Goal: Task Accomplishment & Management: Use online tool/utility

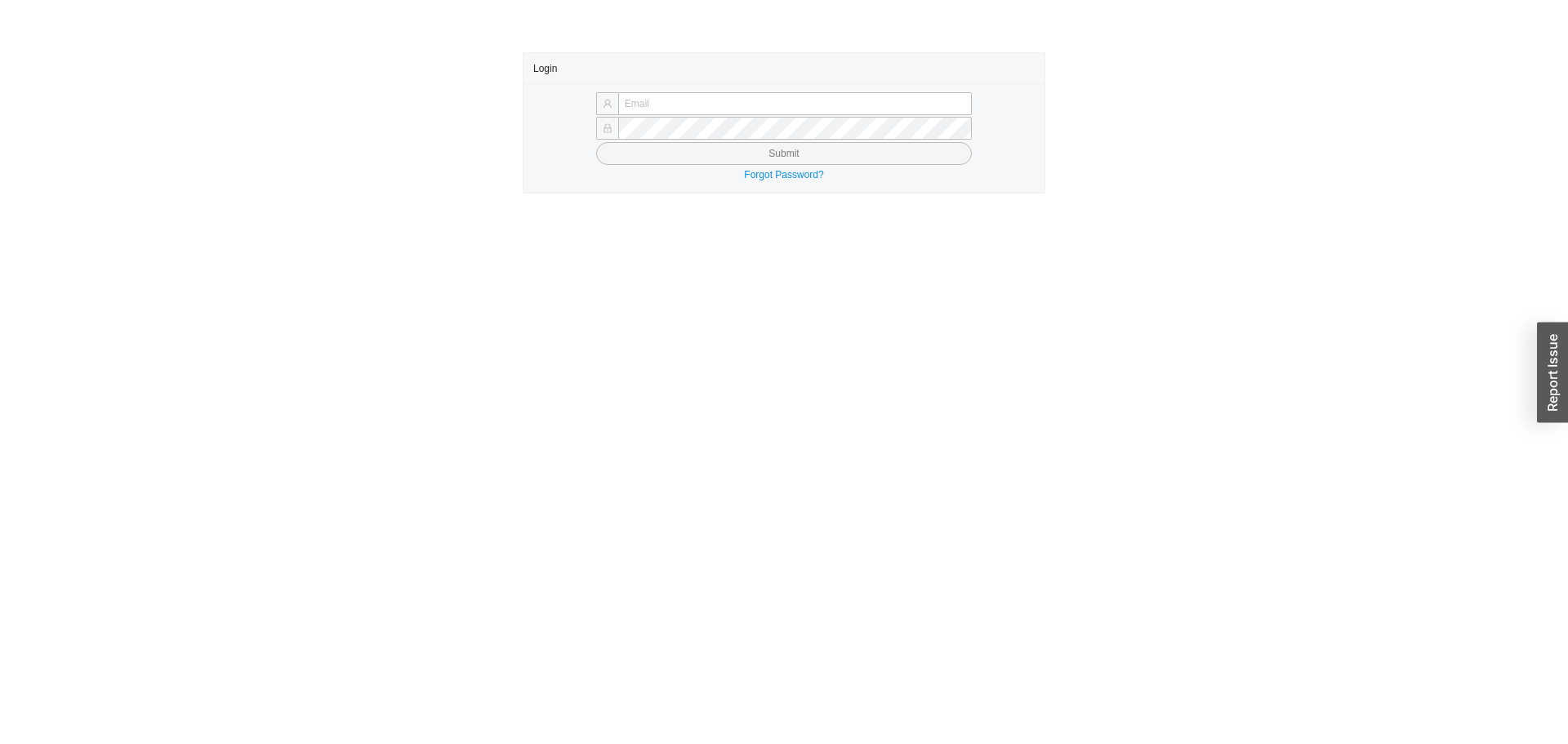
type input "[PERSON_NAME][EMAIL_ADDRESS][DOMAIN_NAME]"
click at [624, 152] on button "Submit" at bounding box center [784, 153] width 376 height 23
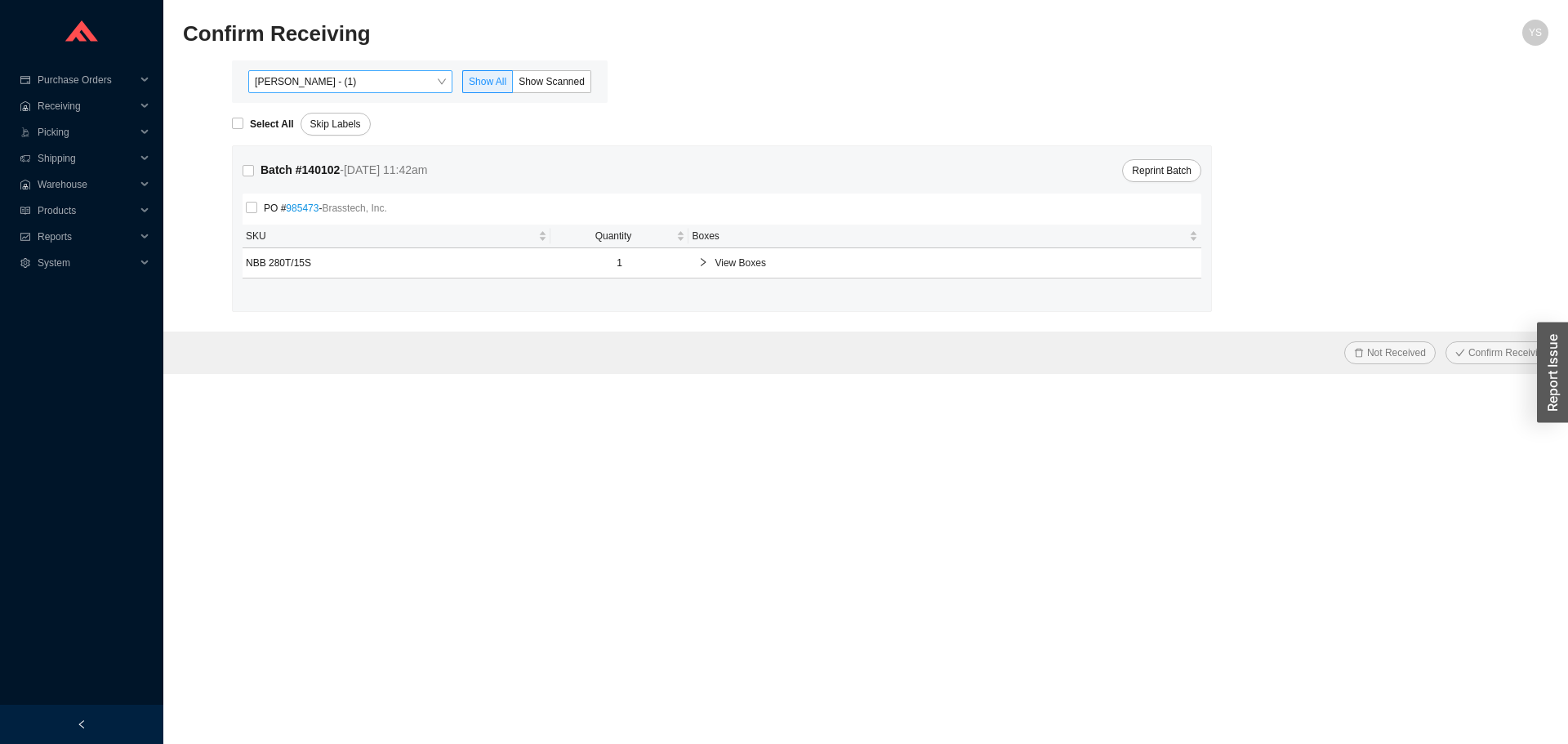
click at [313, 80] on span "[PERSON_NAME] - (1)" at bounding box center [350, 81] width 191 height 22
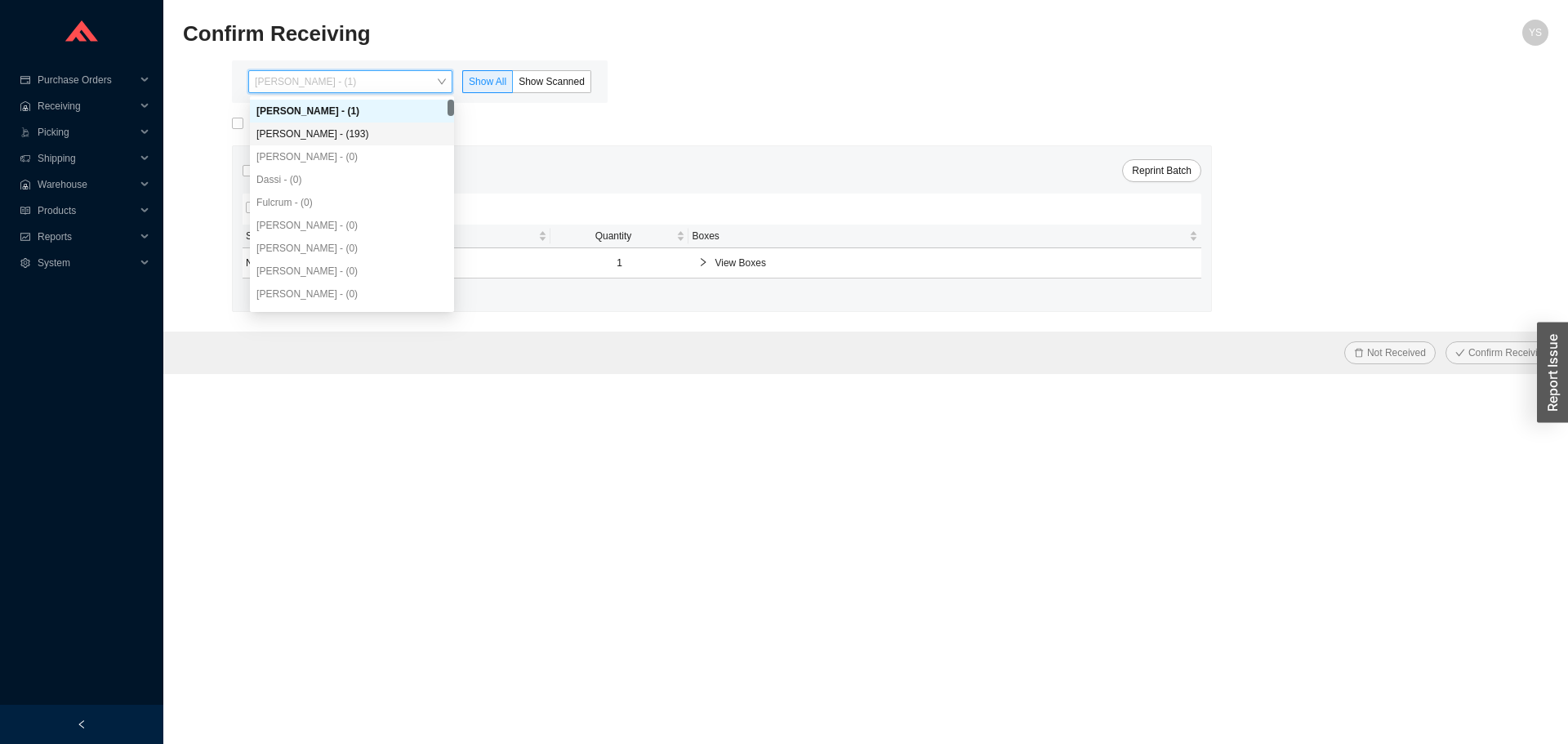
click at [318, 144] on div "Angel Negron - (193)" at bounding box center [352, 133] width 204 height 23
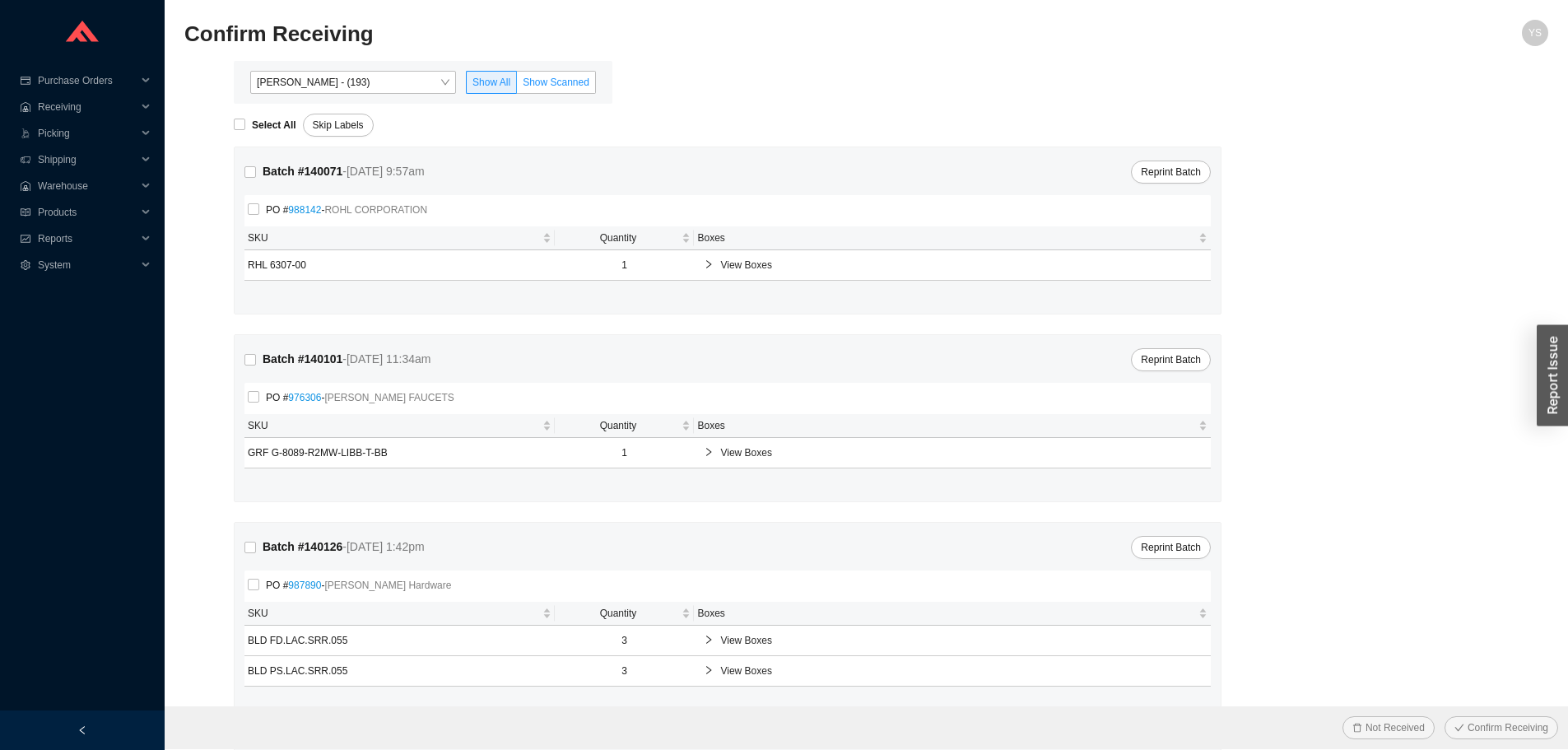
click at [540, 86] on span "Show Scanned" at bounding box center [556, 82] width 66 height 11
click at [517, 86] on input "Show Scanned" at bounding box center [517, 86] width 0 height 0
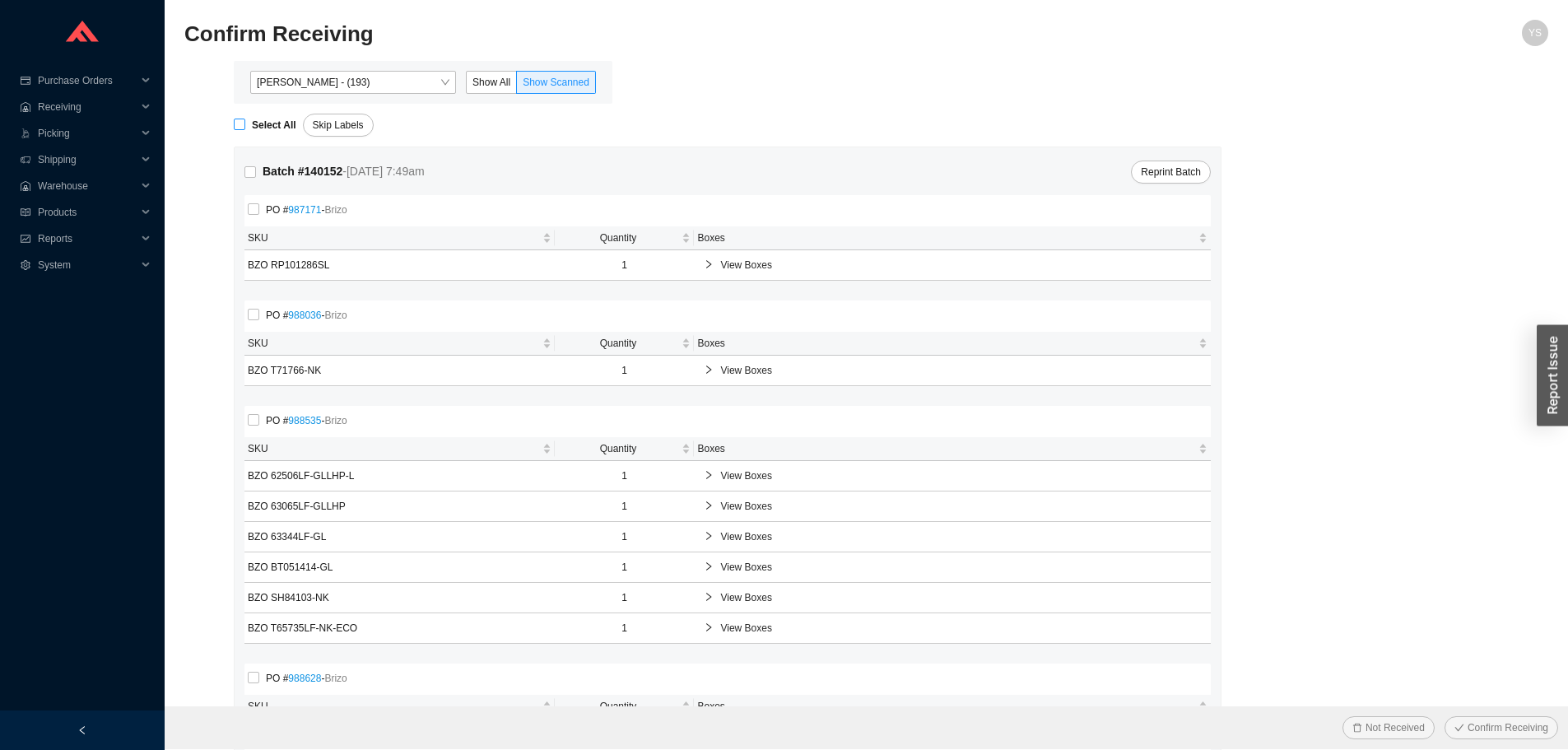
click at [255, 129] on strong "Select All" at bounding box center [273, 125] width 45 height 11
click at [245, 129] on input "Select All" at bounding box center [239, 124] width 11 height 11
checkbox input "true"
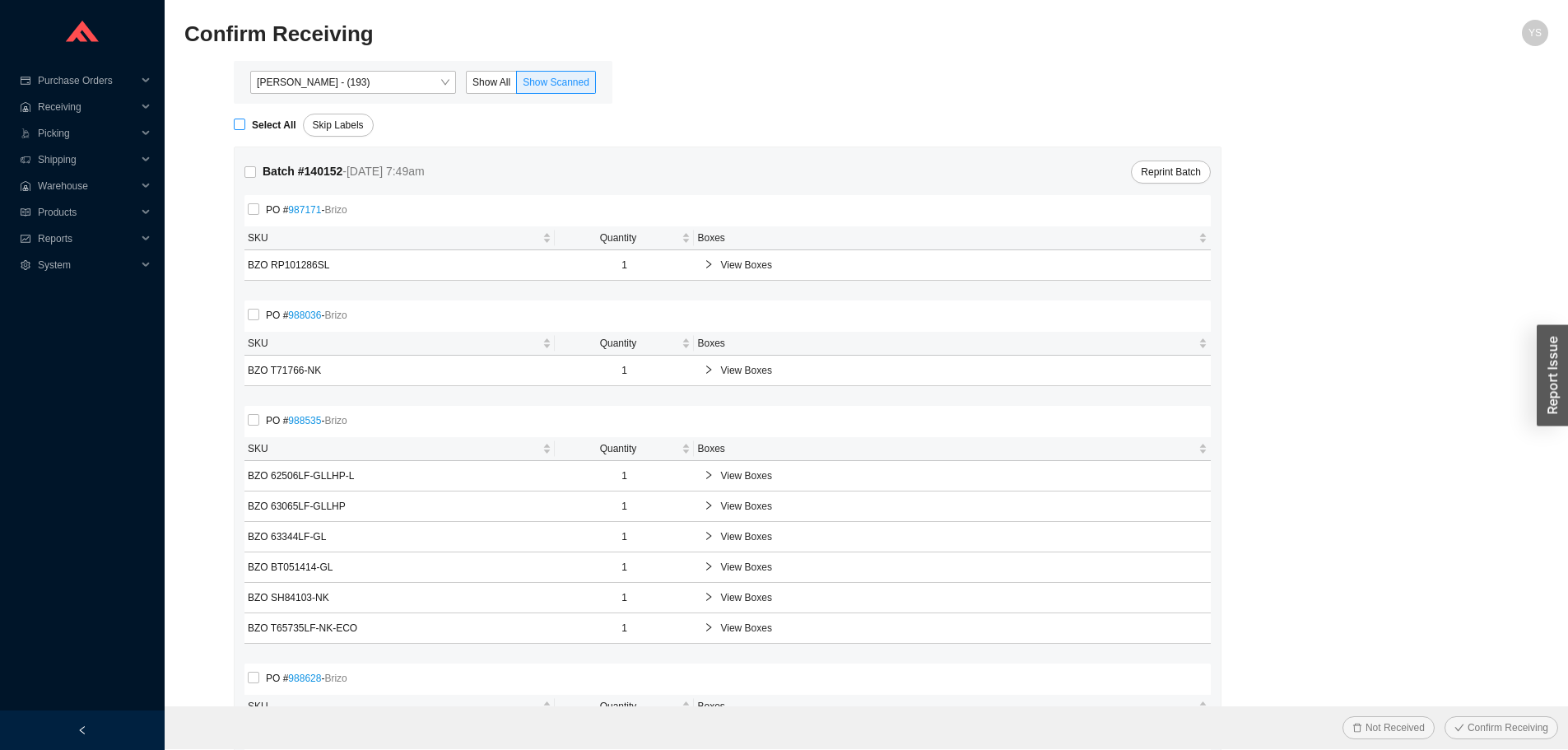
checkbox input "true"
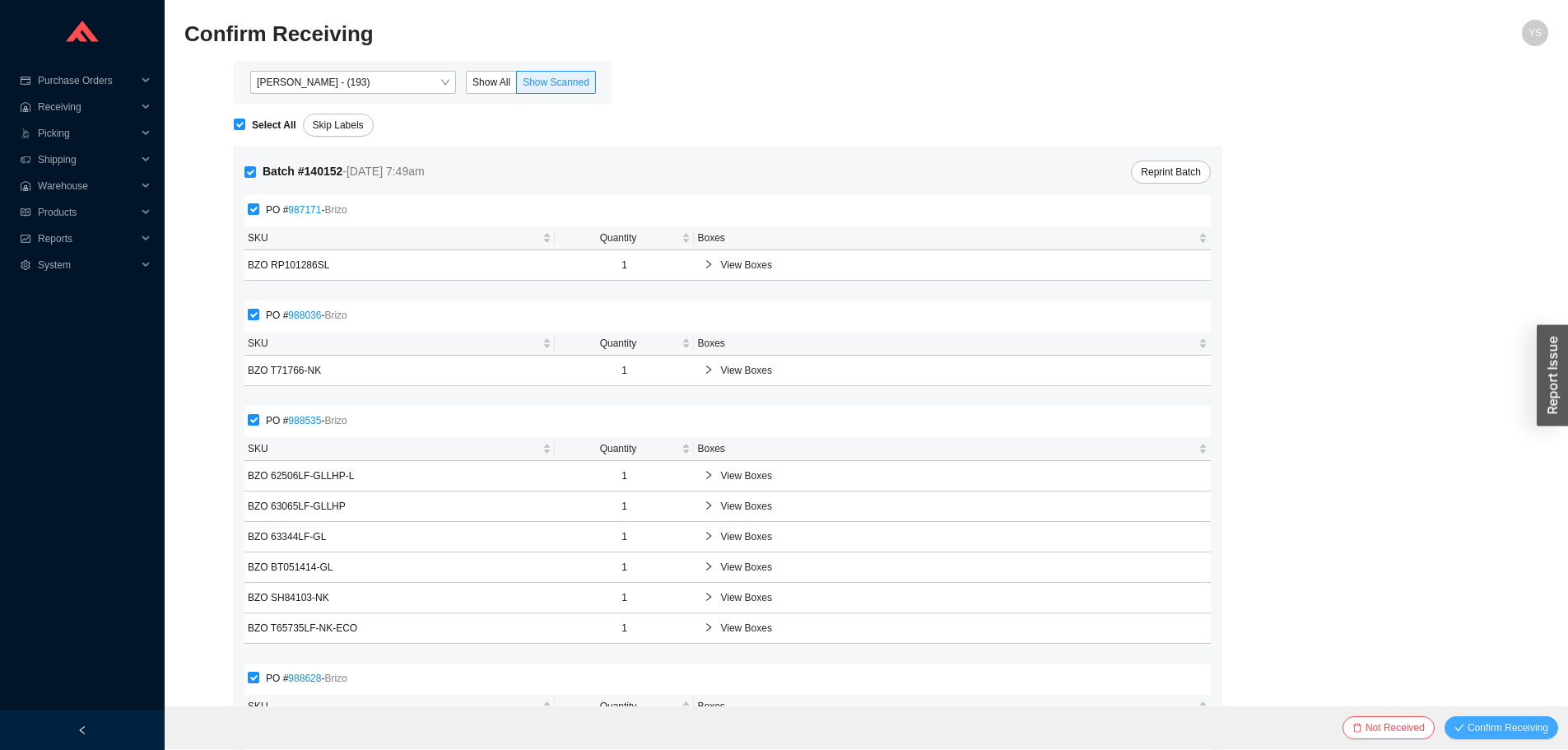
click at [1475, 720] on span "Confirm Receiving" at bounding box center [1508, 727] width 80 height 17
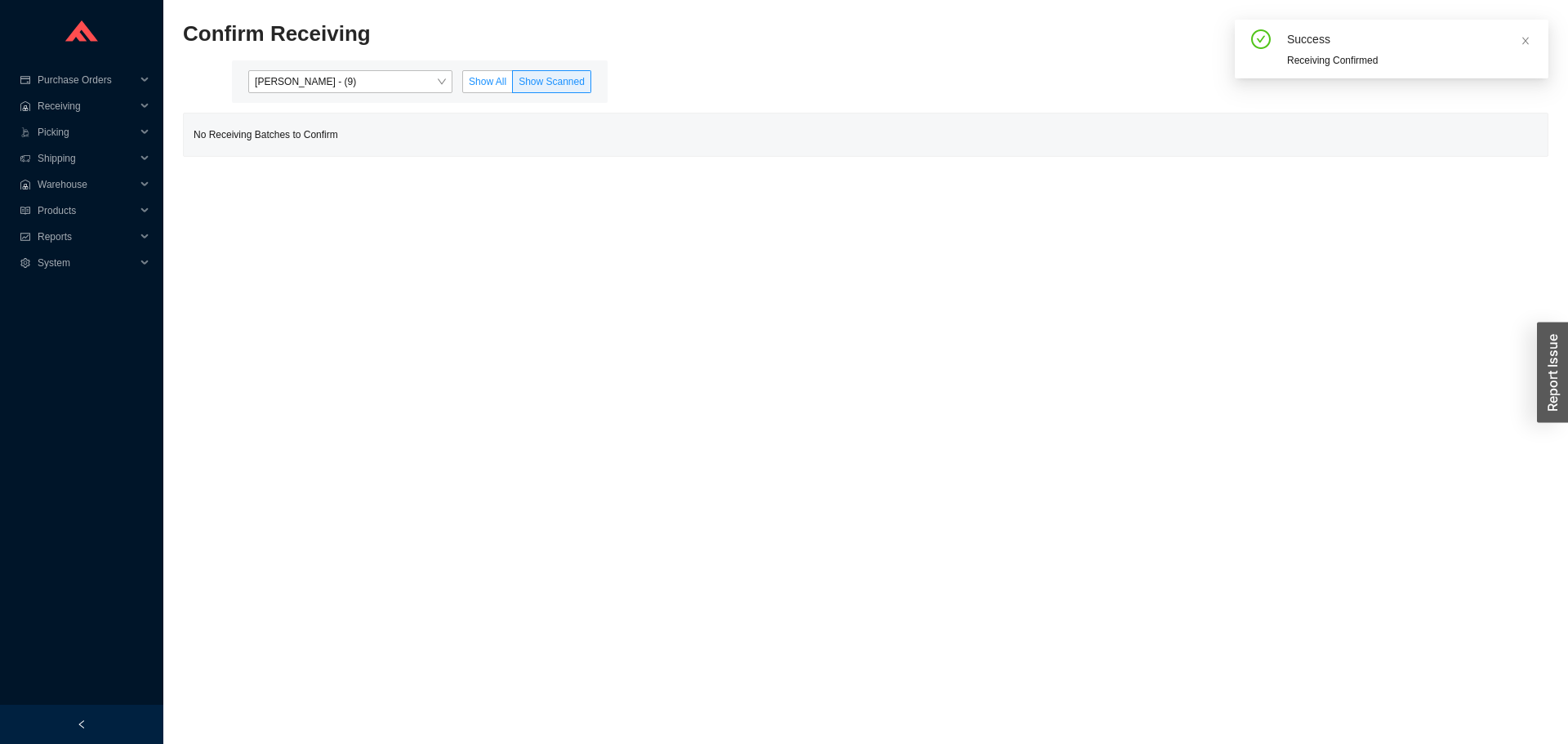
click at [480, 87] on span "Show All" at bounding box center [487, 81] width 37 height 11
click at [463, 85] on input "Show All" at bounding box center [463, 85] width 0 height 0
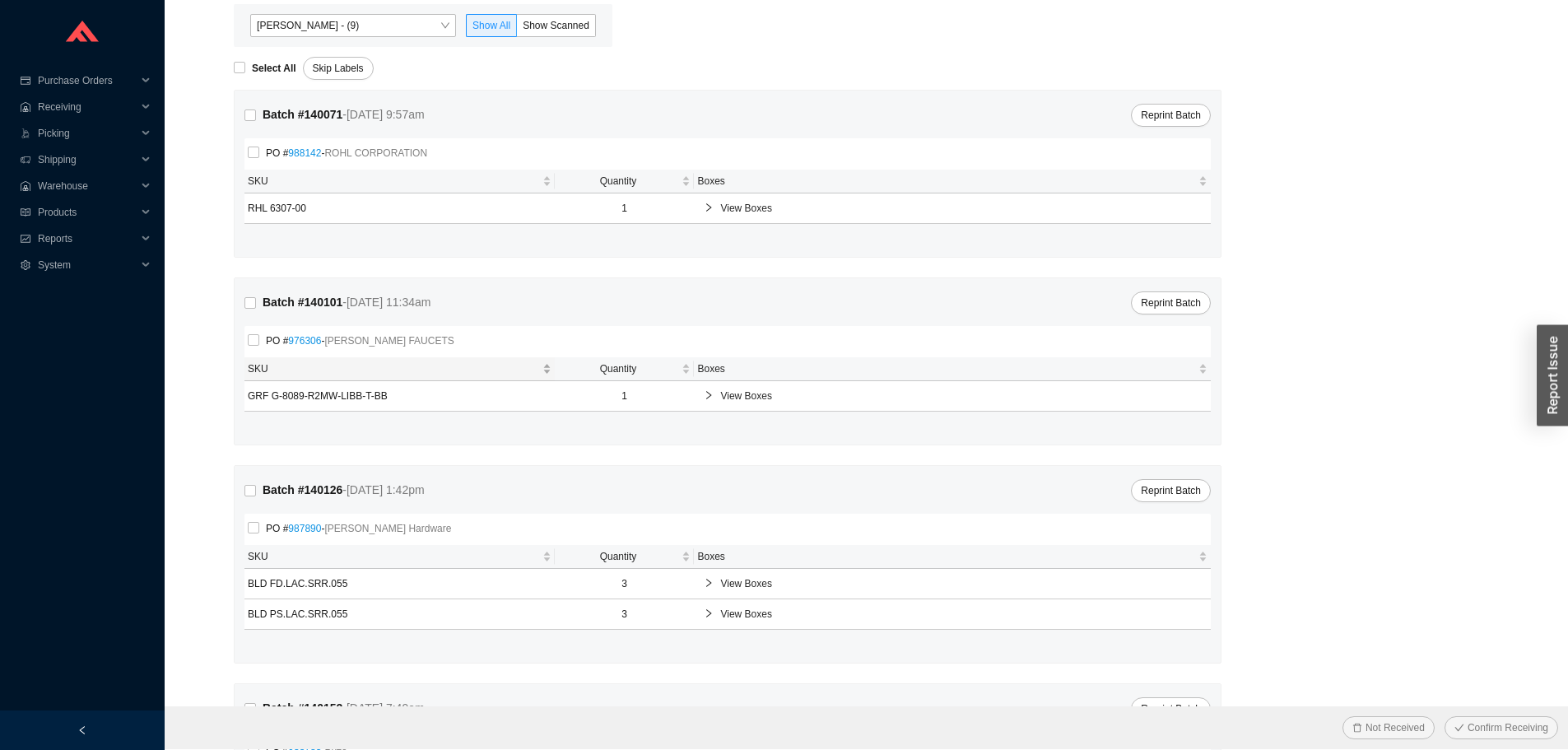
scroll to position [56, 0]
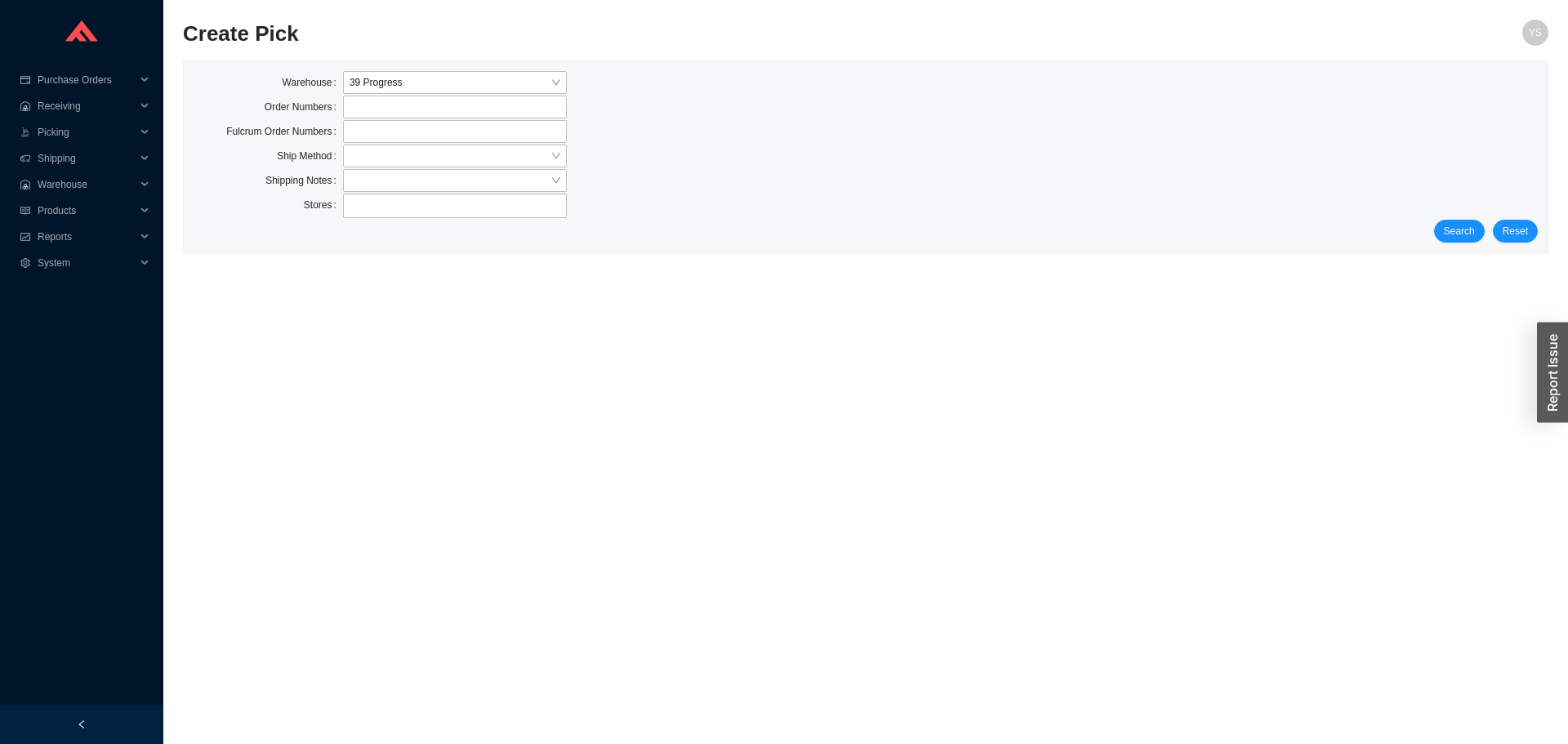
click at [1437, 236] on div "Search Reset" at bounding box center [865, 231] width 1344 height 23
click at [1457, 224] on span "Search" at bounding box center [1460, 230] width 31 height 16
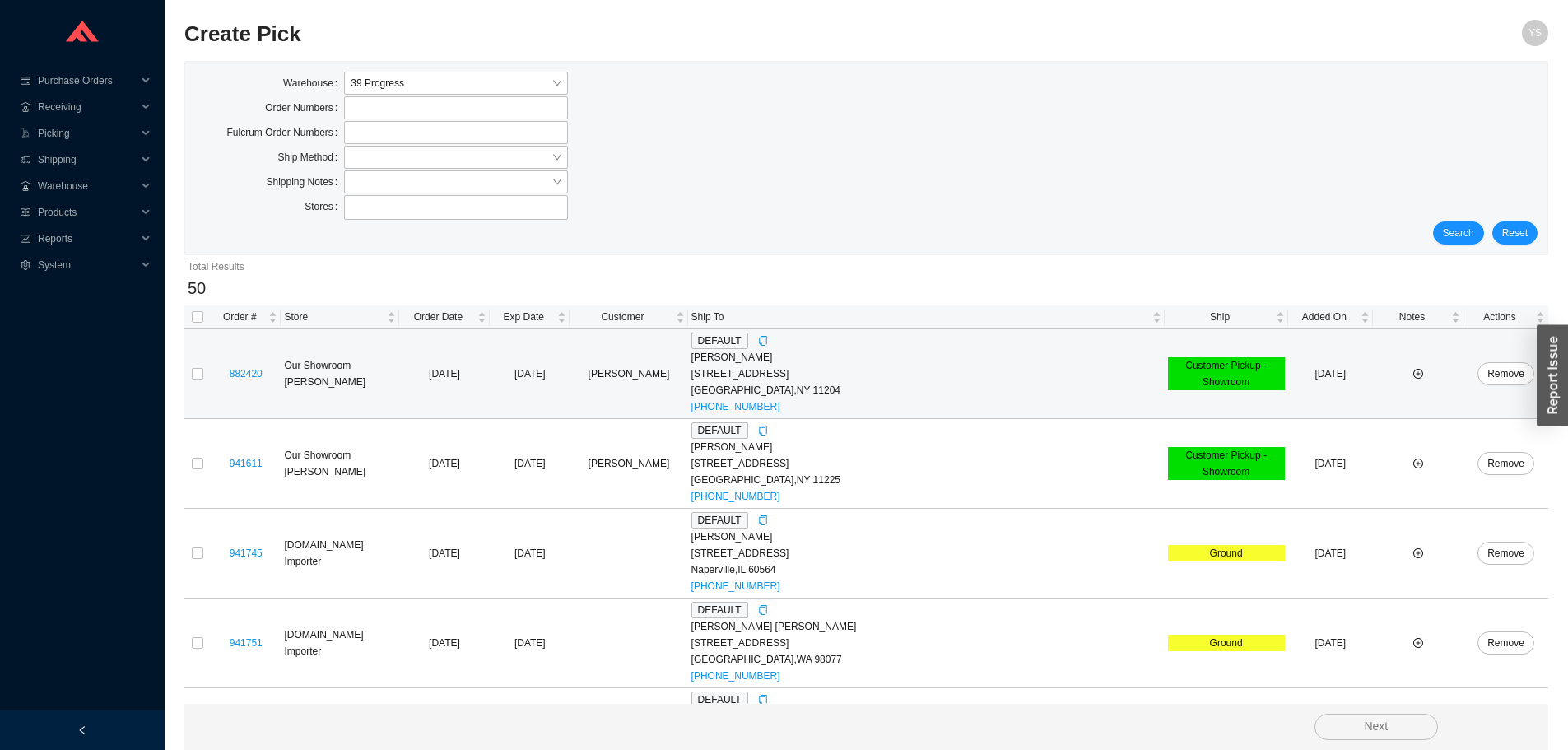
click at [1002, 367] on div "5407 17th Avenue" at bounding box center [926, 374] width 470 height 17
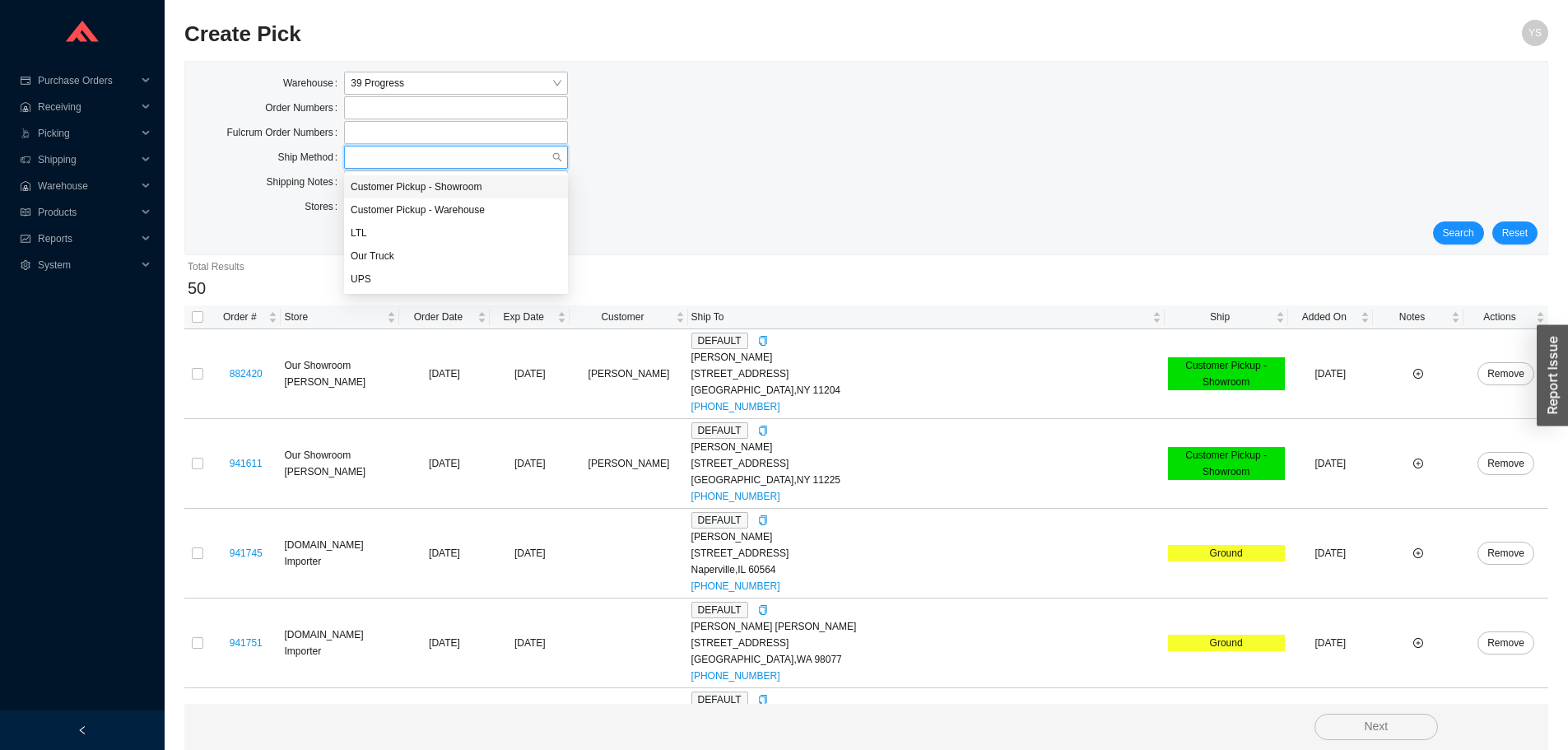
click at [395, 155] on input "search" at bounding box center [451, 157] width 201 height 22
click at [378, 272] on div "UPS" at bounding box center [456, 279] width 210 height 15
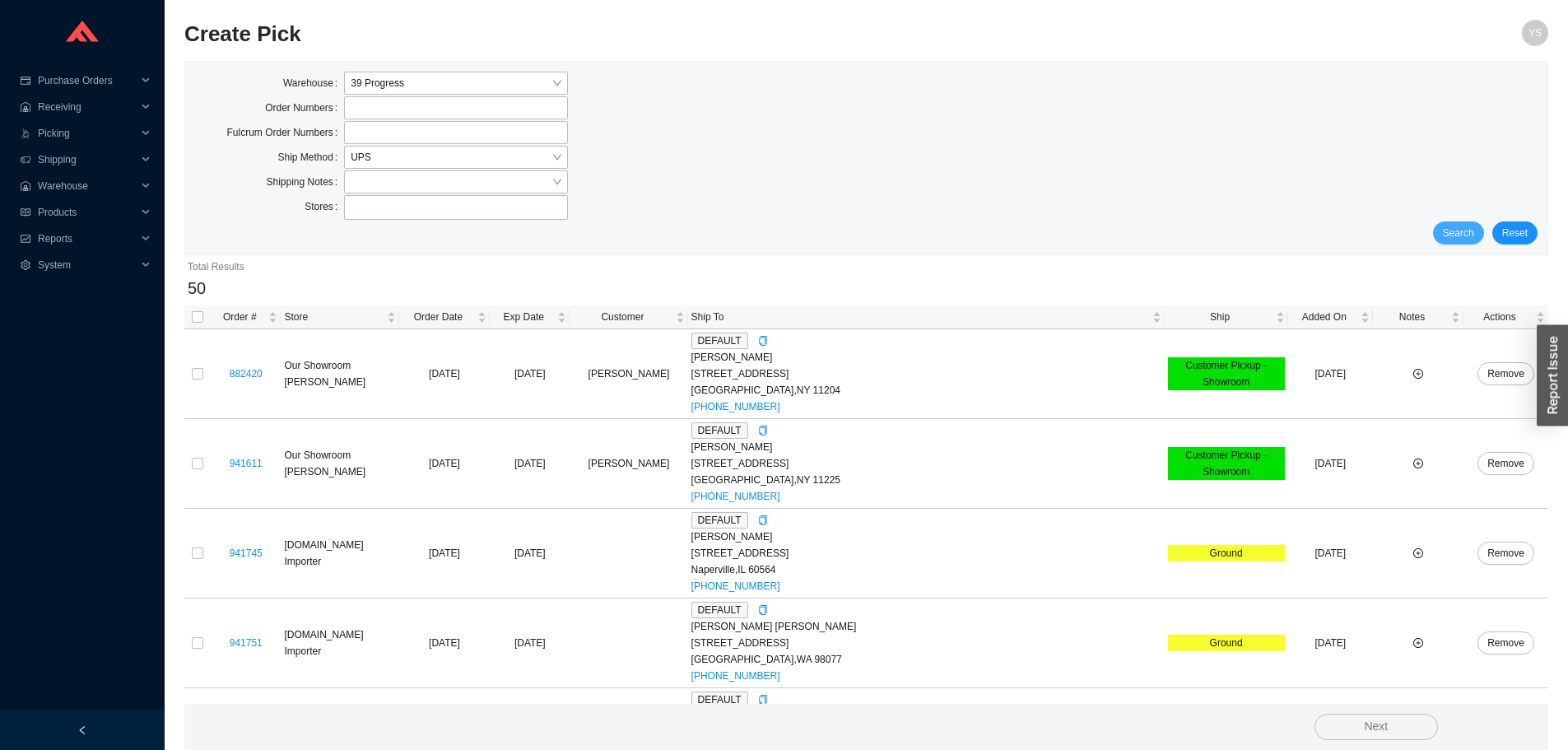
click at [1448, 241] on span "Search" at bounding box center [1459, 232] width 31 height 17
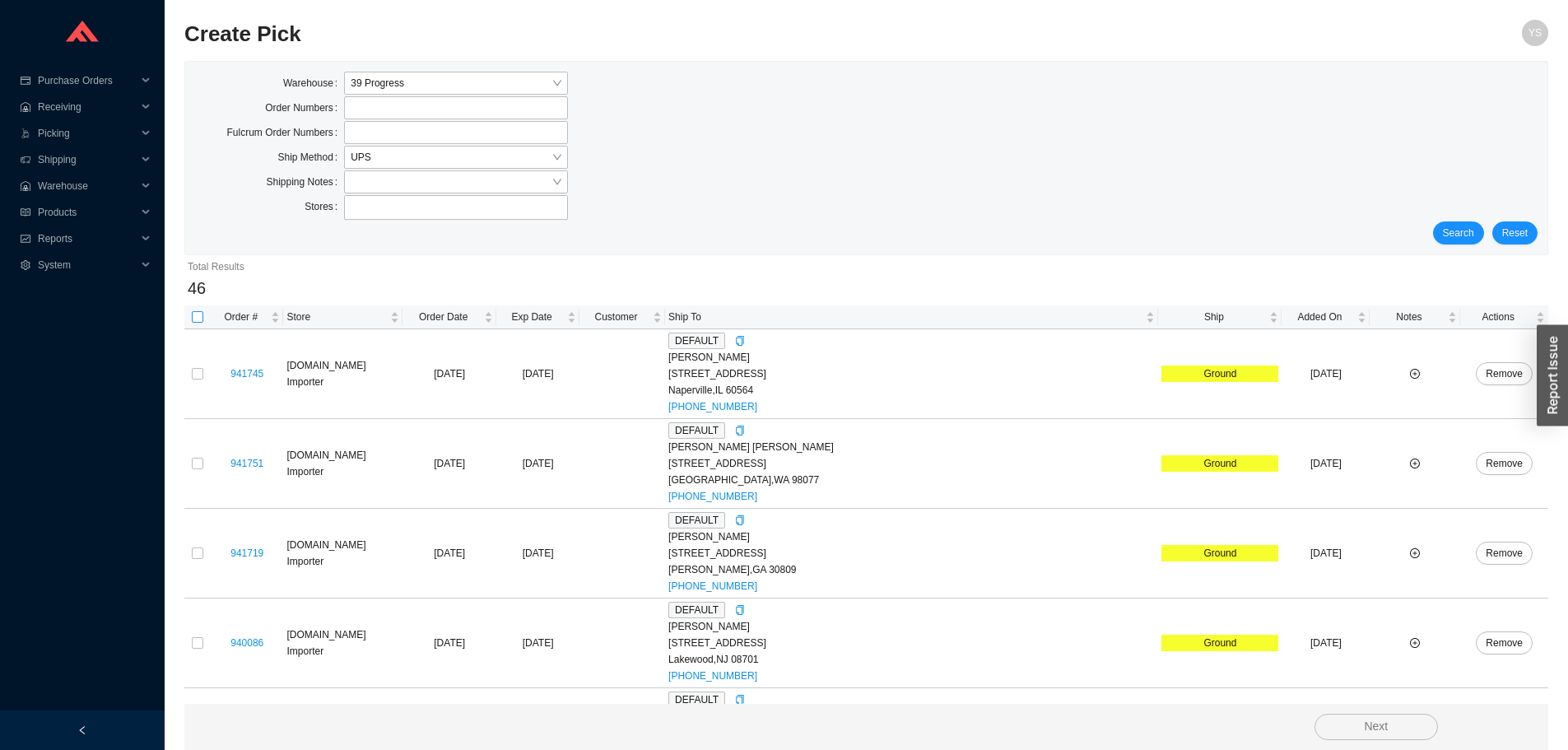
click at [200, 319] on input "checkbox" at bounding box center [197, 316] width 11 height 11
checkbox input "true"
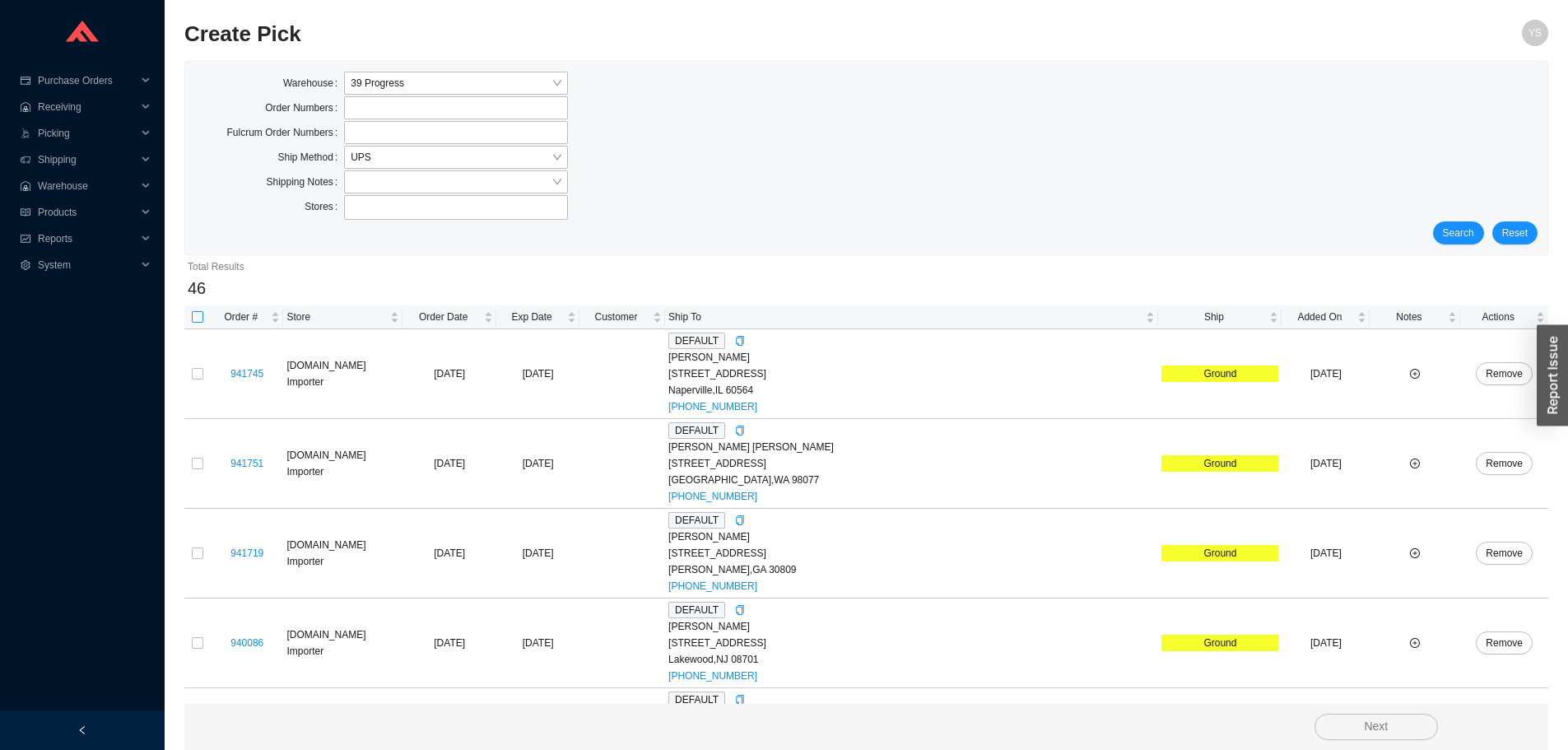
checkbox input "true"
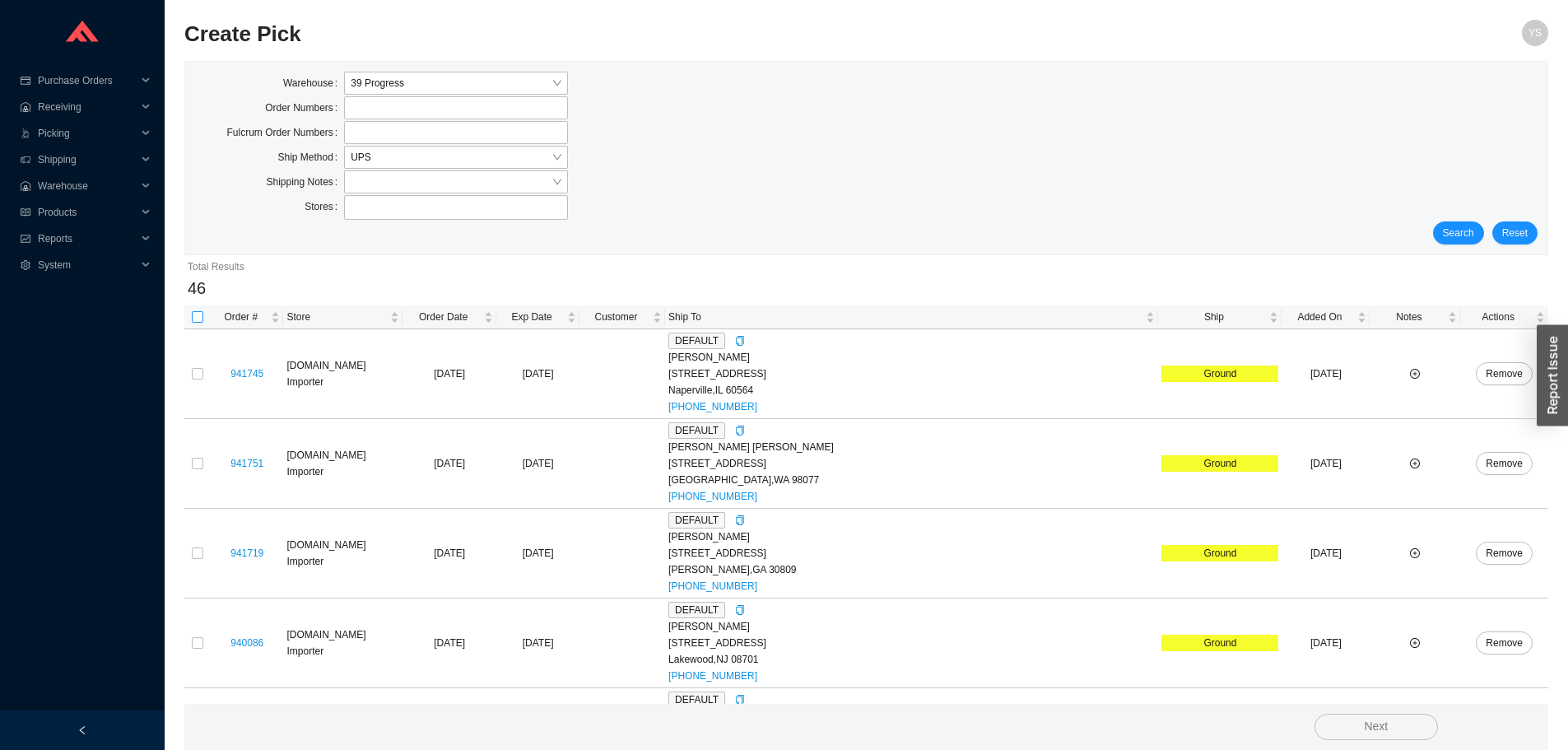
checkbox input "true"
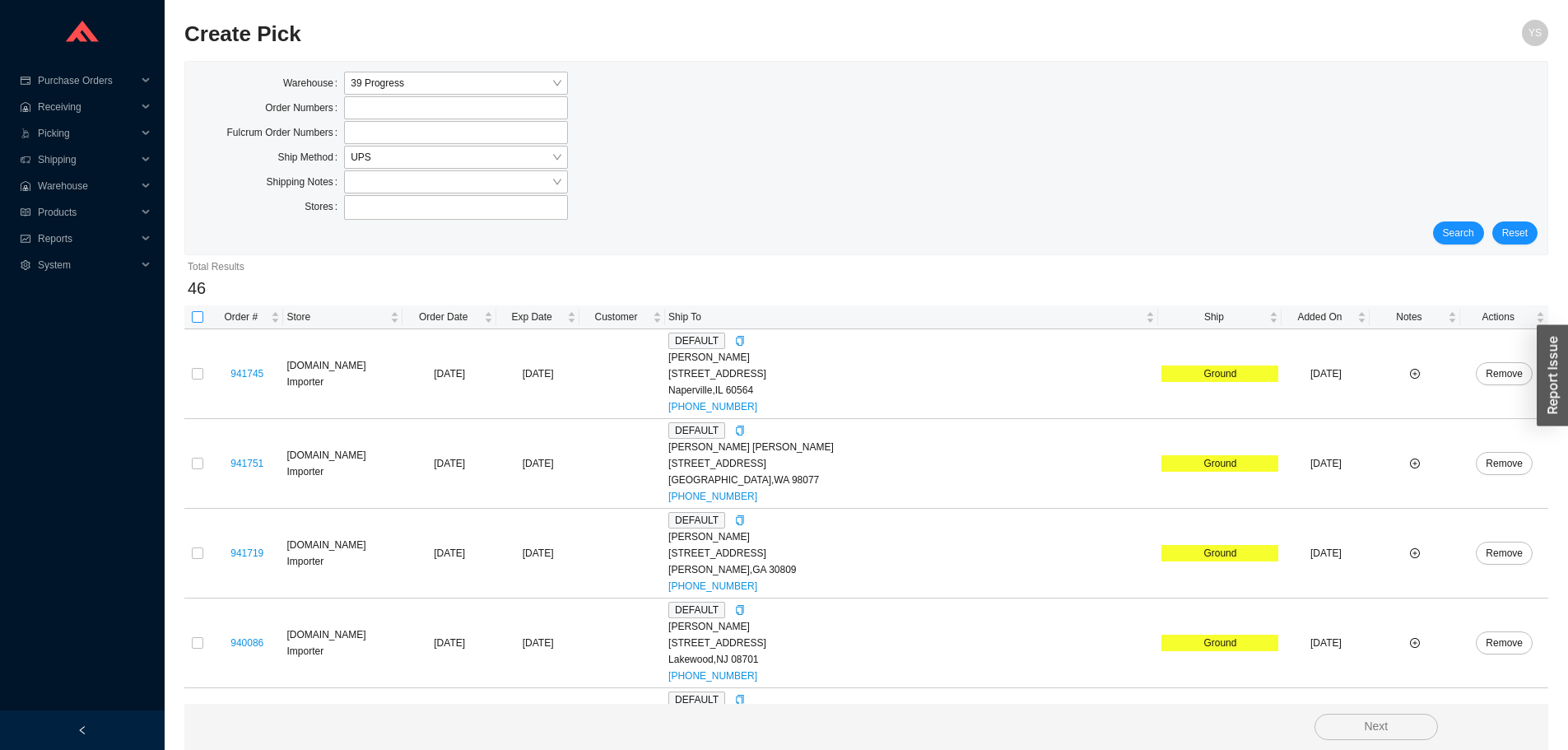
checkbox input "true"
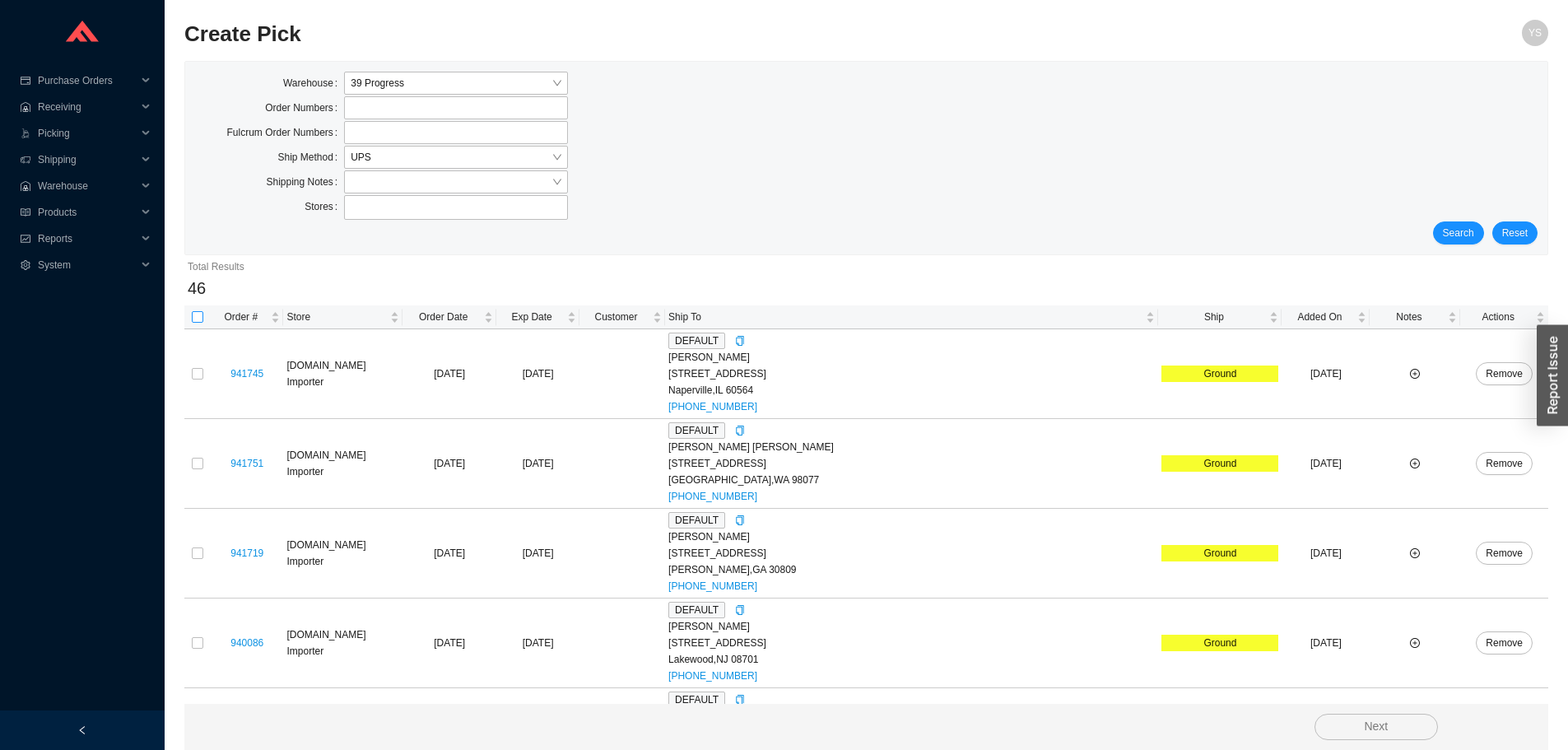
checkbox input "true"
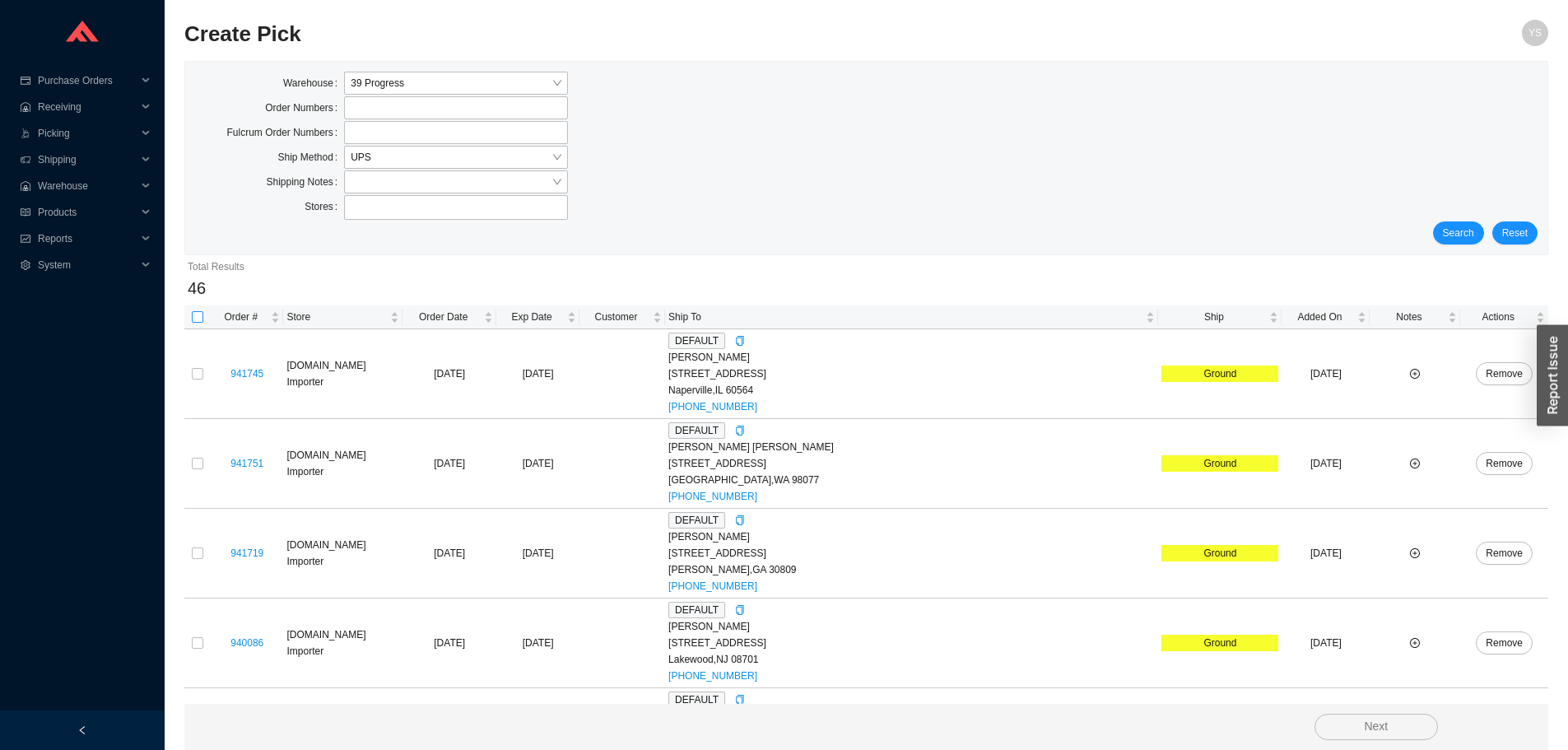
checkbox input "true"
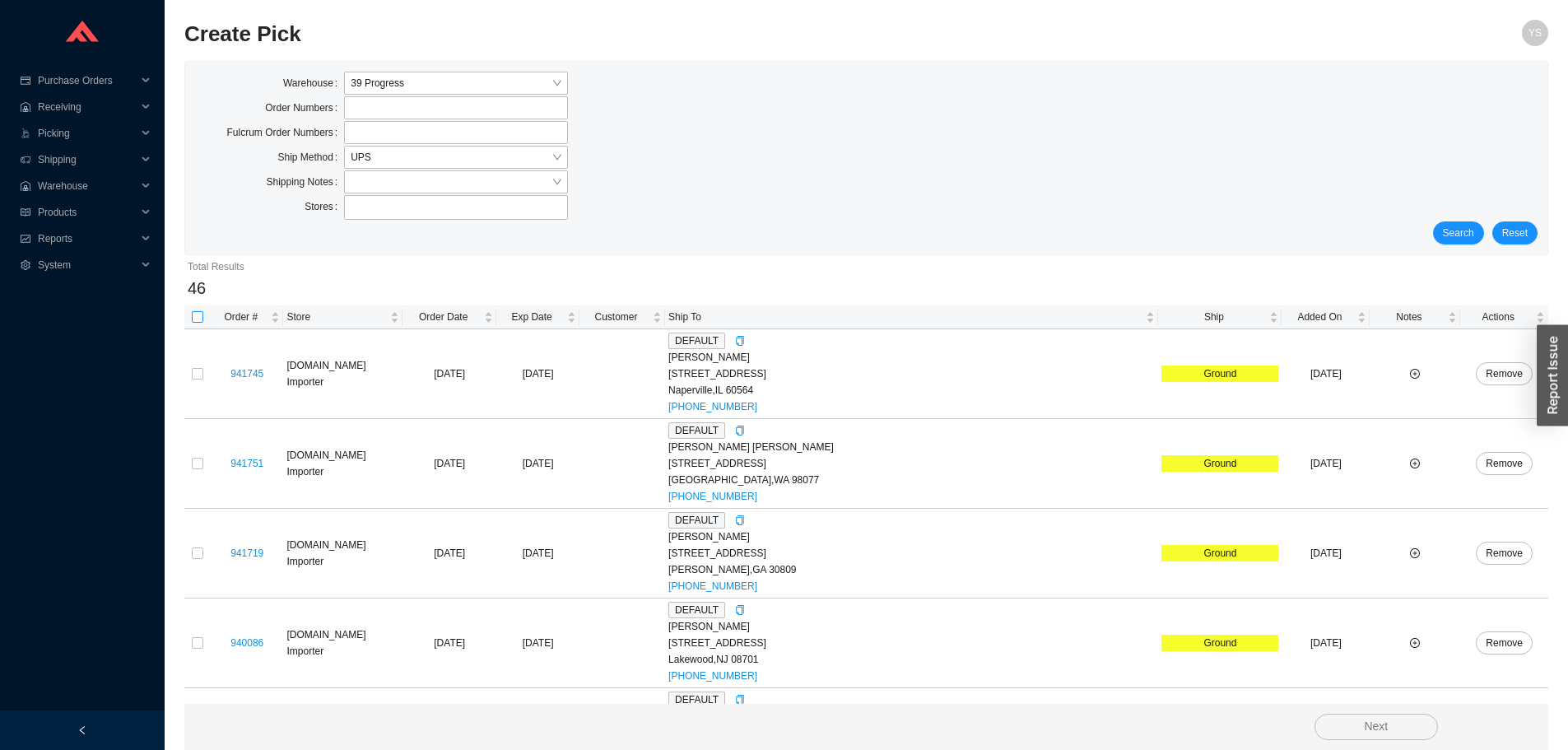
checkbox input "true"
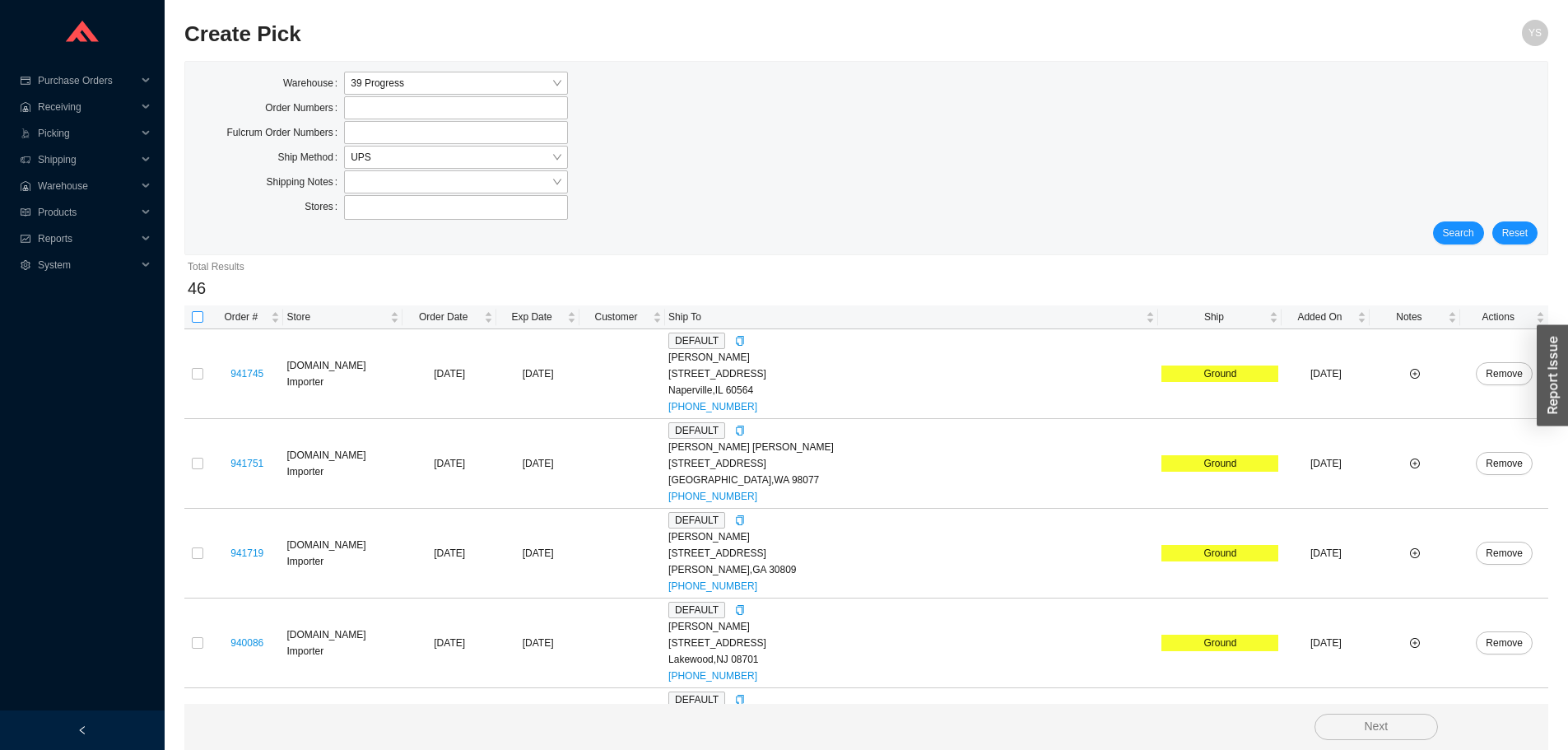
checkbox input "true"
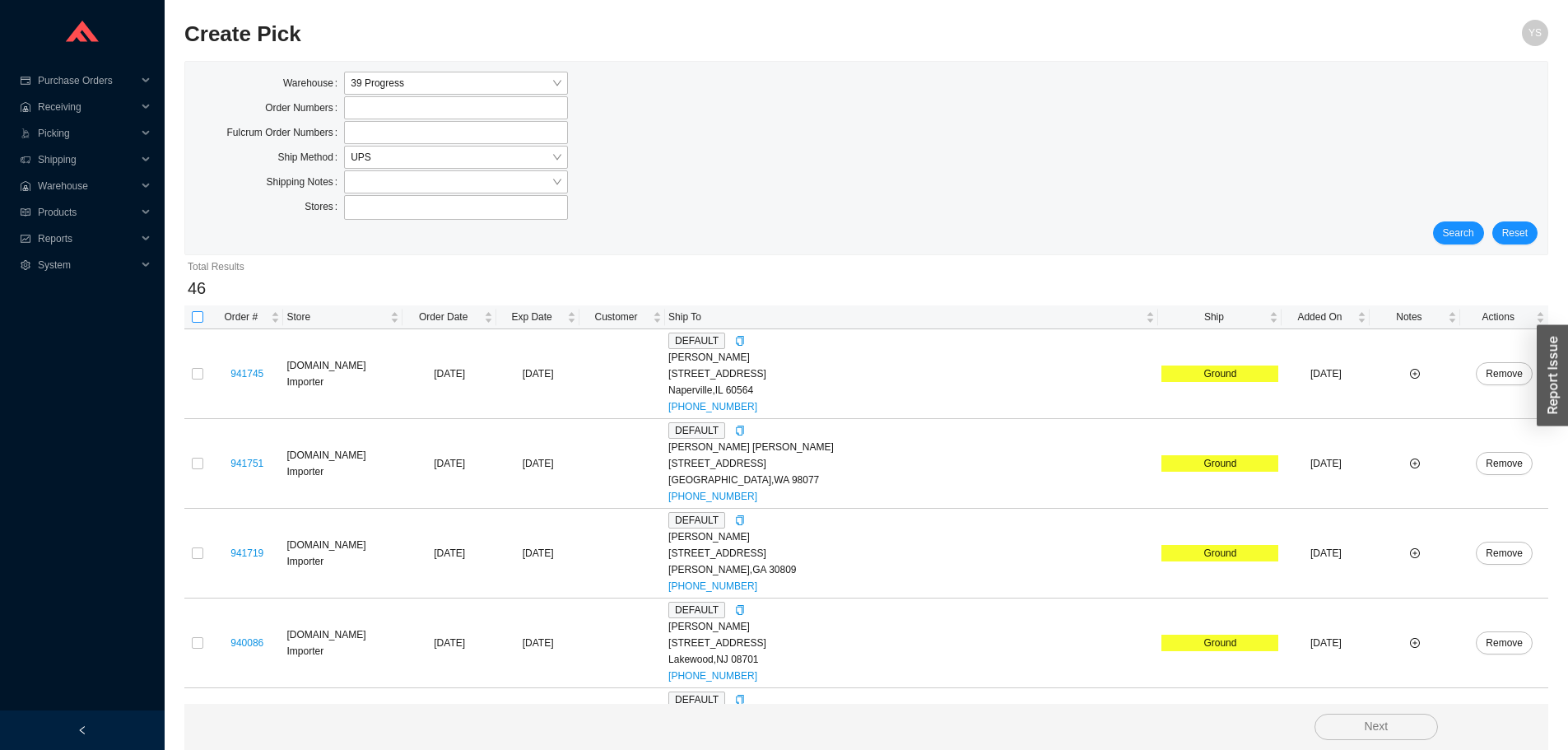
checkbox input "true"
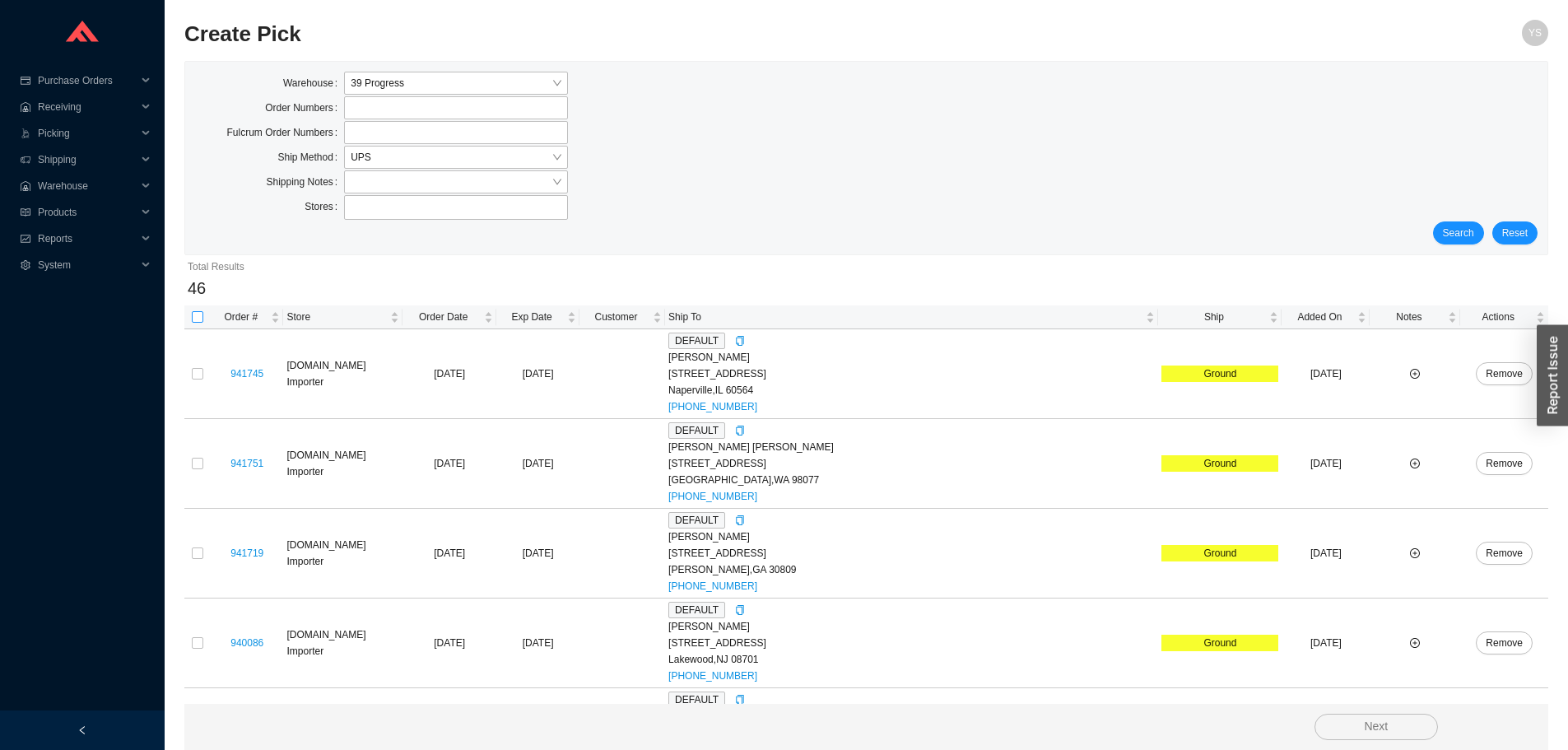
checkbox input "true"
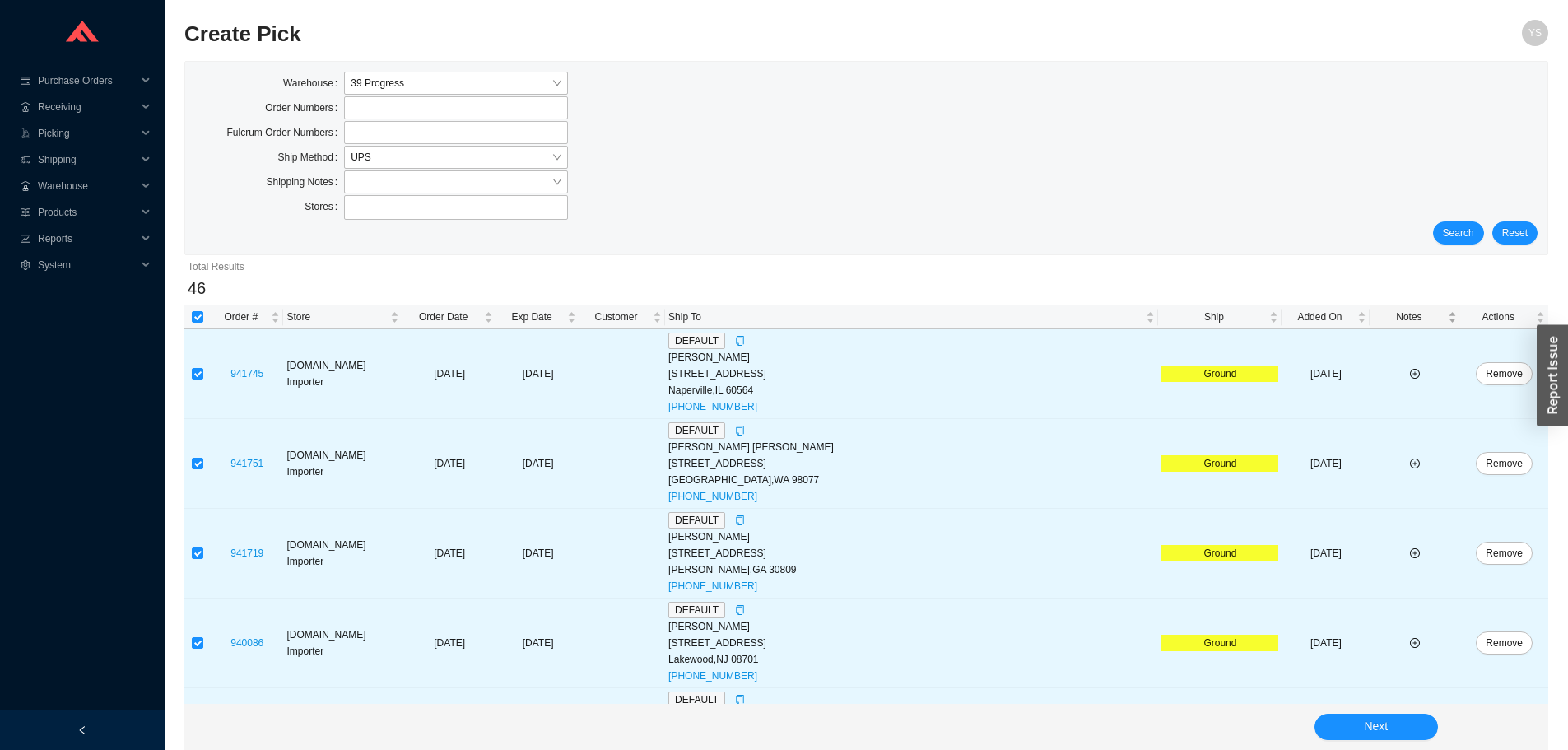
click at [1417, 325] on div "Notes" at bounding box center [1414, 317] width 84 height 17
click at [1404, 309] on span "Notes" at bounding box center [1408, 317] width 72 height 17
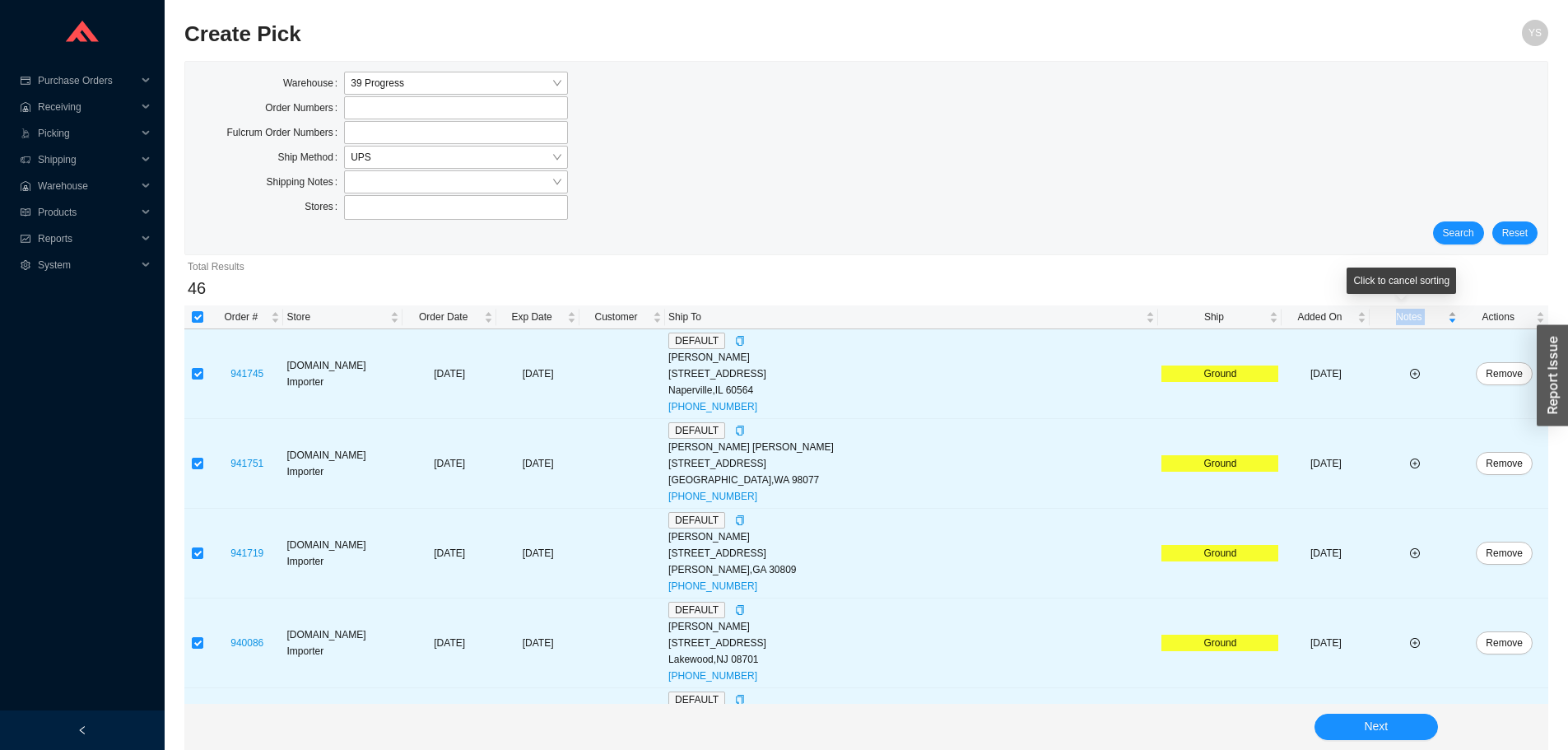
click at [1404, 309] on span "Notes" at bounding box center [1408, 317] width 72 height 17
click at [1385, 721] on span "Next" at bounding box center [1375, 726] width 24 height 19
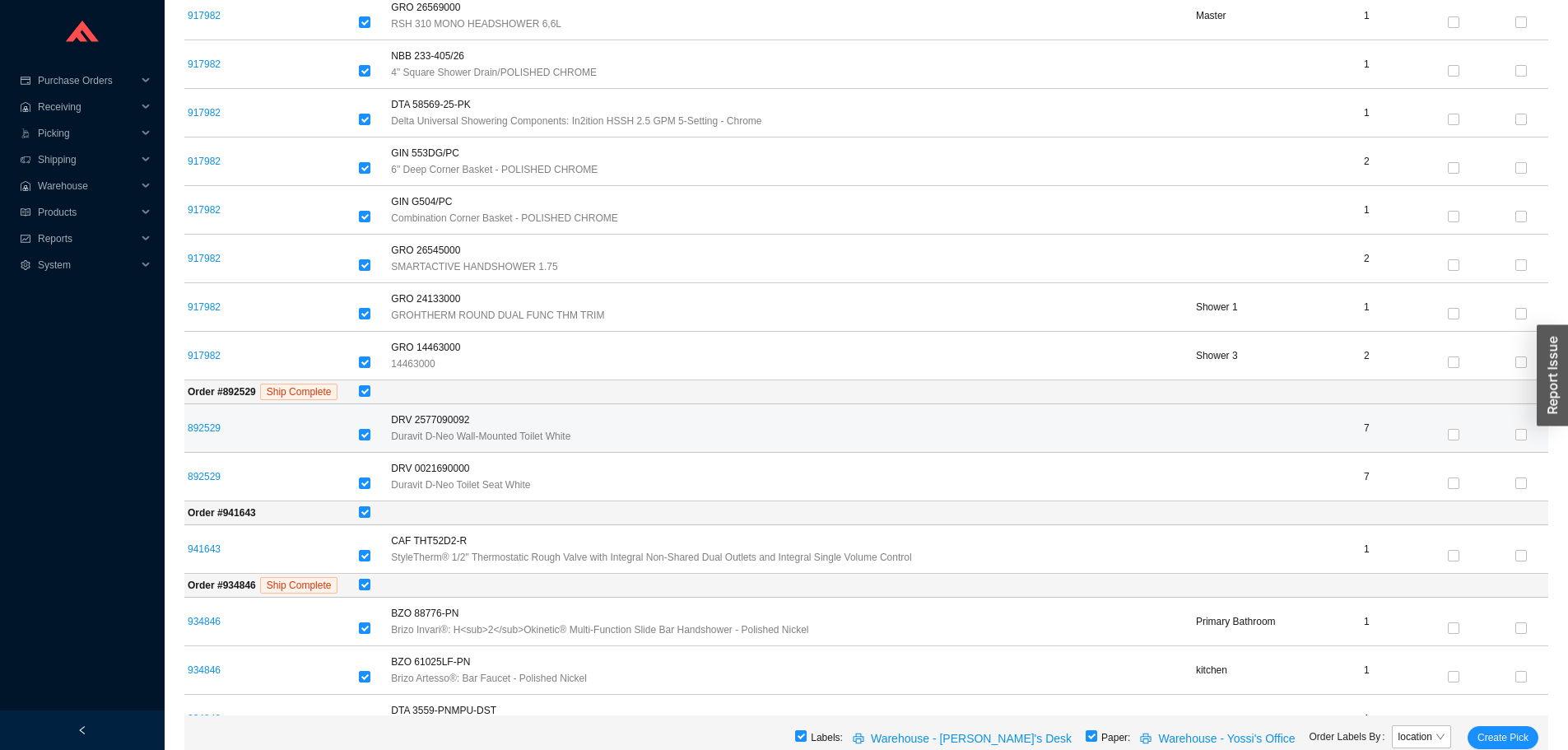
scroll to position [1400, 0]
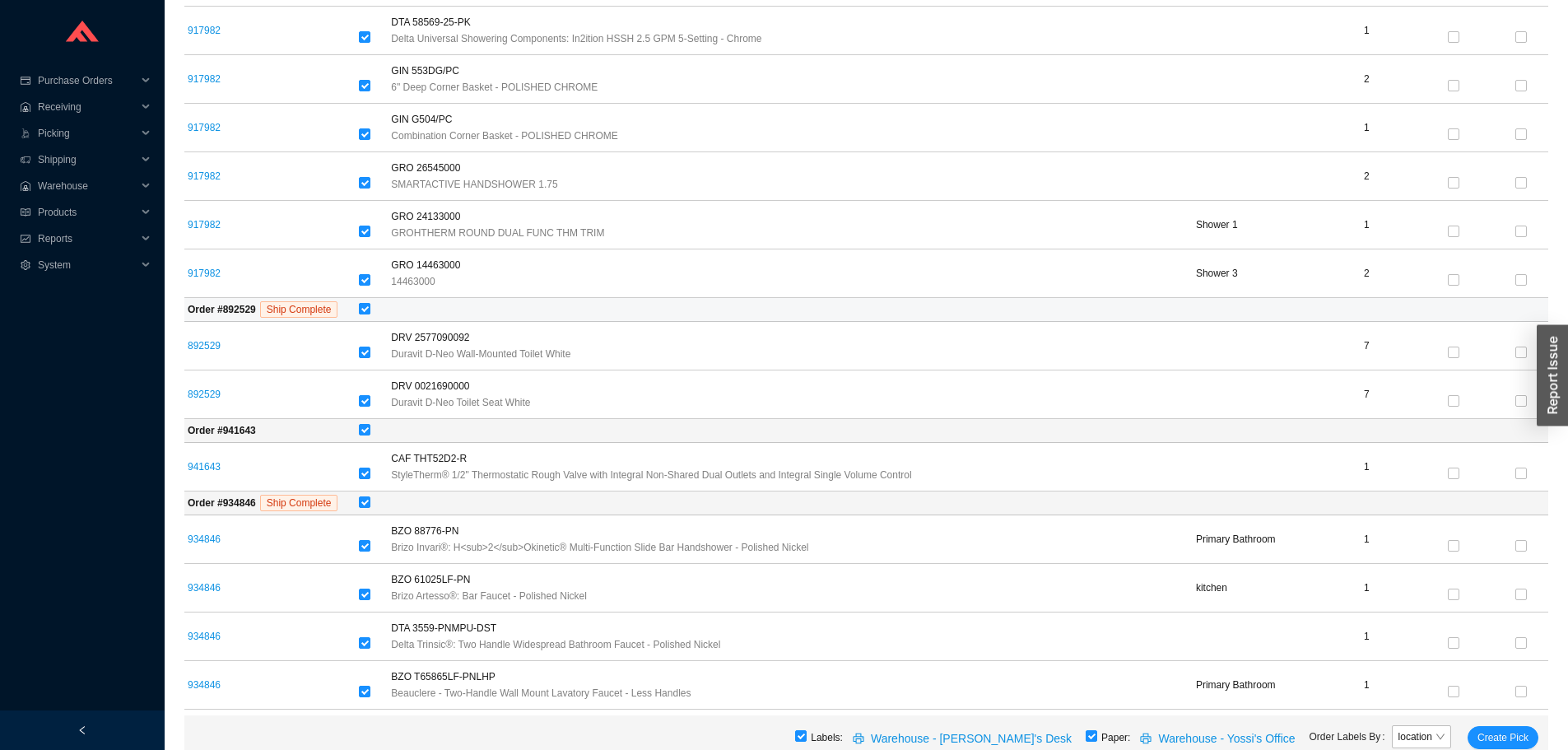
click at [370, 308] on input "checkbox" at bounding box center [364, 308] width 11 height 11
checkbox input "false"
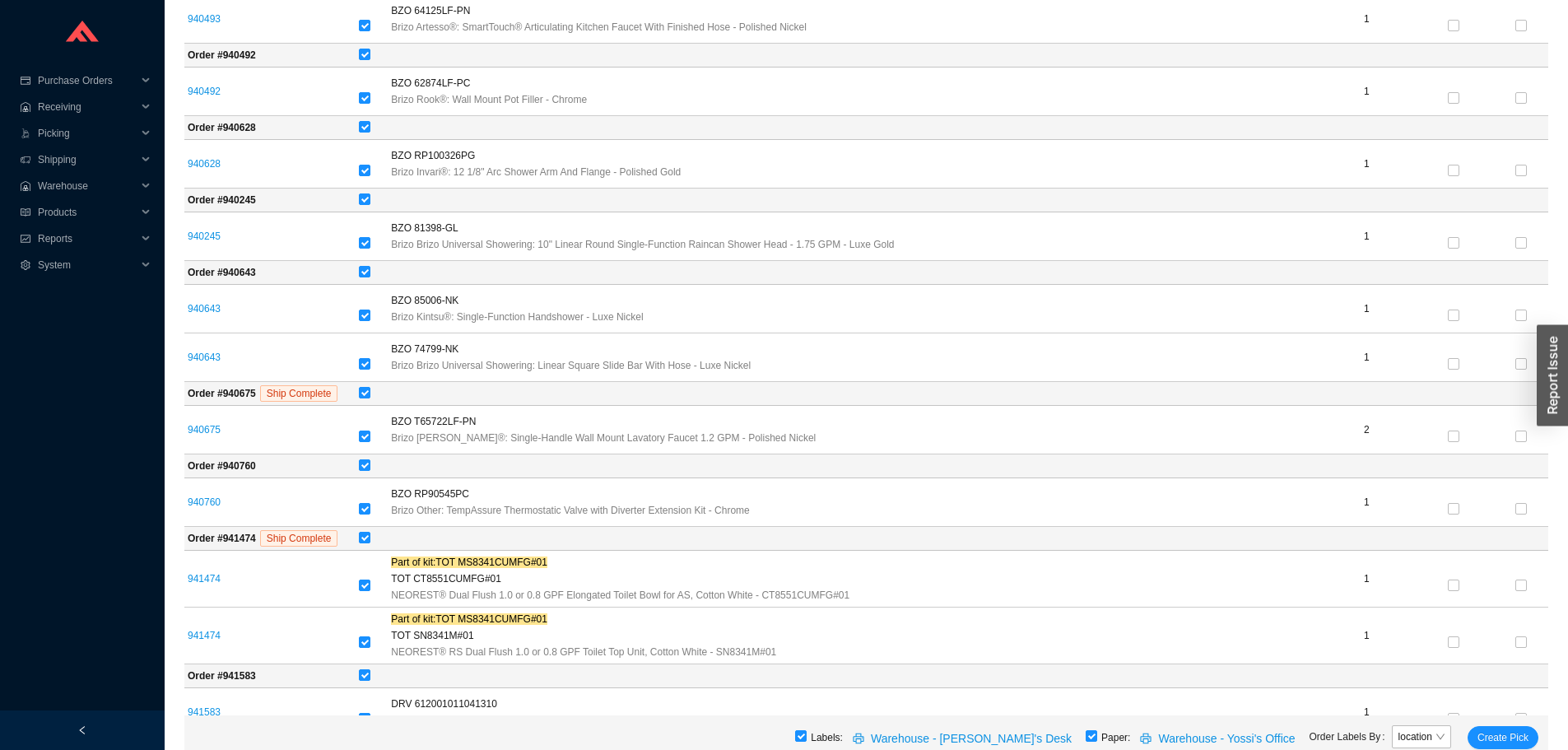
scroll to position [3457, 0]
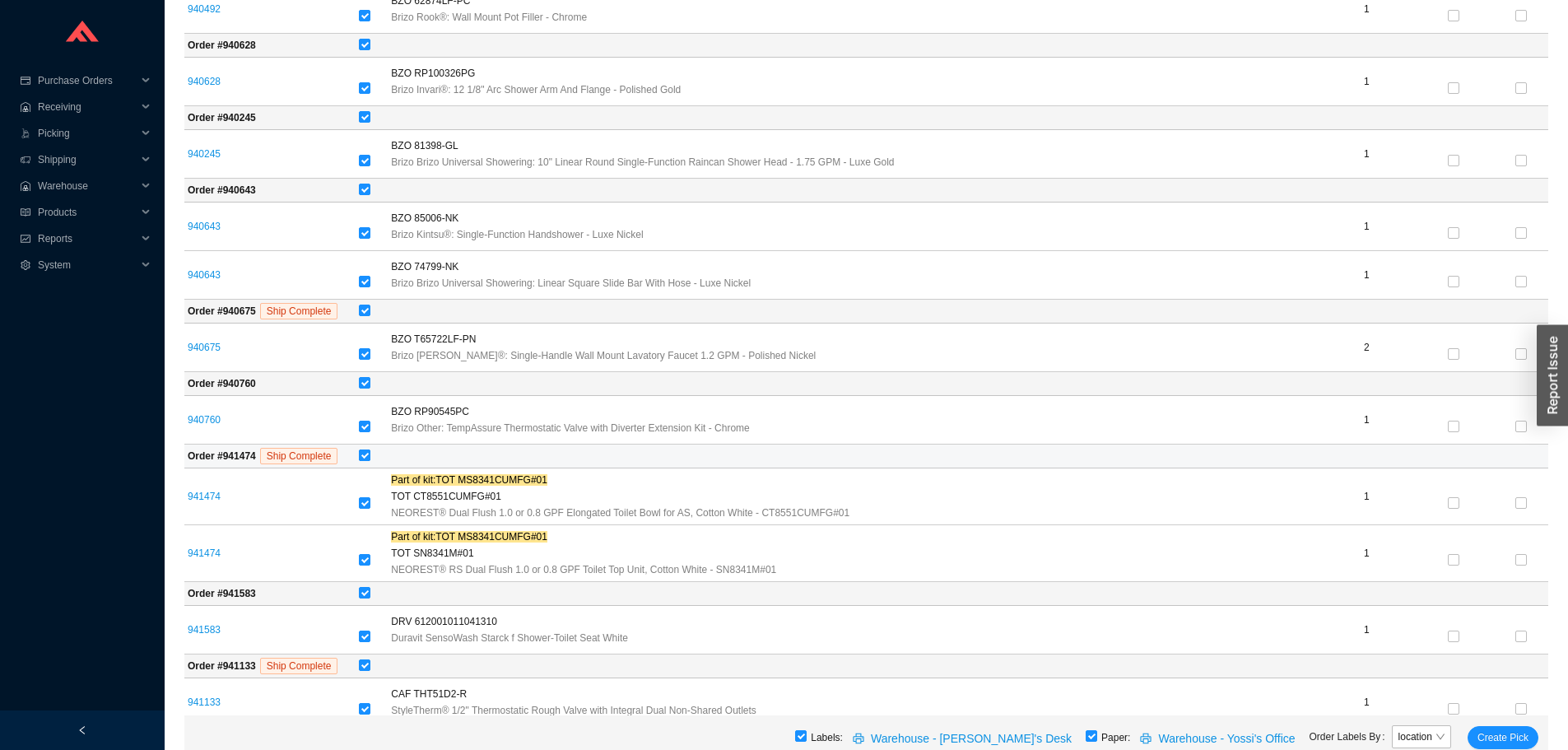
click at [370, 457] on input "checkbox" at bounding box center [364, 455] width 11 height 11
checkbox input "false"
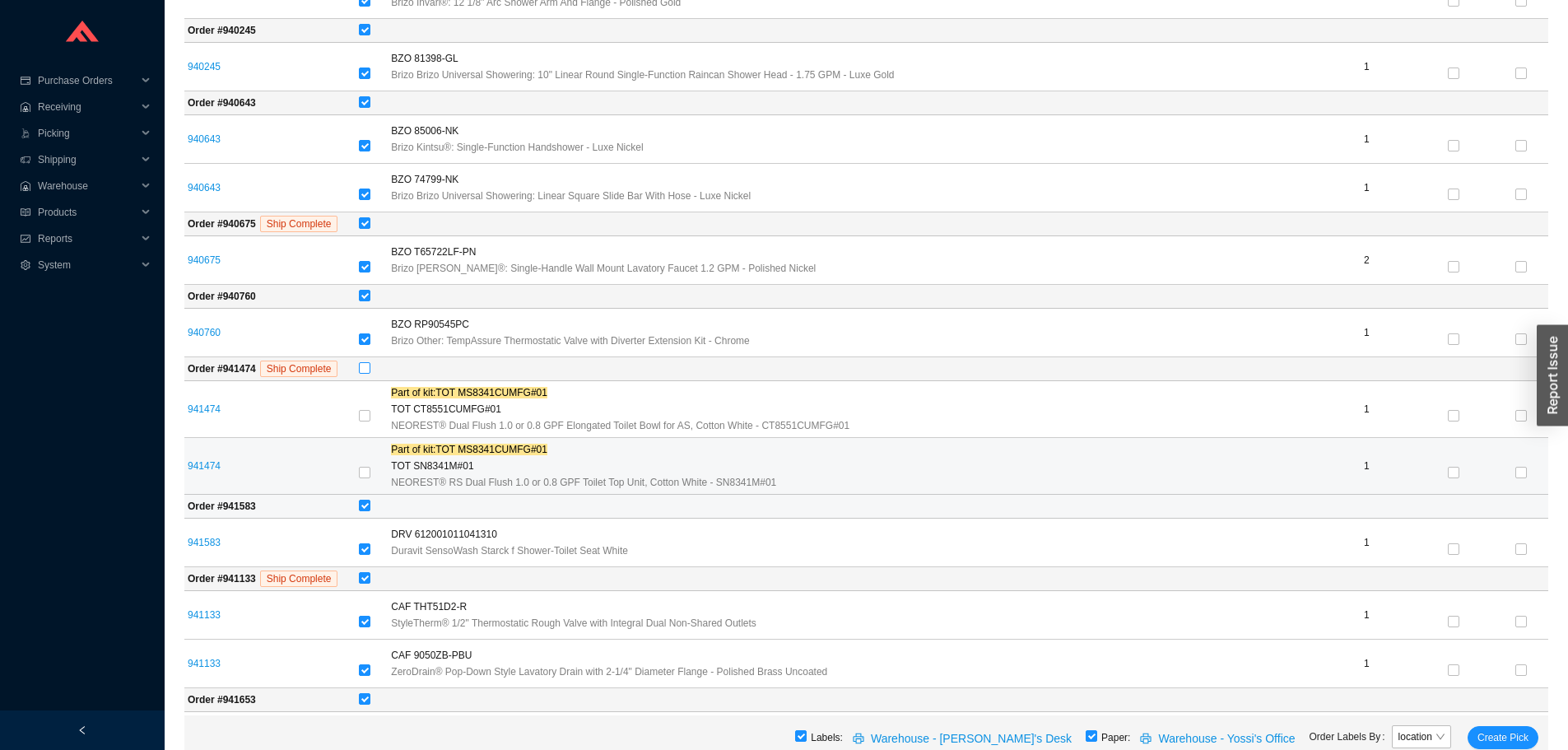
scroll to position [3622, 0]
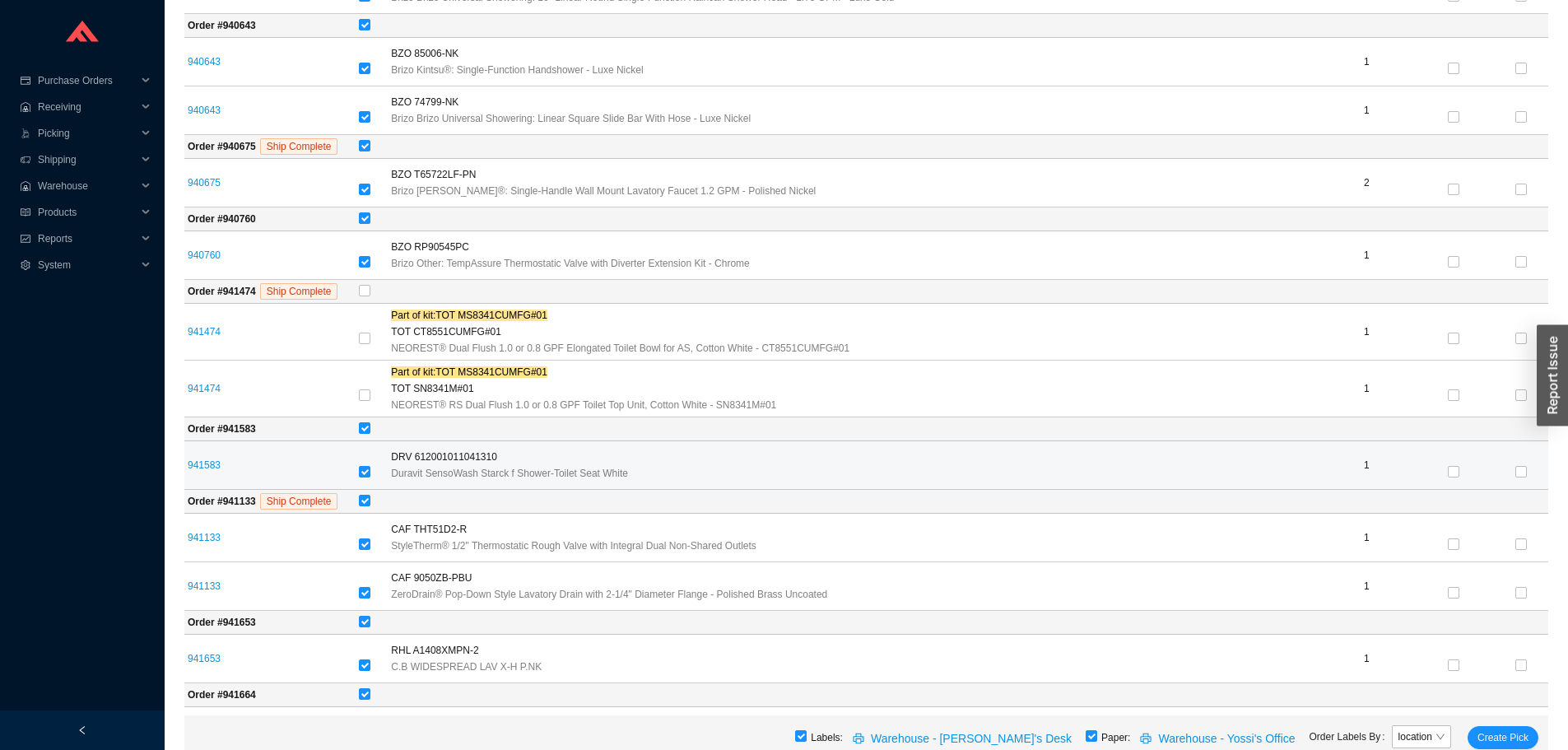
click at [381, 467] on div at bounding box center [371, 472] width 25 height 17
click at [370, 471] on input "checkbox" at bounding box center [364, 471] width 11 height 11
checkbox input "false"
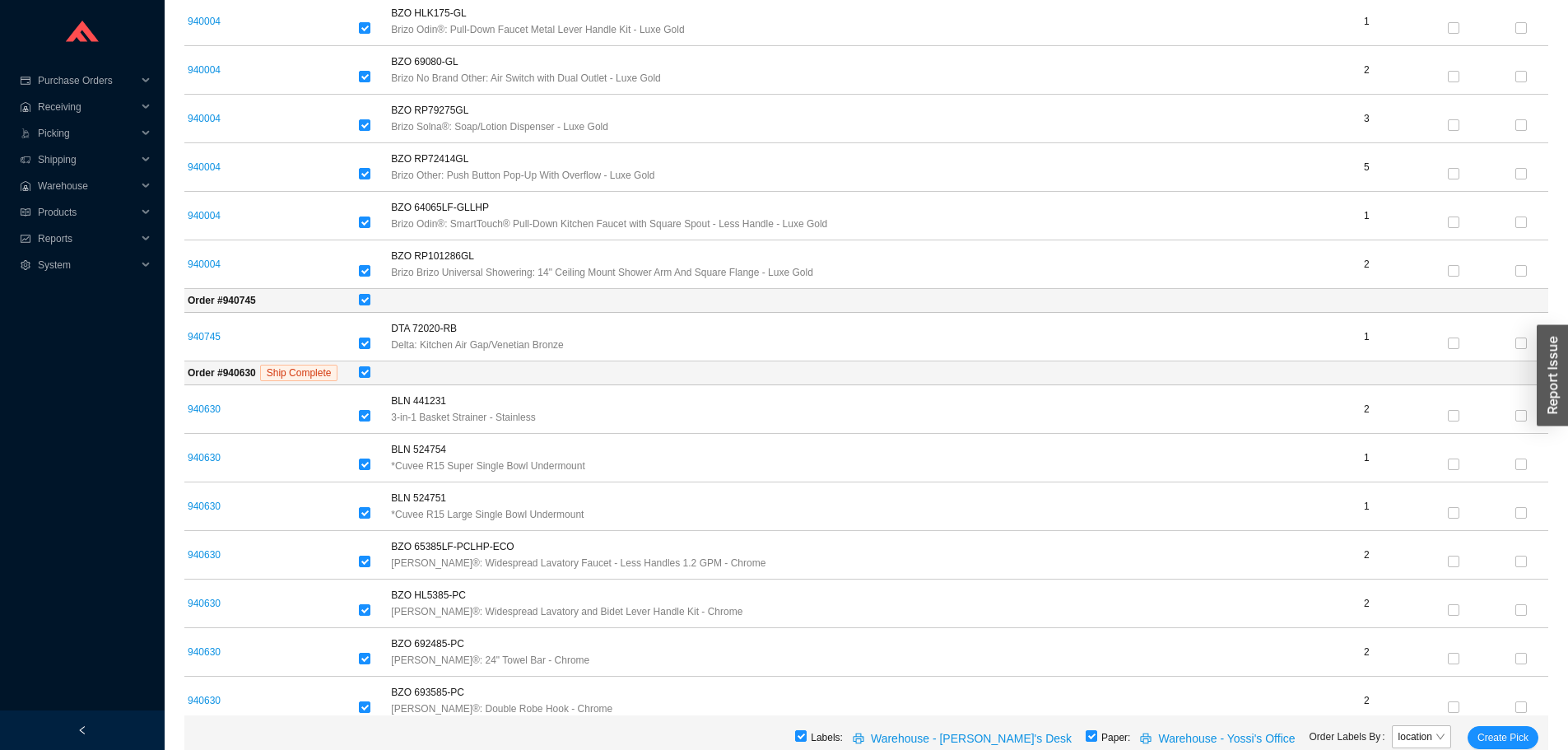
scroll to position [6173, 0]
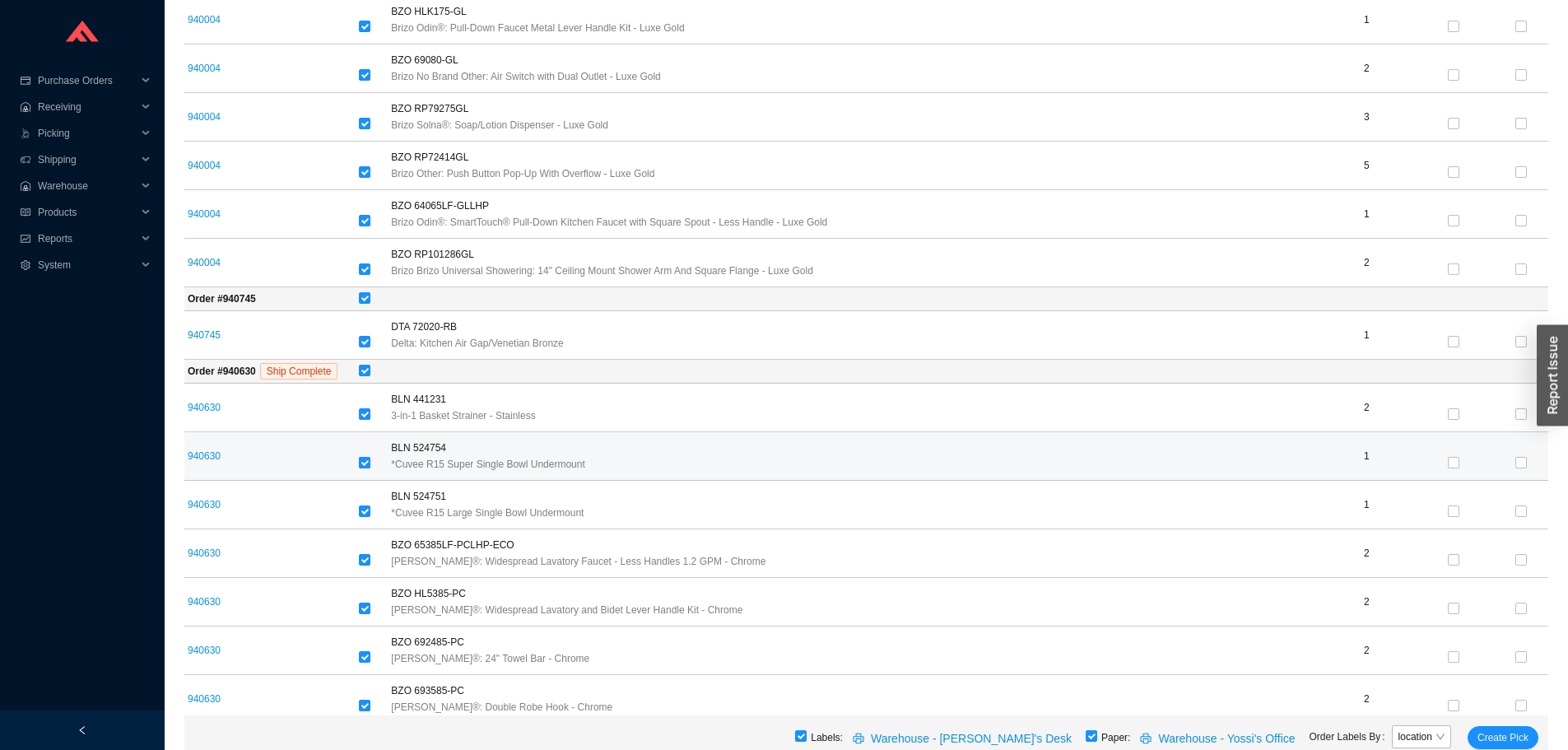
click at [370, 463] on input "checkbox" at bounding box center [364, 462] width 11 height 11
checkbox input "false"
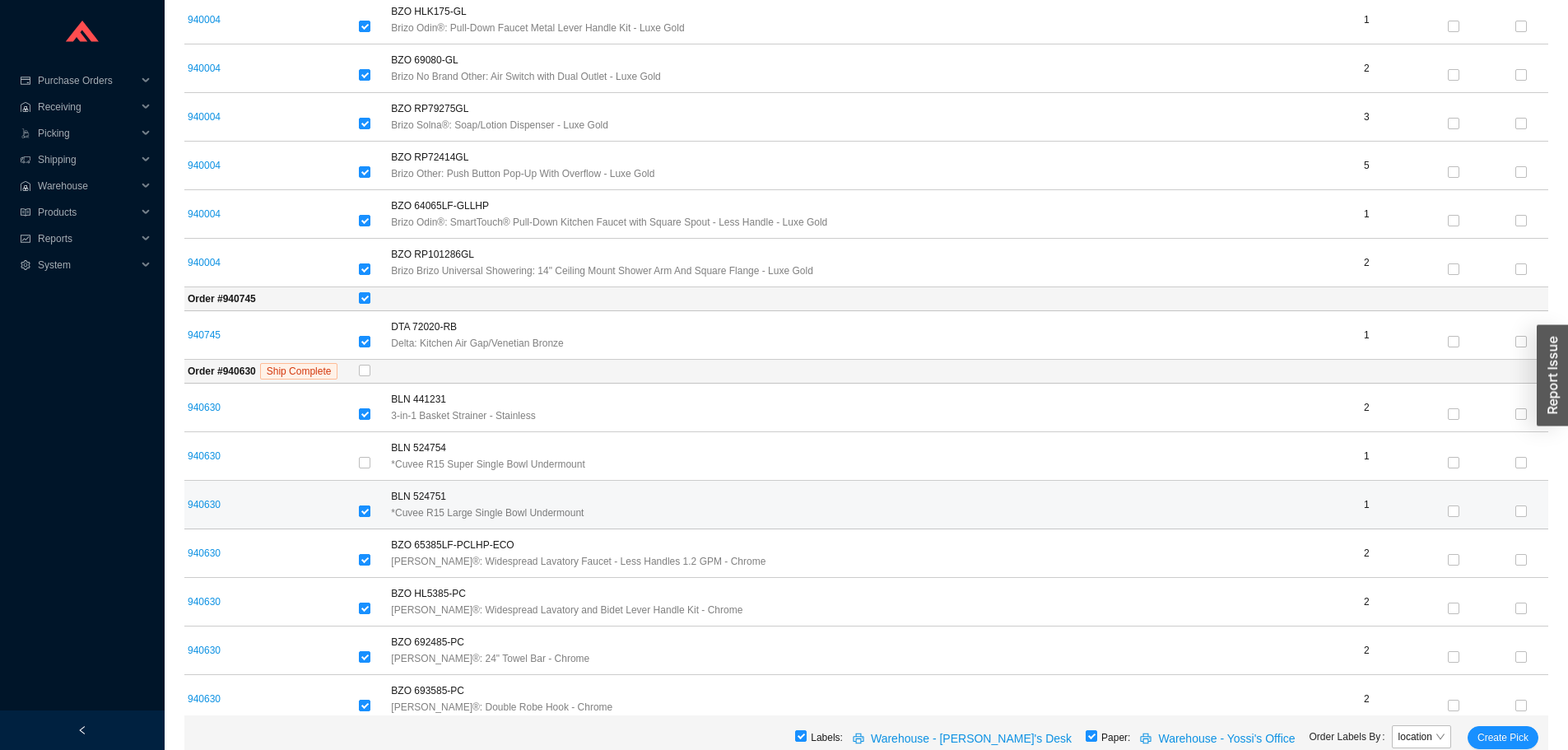
click at [370, 511] on input "checkbox" at bounding box center [364, 511] width 11 height 11
checkbox input "false"
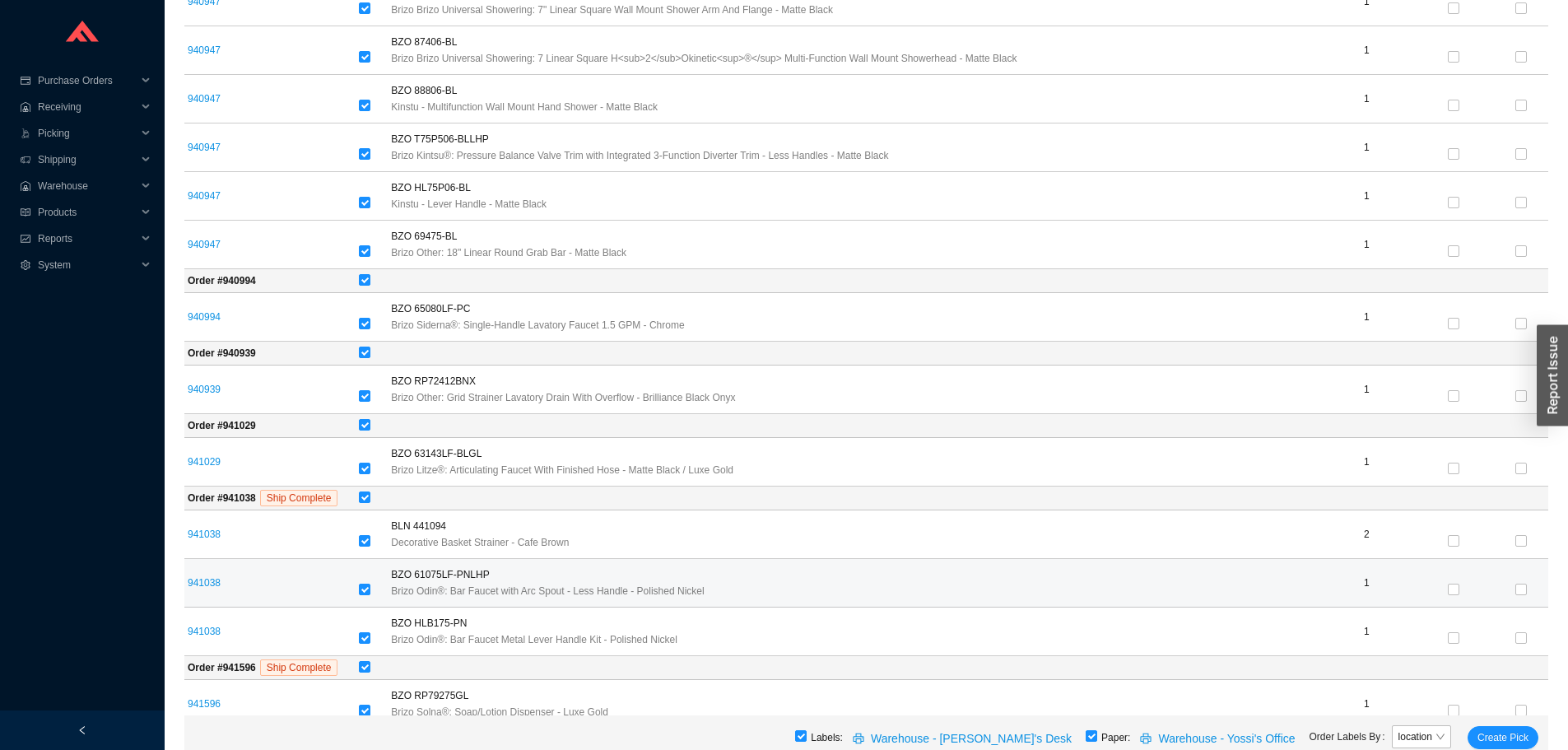
scroll to position [7233, 0]
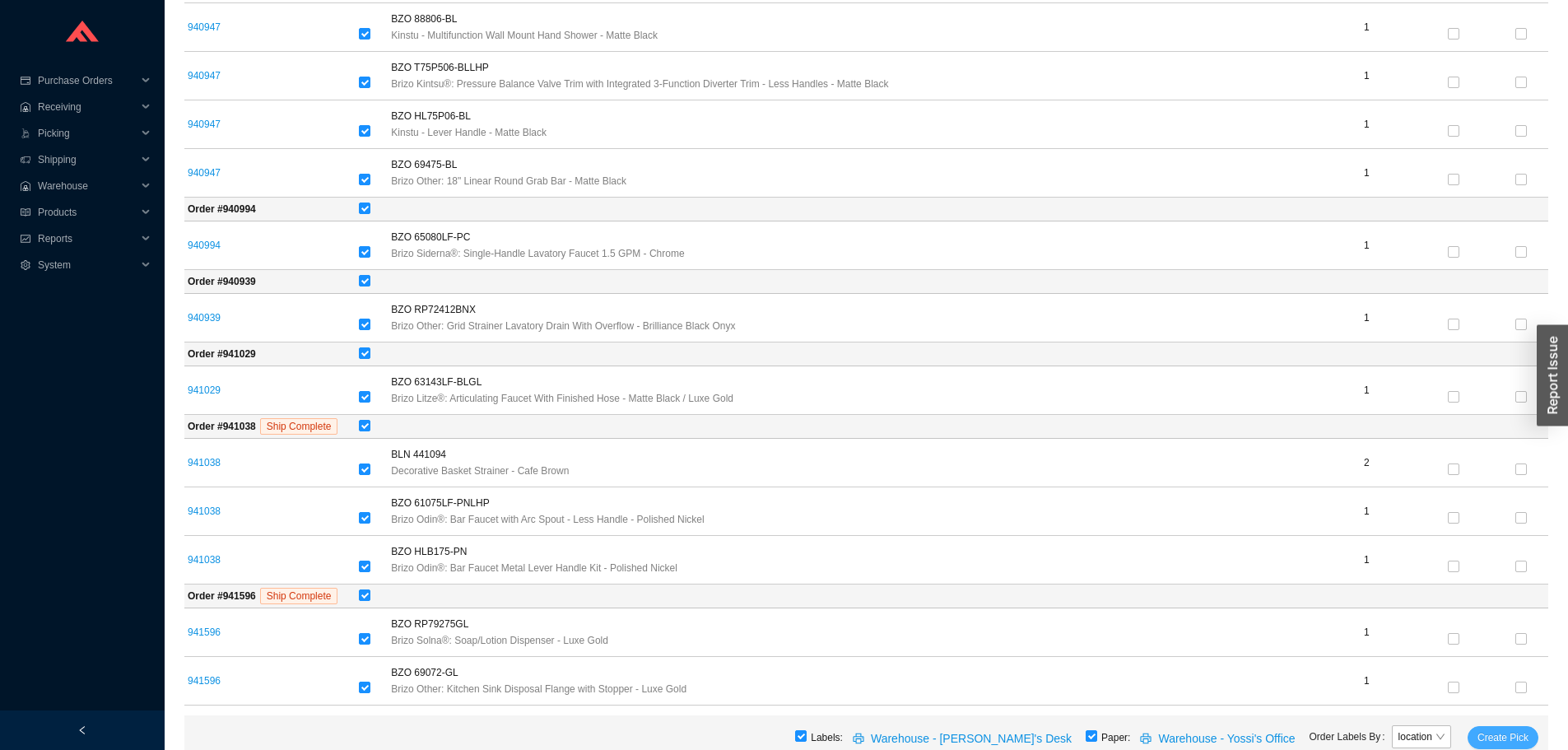
click at [1517, 740] on span "Create Pick" at bounding box center [1503, 737] width 51 height 17
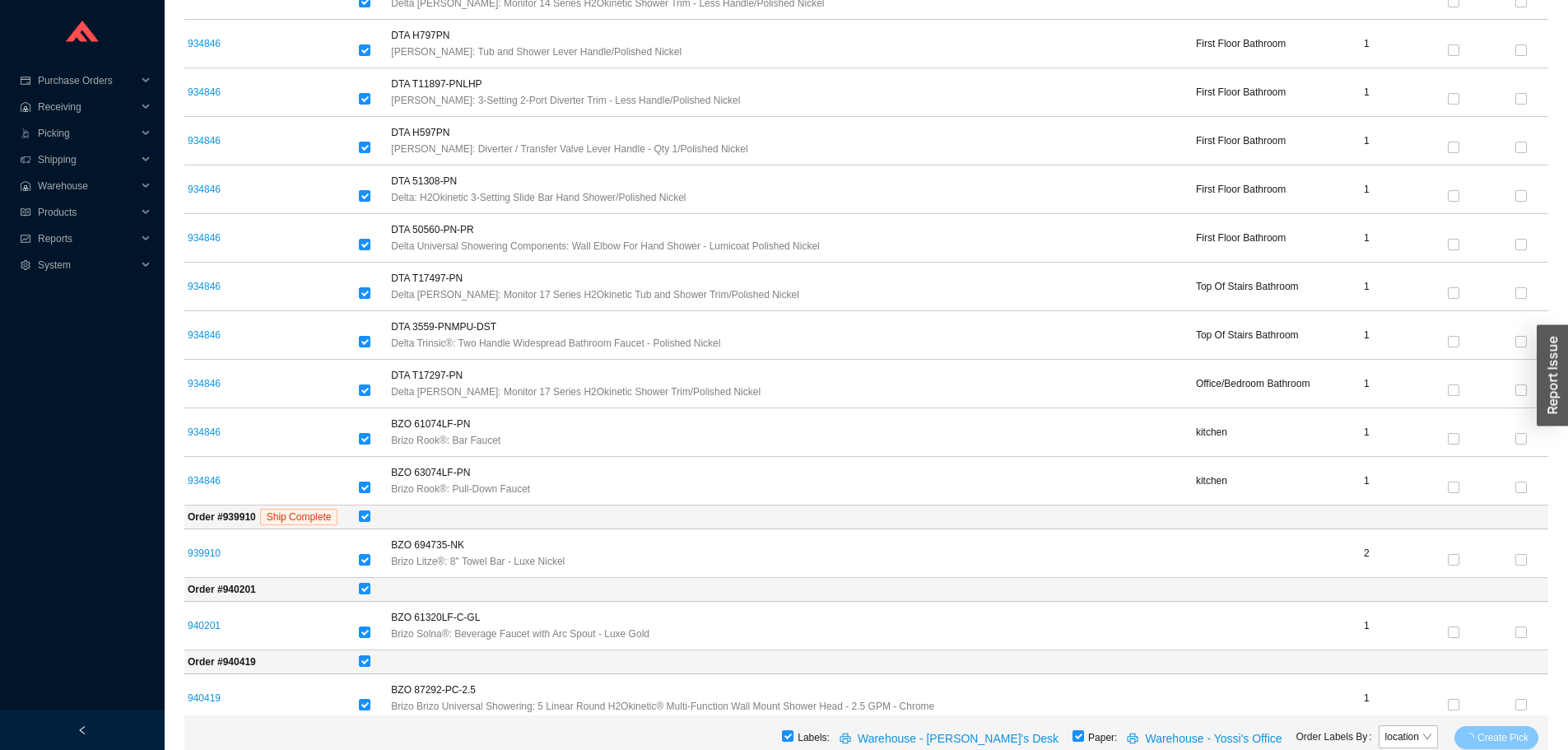
scroll to position [2383, 0]
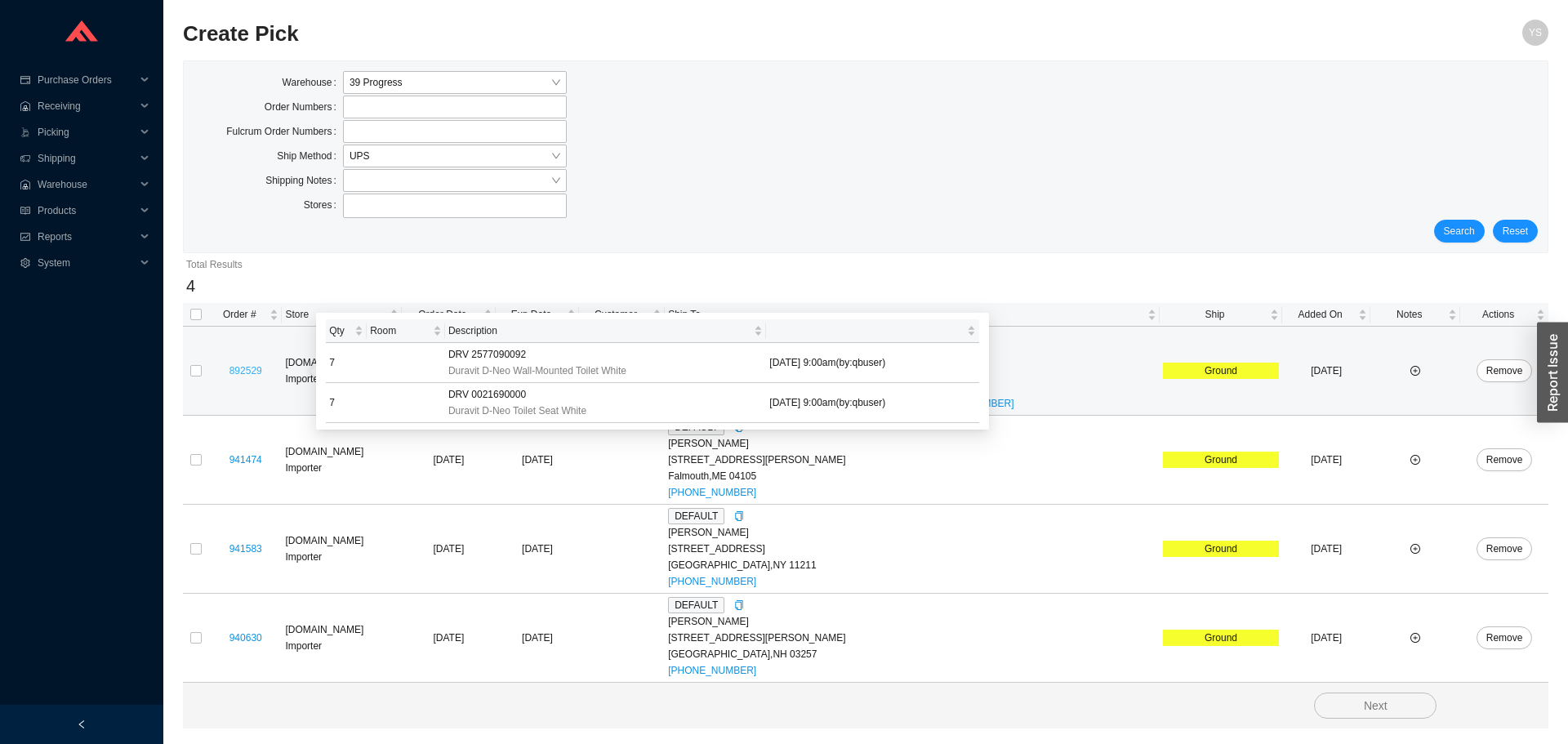
click at [246, 374] on link "892529" at bounding box center [246, 370] width 33 height 11
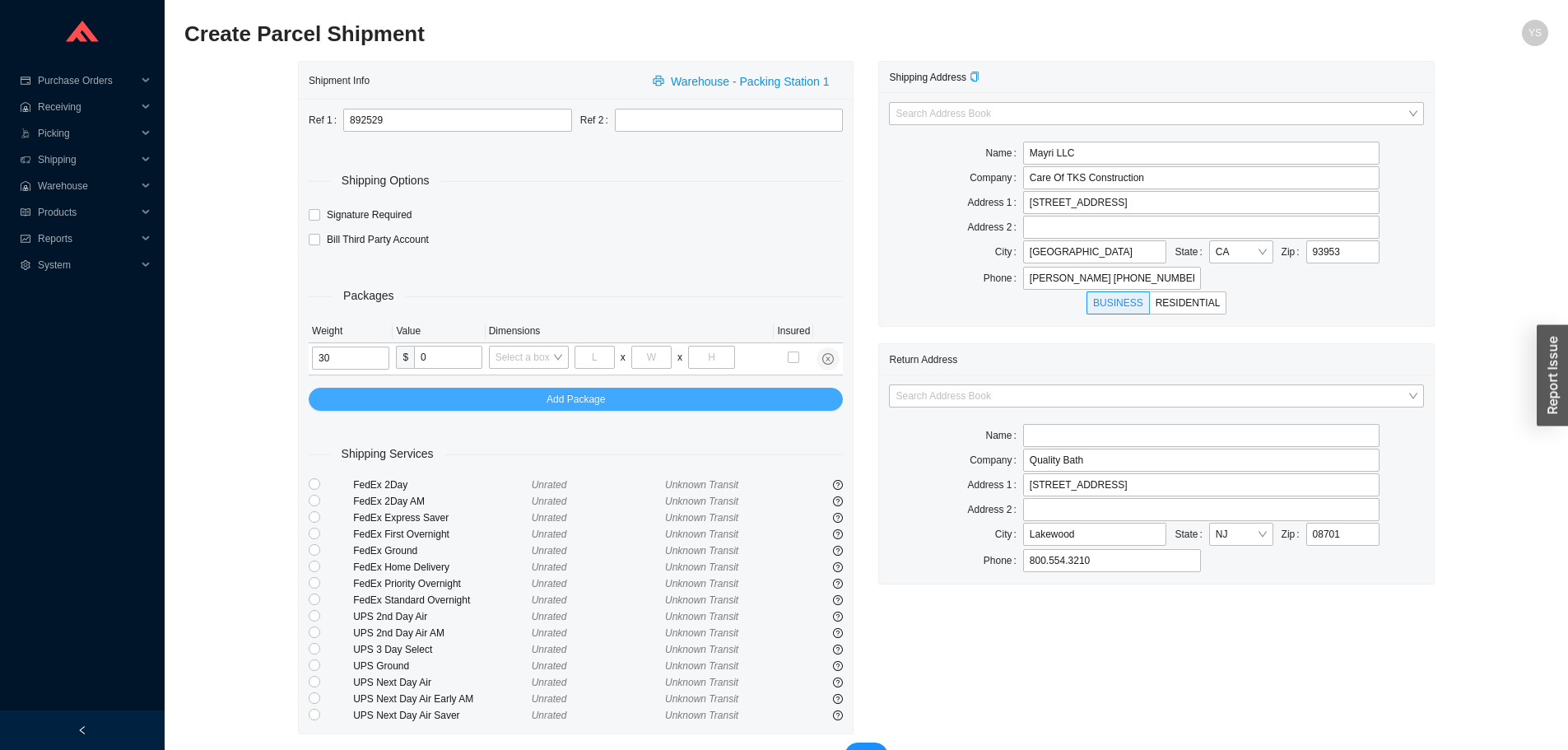
type input "30"
click at [648, 397] on button "Add Package" at bounding box center [576, 399] width 534 height 23
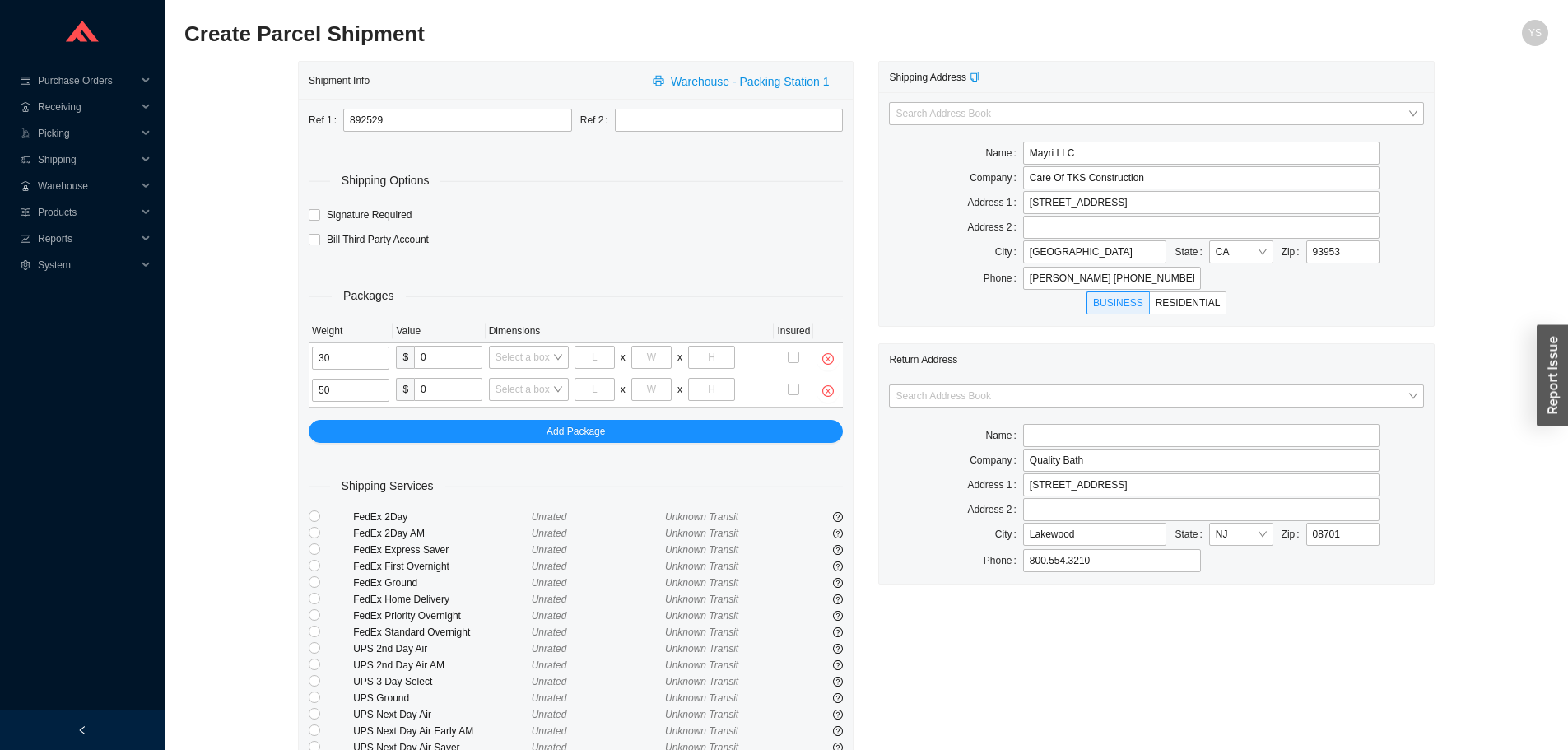
type input "50"
click at [652, 414] on div "Packages Weight Value Dimensions Insured 30 $ 0 Select a box x x 50 $ 0 Select …" at bounding box center [576, 347] width 534 height 189
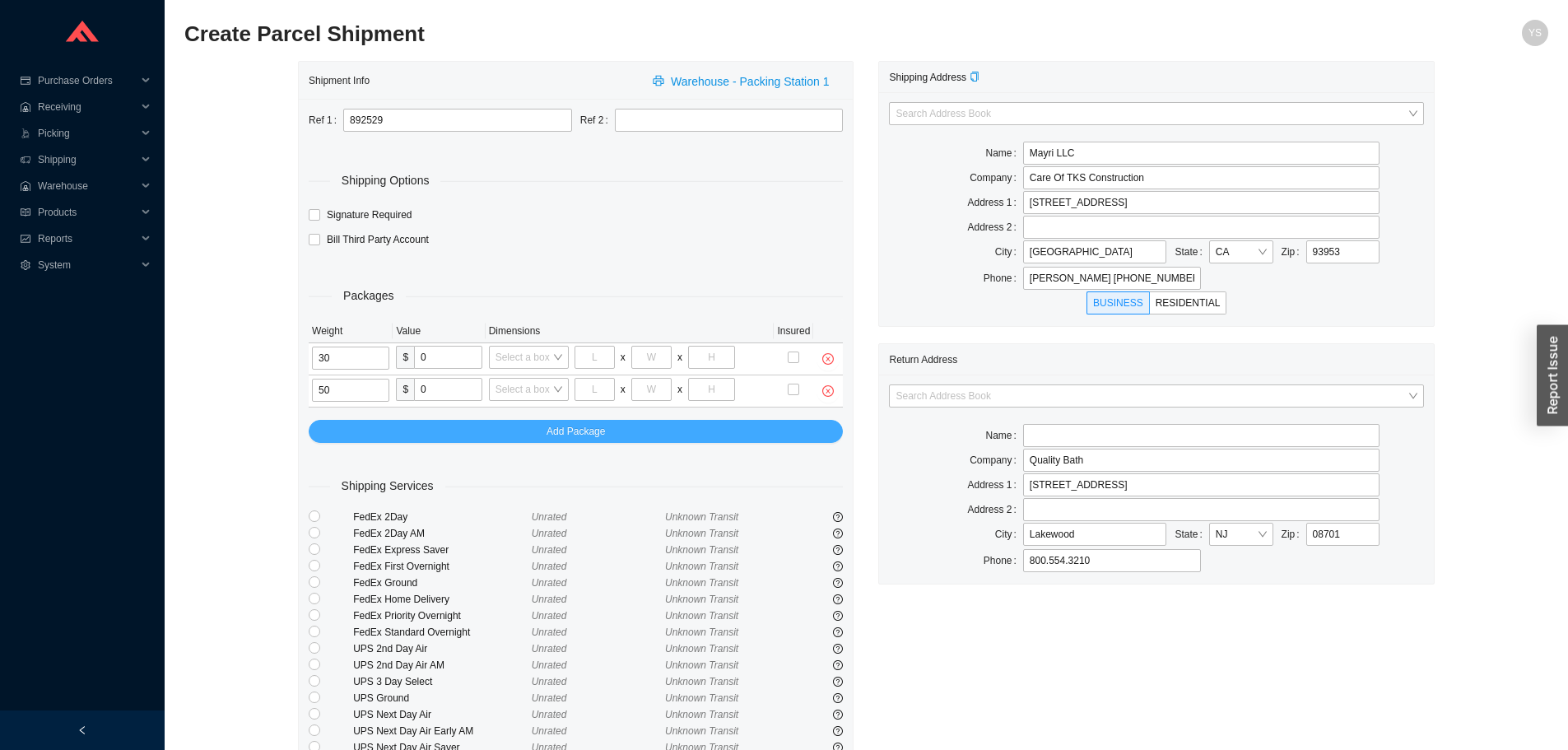
click at [647, 423] on button "Add Package" at bounding box center [576, 431] width 534 height 23
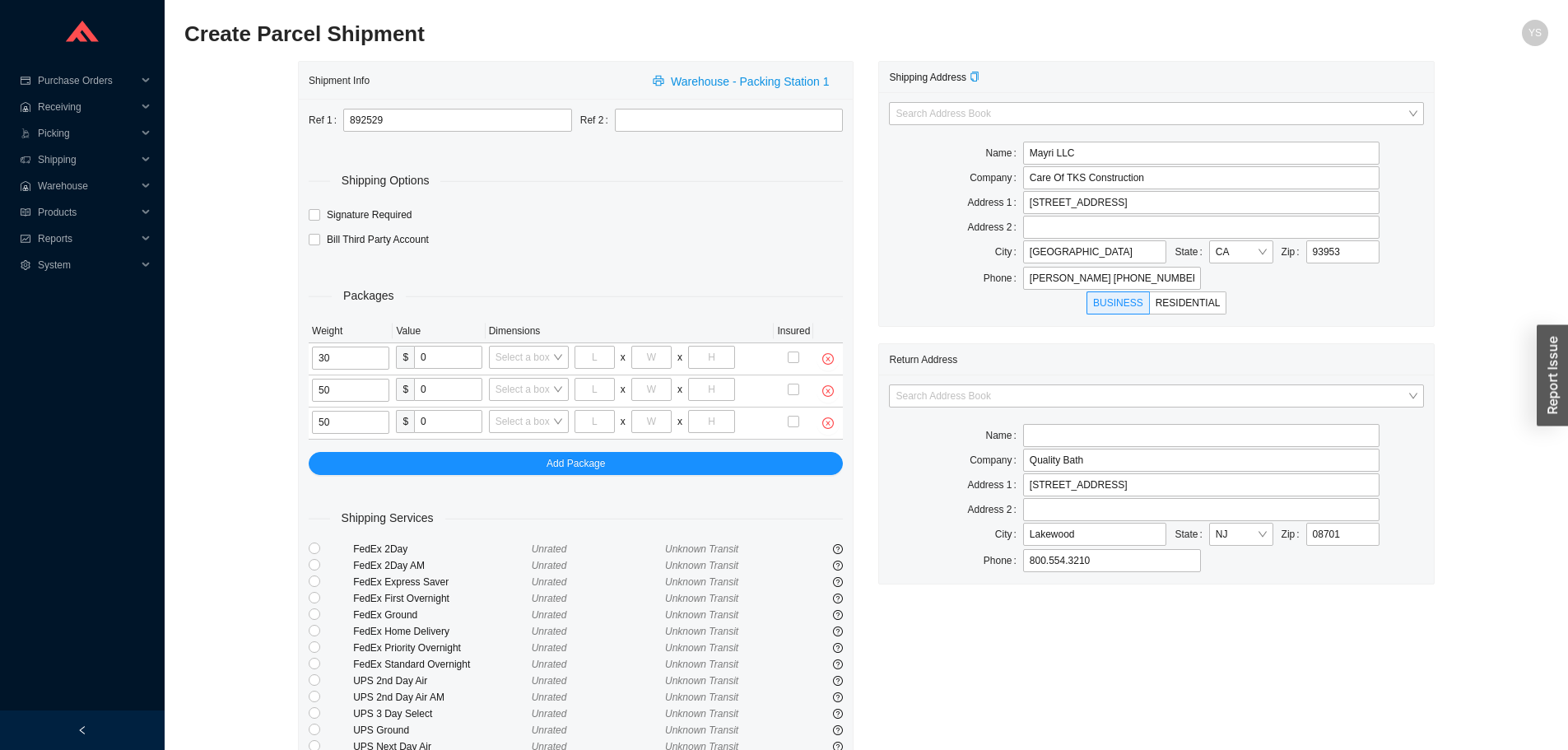
type input "50"
click at [644, 451] on div "Packages Weight Value Dimensions Insured 30 $ 0 Select a box x x 50 $ 0 Select …" at bounding box center [576, 363] width 534 height 222
click at [643, 458] on button "Add Package" at bounding box center [576, 464] width 534 height 23
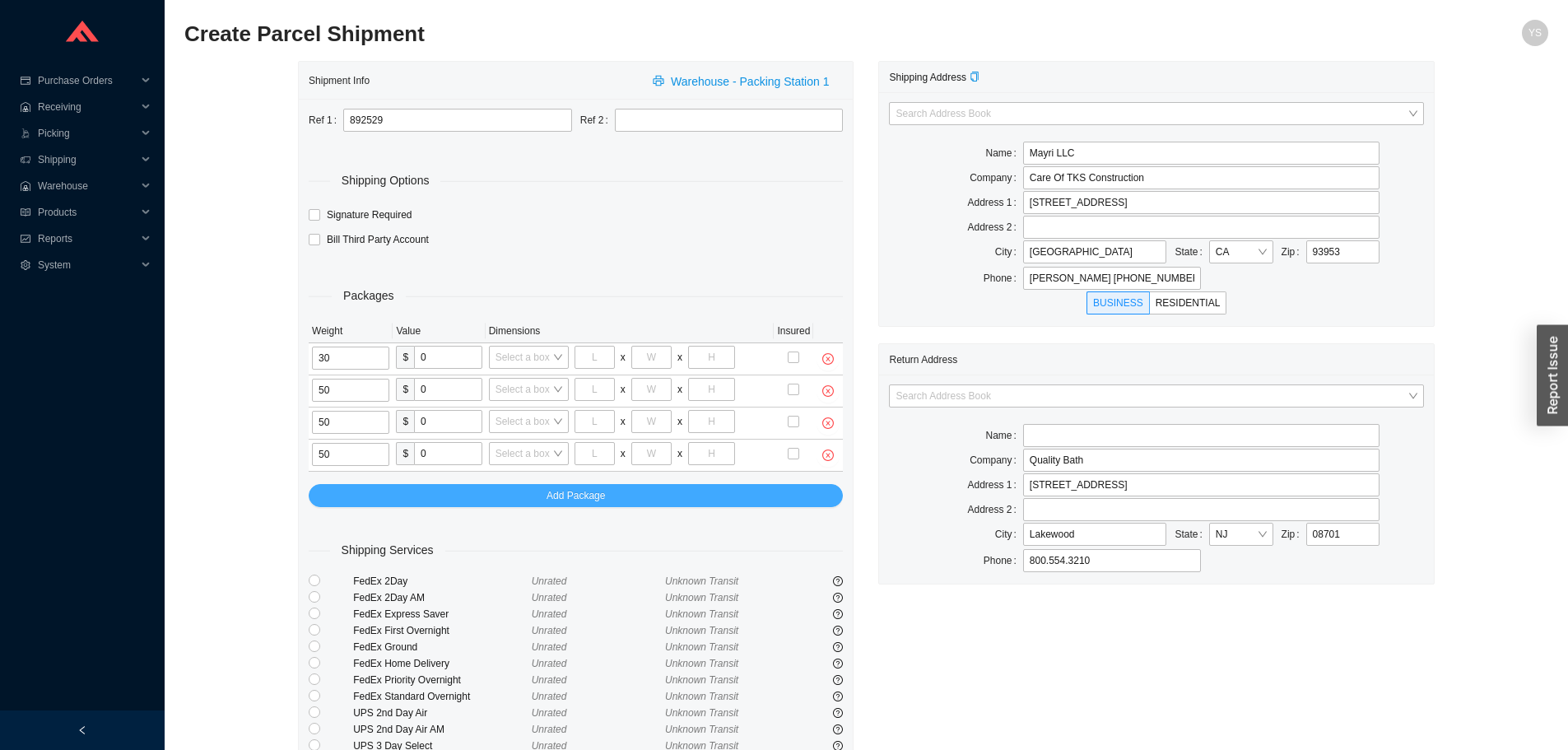
type input "50"
click at [636, 491] on button "Add Package" at bounding box center [576, 495] width 534 height 23
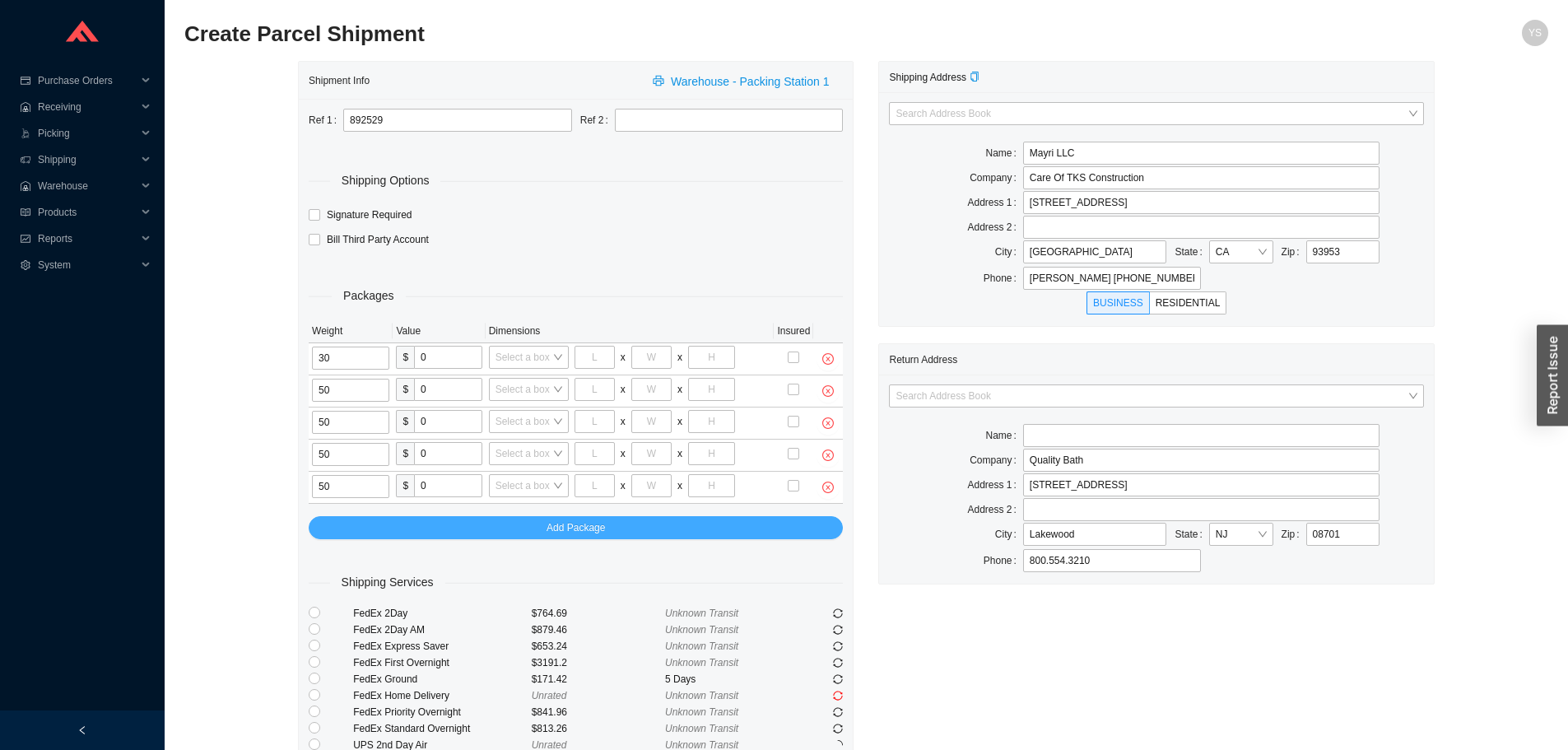
type input "50"
click at [400, 517] on button "Add Package" at bounding box center [576, 527] width 534 height 23
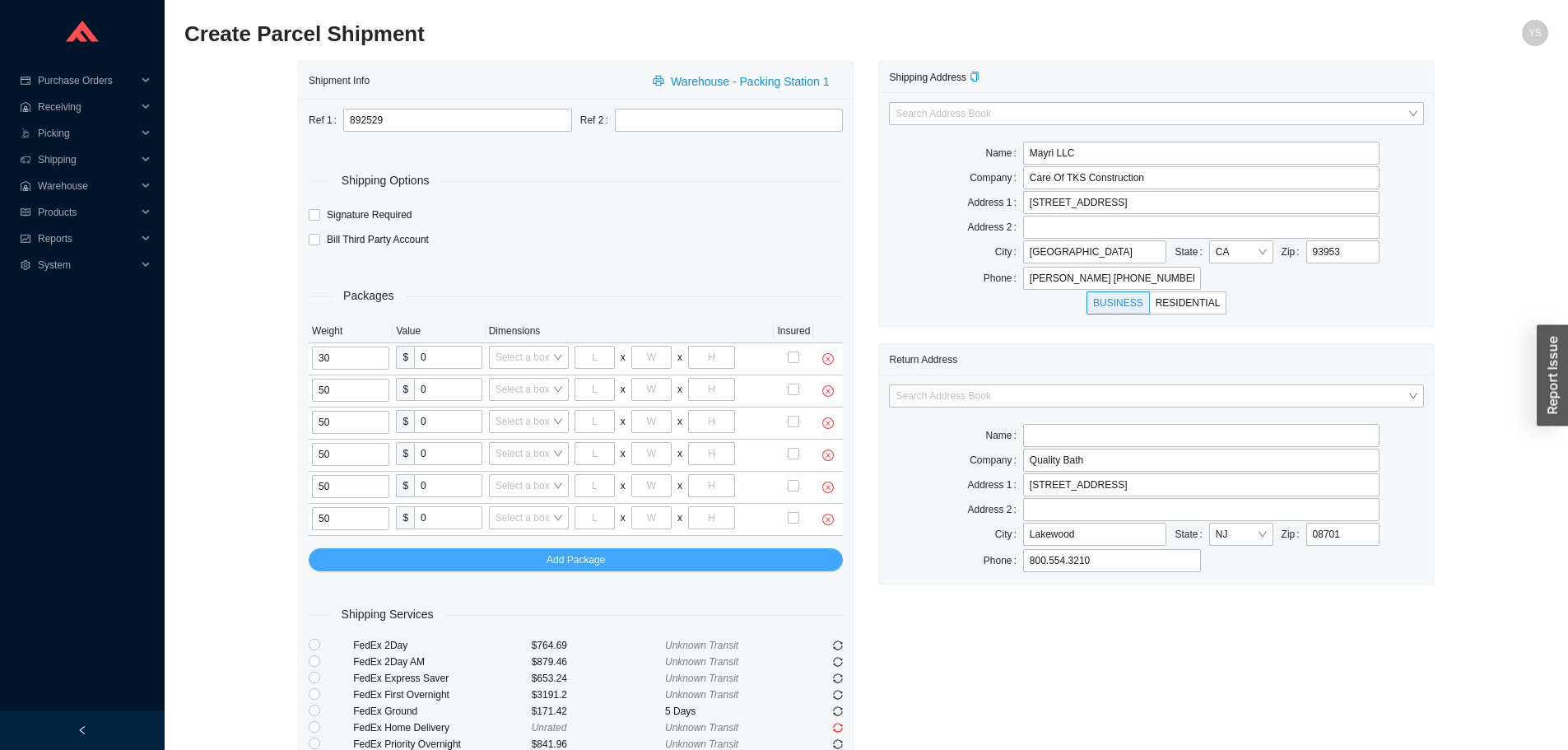
type input "50"
click at [413, 556] on button "Add Package" at bounding box center [576, 560] width 534 height 23
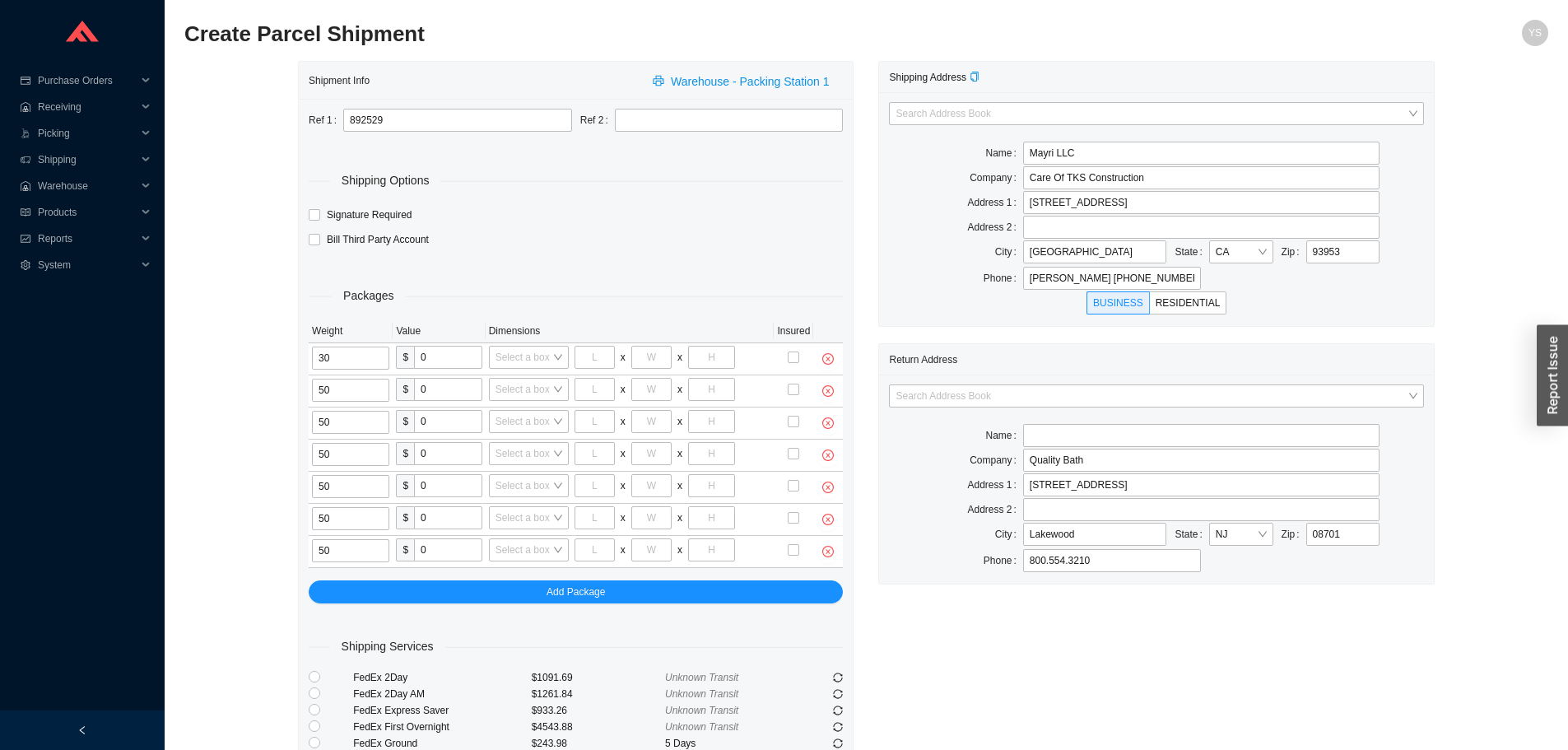
type input "50"
click at [354, 577] on div "Packages Weight Value Dimensions Insured 30 $ 0 Select a box x x 50 $ 0 Select …" at bounding box center [576, 427] width 534 height 350
click at [354, 586] on button "Add Package" at bounding box center [576, 592] width 534 height 23
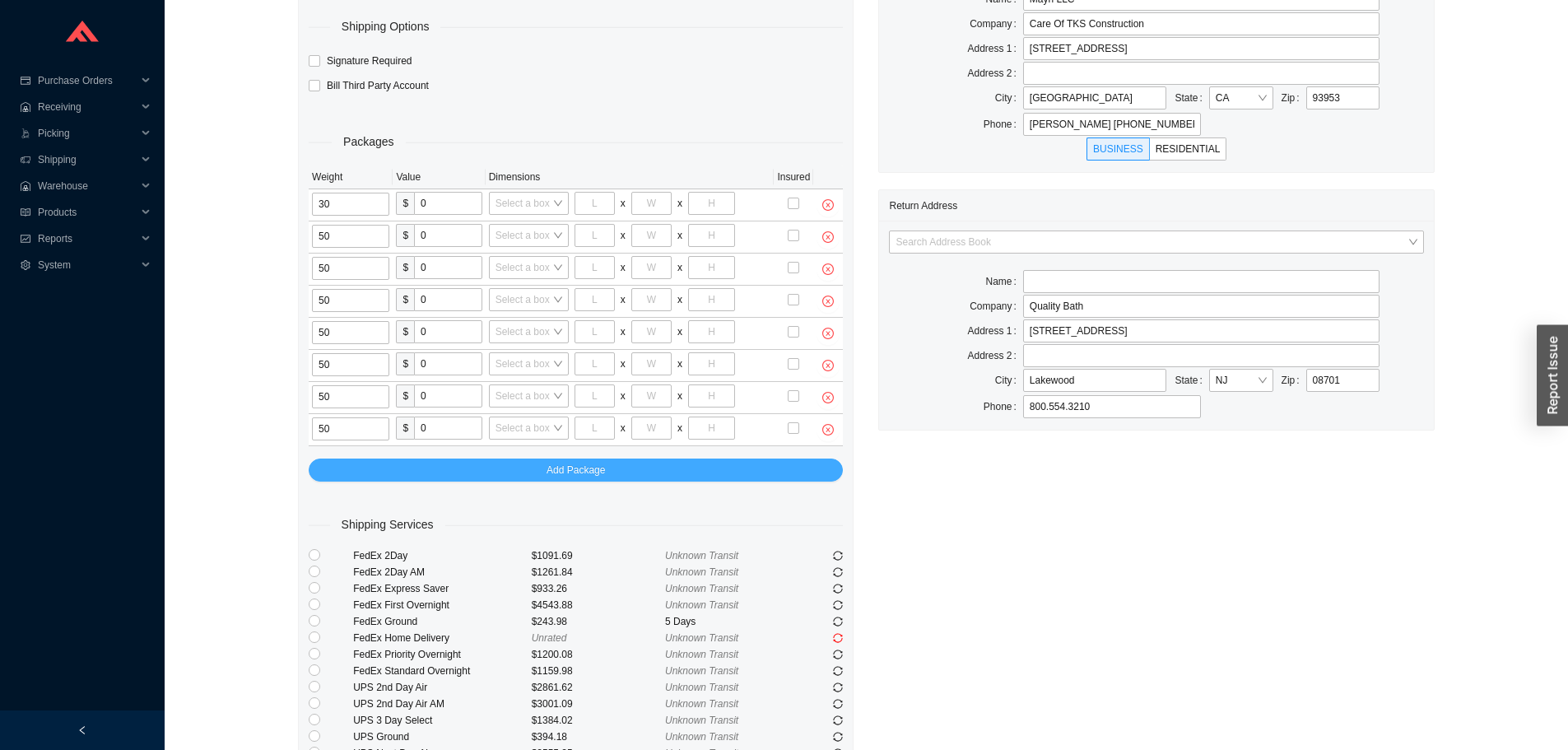
scroll to position [165, 0]
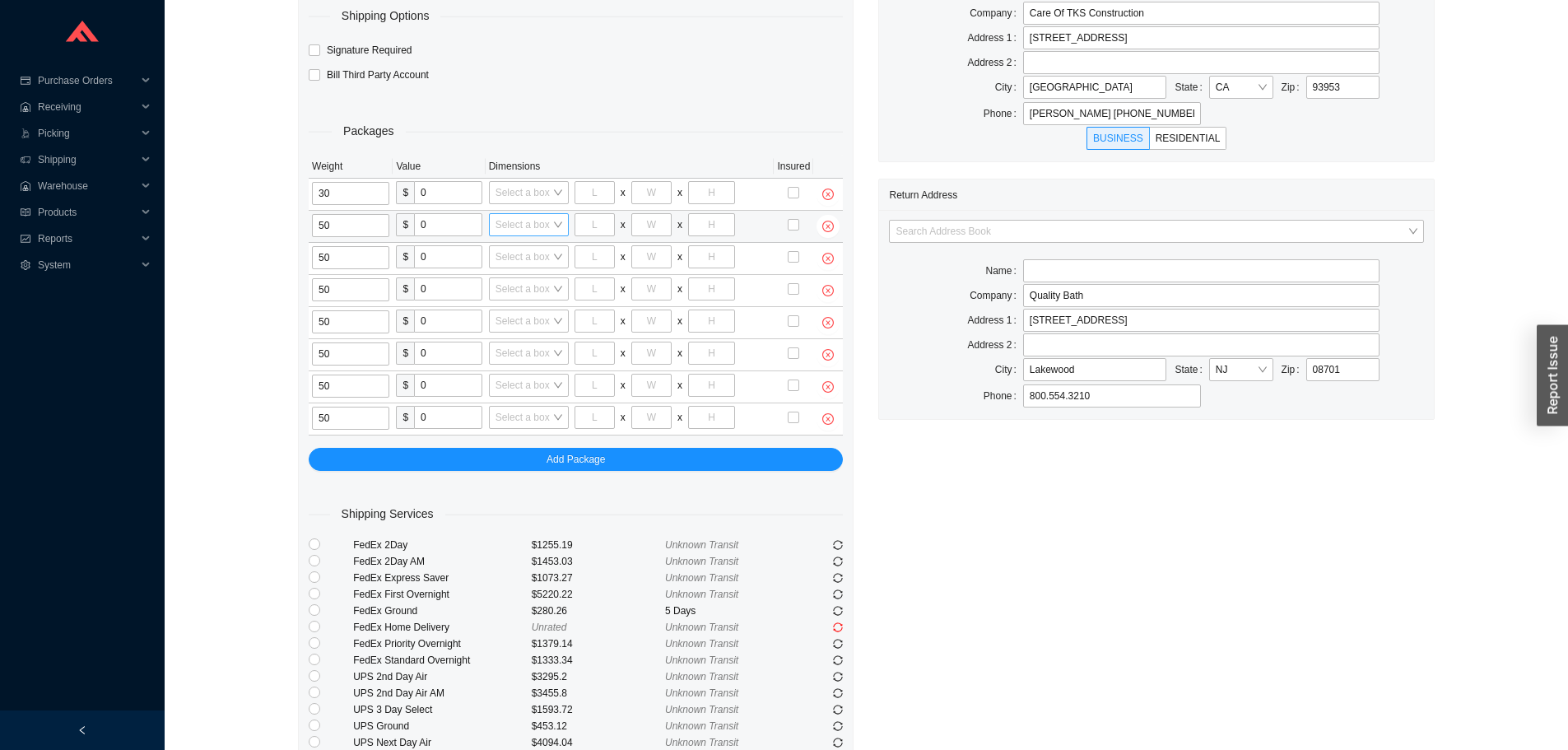
type input "50"
click at [520, 223] on input "search" at bounding box center [524, 224] width 57 height 22
type input "bo"
click at [536, 252] on div "32*18*21 bowl box" at bounding box center [537, 254] width 82 height 15
type input "32"
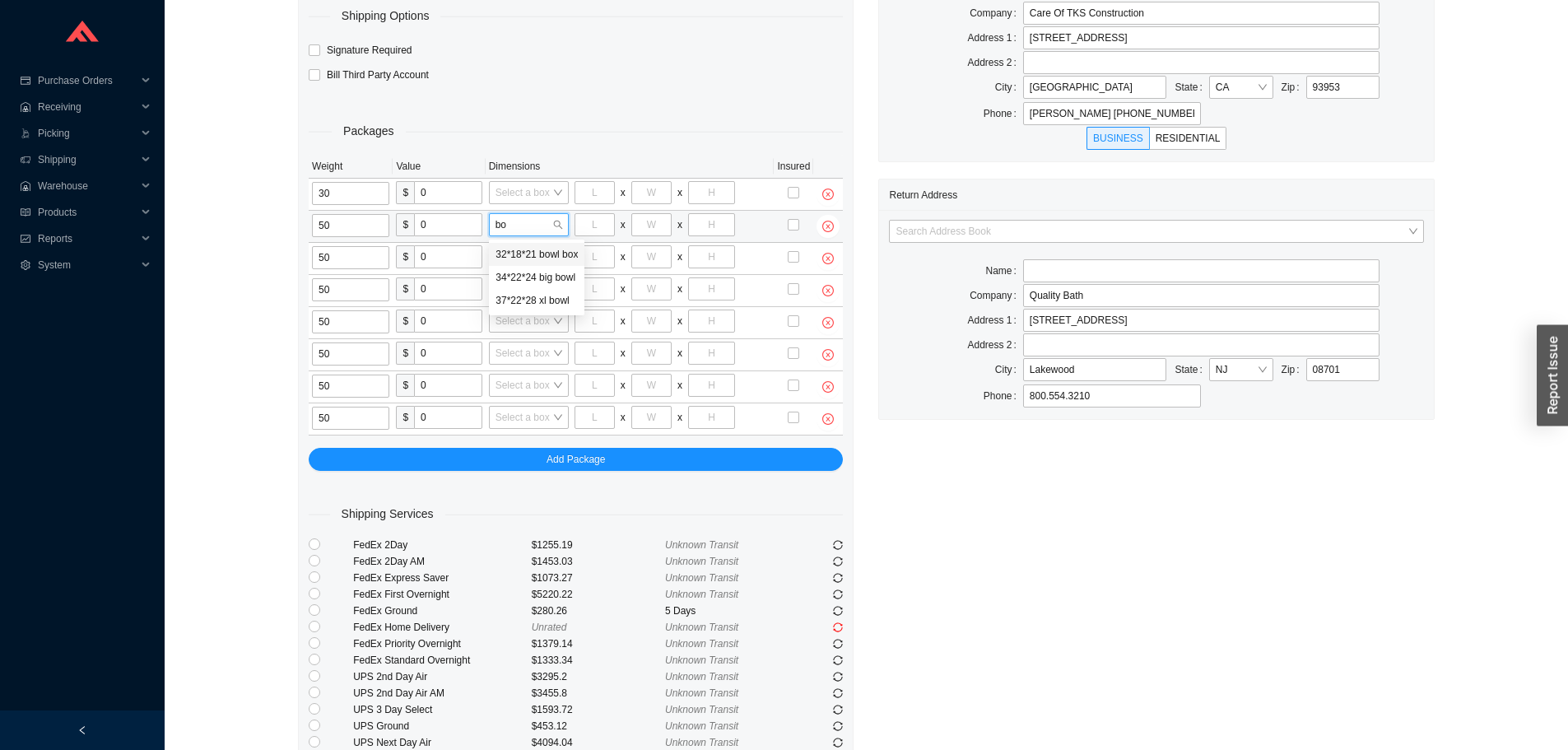
type input "18"
type input "21"
click at [533, 251] on input "search" at bounding box center [513, 257] width 57 height 22
type input "bo"
click at [526, 287] on div "32*18*21 bowl box" at bounding box center [526, 286] width 82 height 15
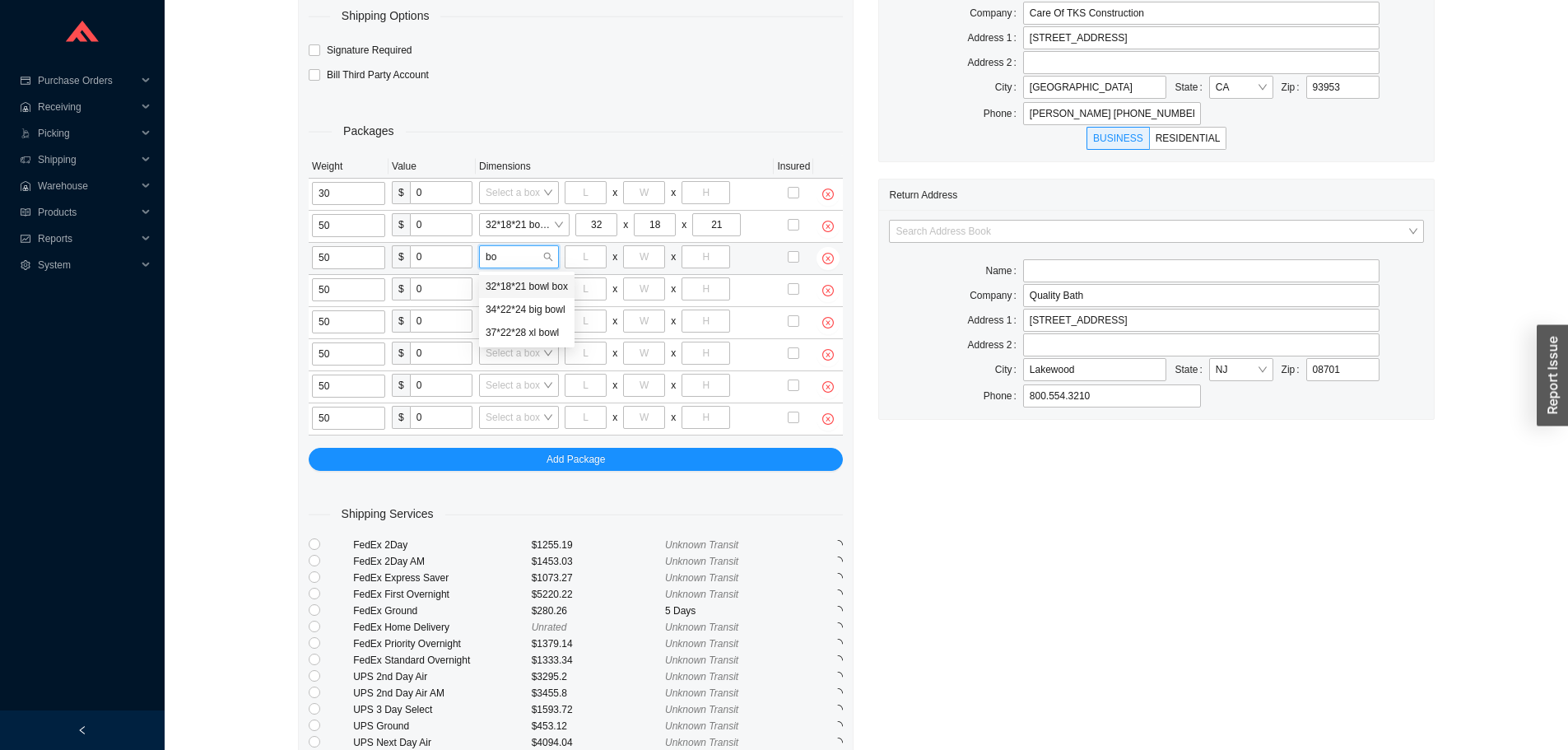
type input "32"
type input "18"
type input "21"
click at [524, 288] on input "search" at bounding box center [513, 289] width 57 height 22
type input "bo"
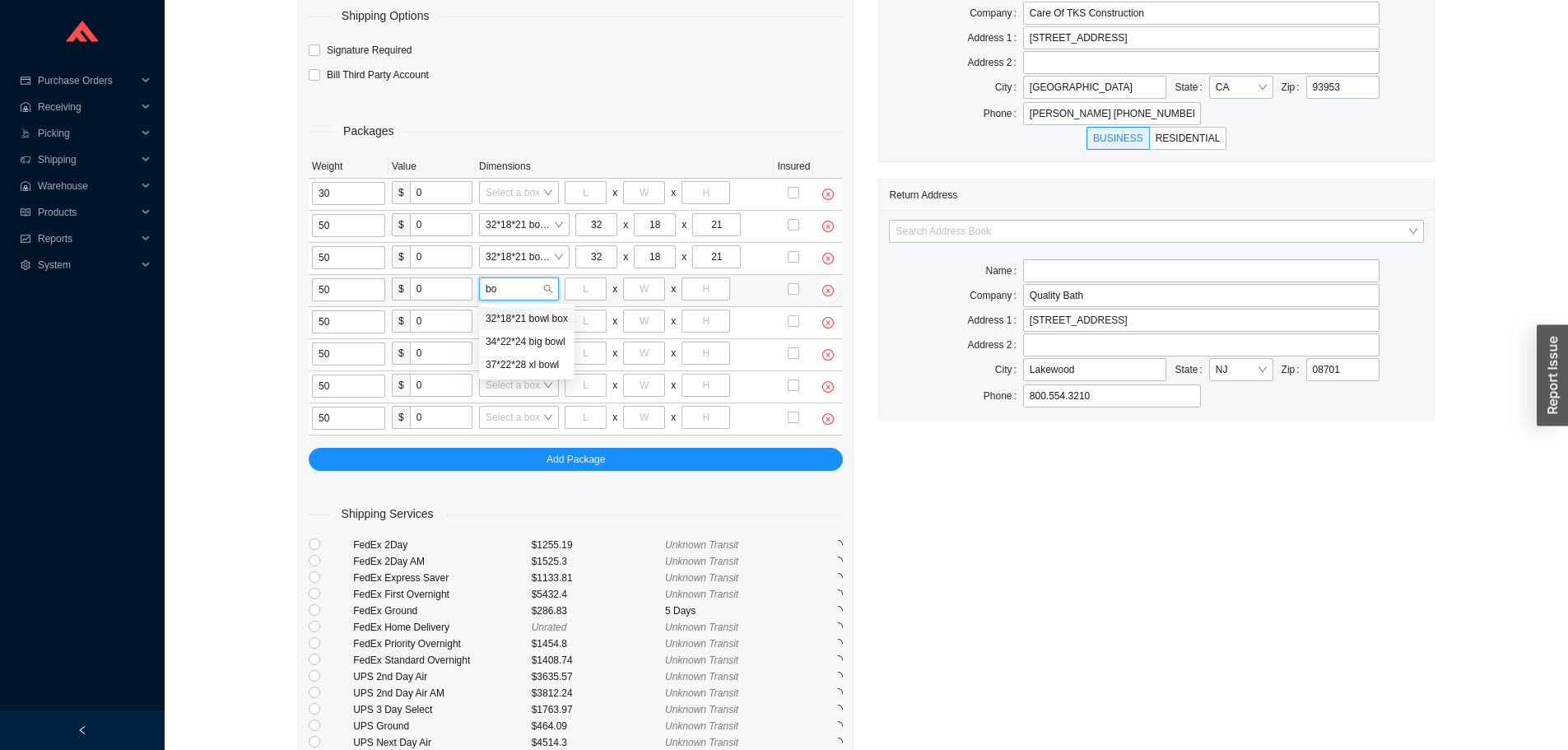
click at [523, 316] on div "32*18*21 bowl box" at bounding box center [526, 318] width 82 height 15
type input "32"
type input "18"
type input "21"
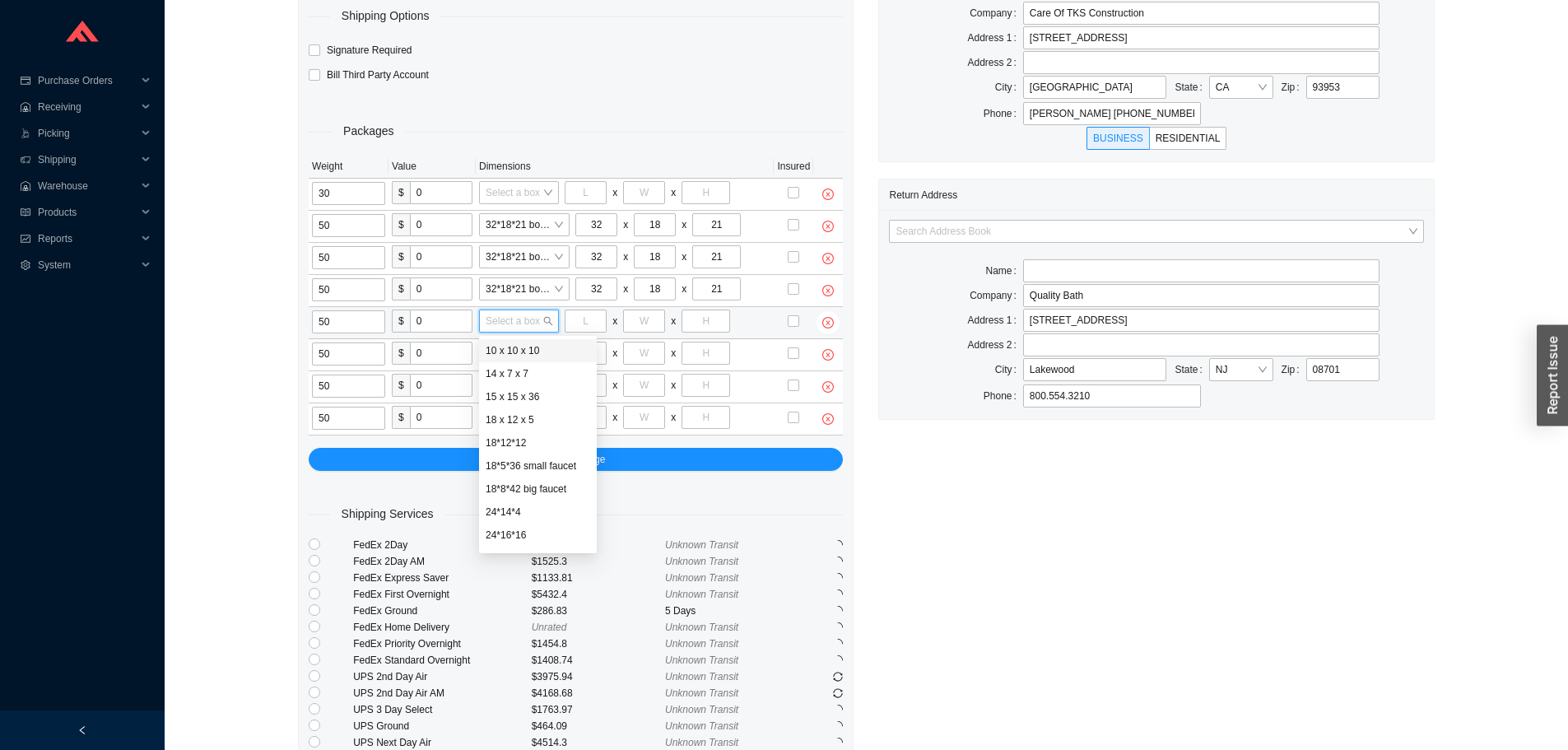
click at [518, 317] on input "search" at bounding box center [513, 320] width 57 height 22
type input "bo"
click at [521, 349] on div "32*18*21 bowl box" at bounding box center [526, 350] width 82 height 15
type input "32"
type input "18"
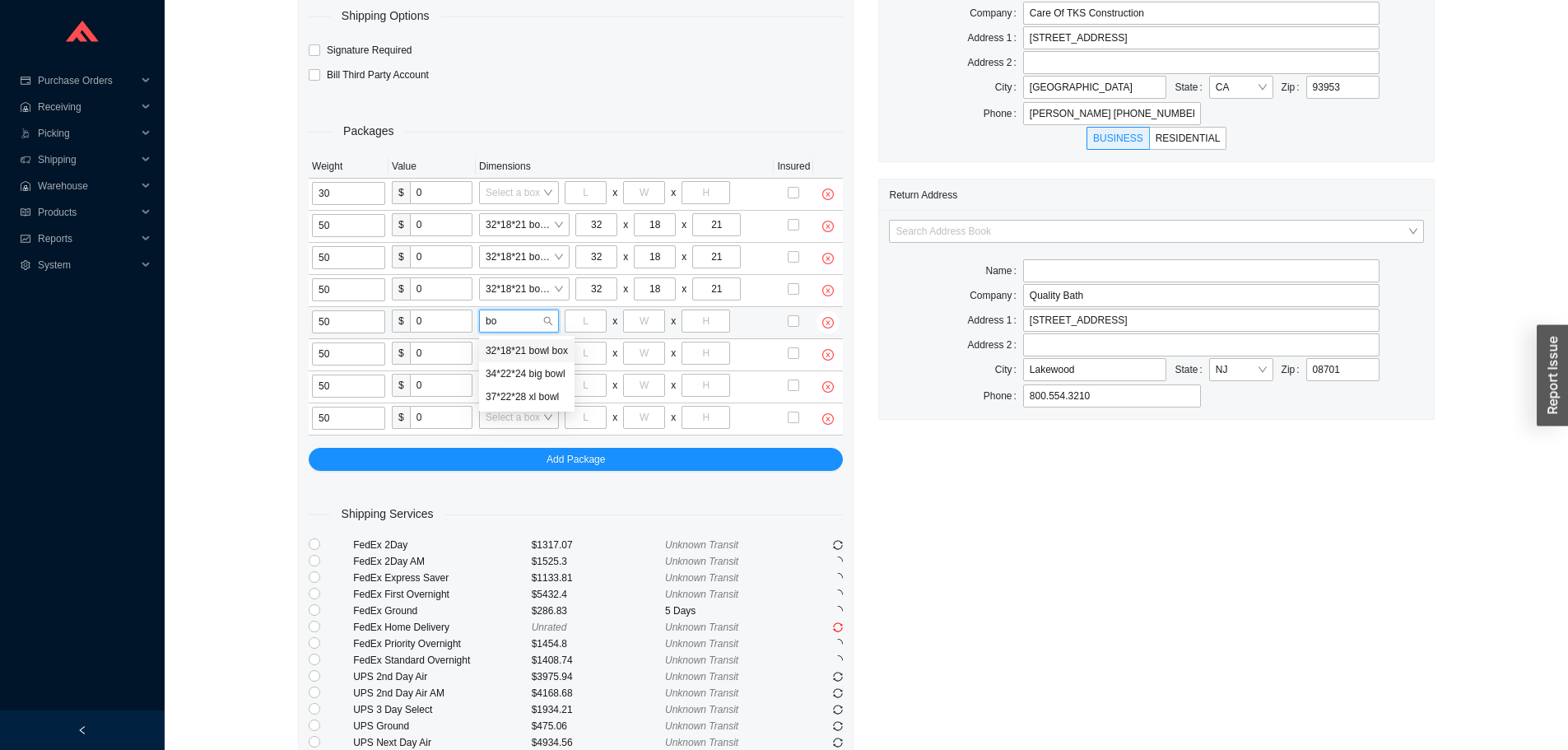
type input "21"
click at [519, 352] on input "search" at bounding box center [513, 353] width 57 height 22
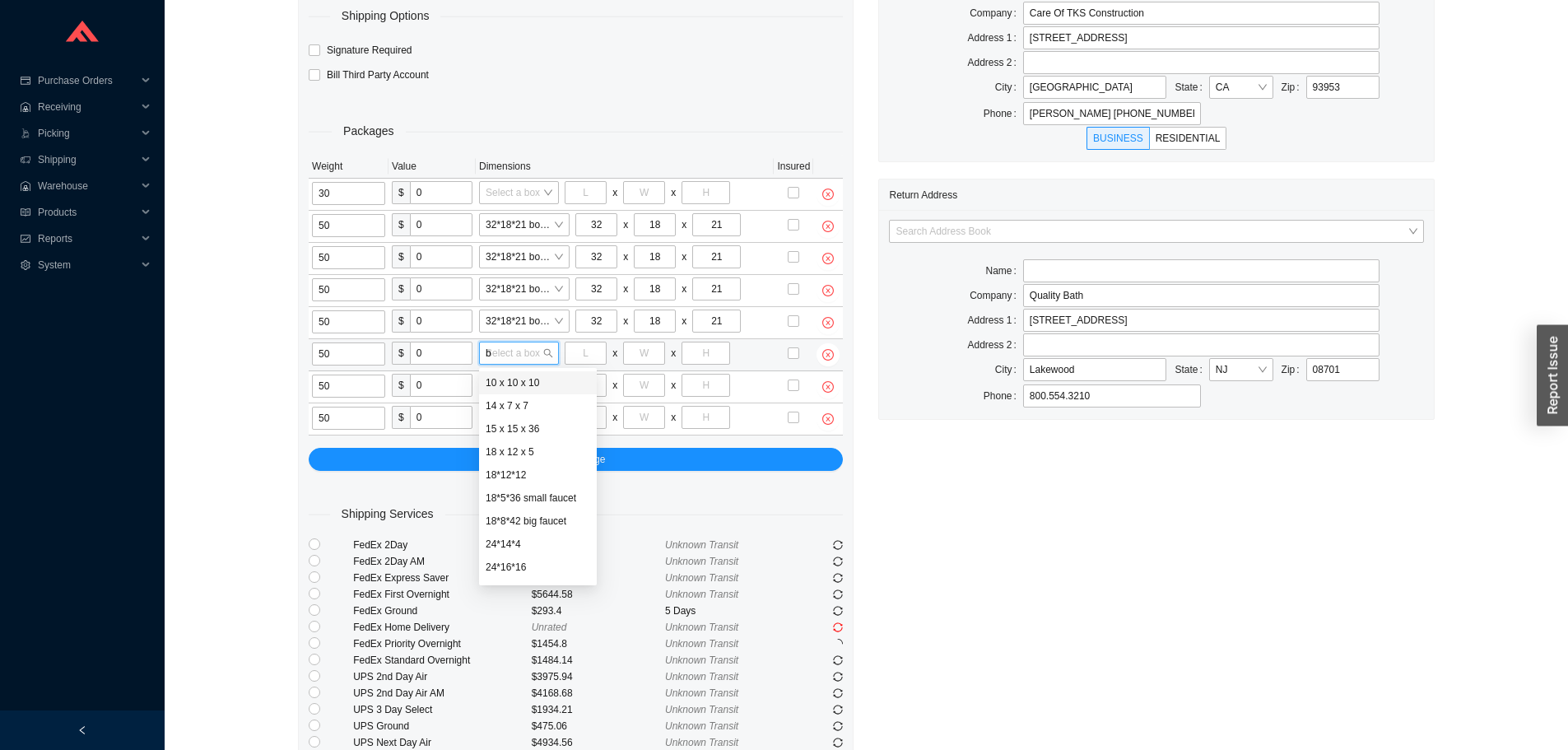
type input "bo"
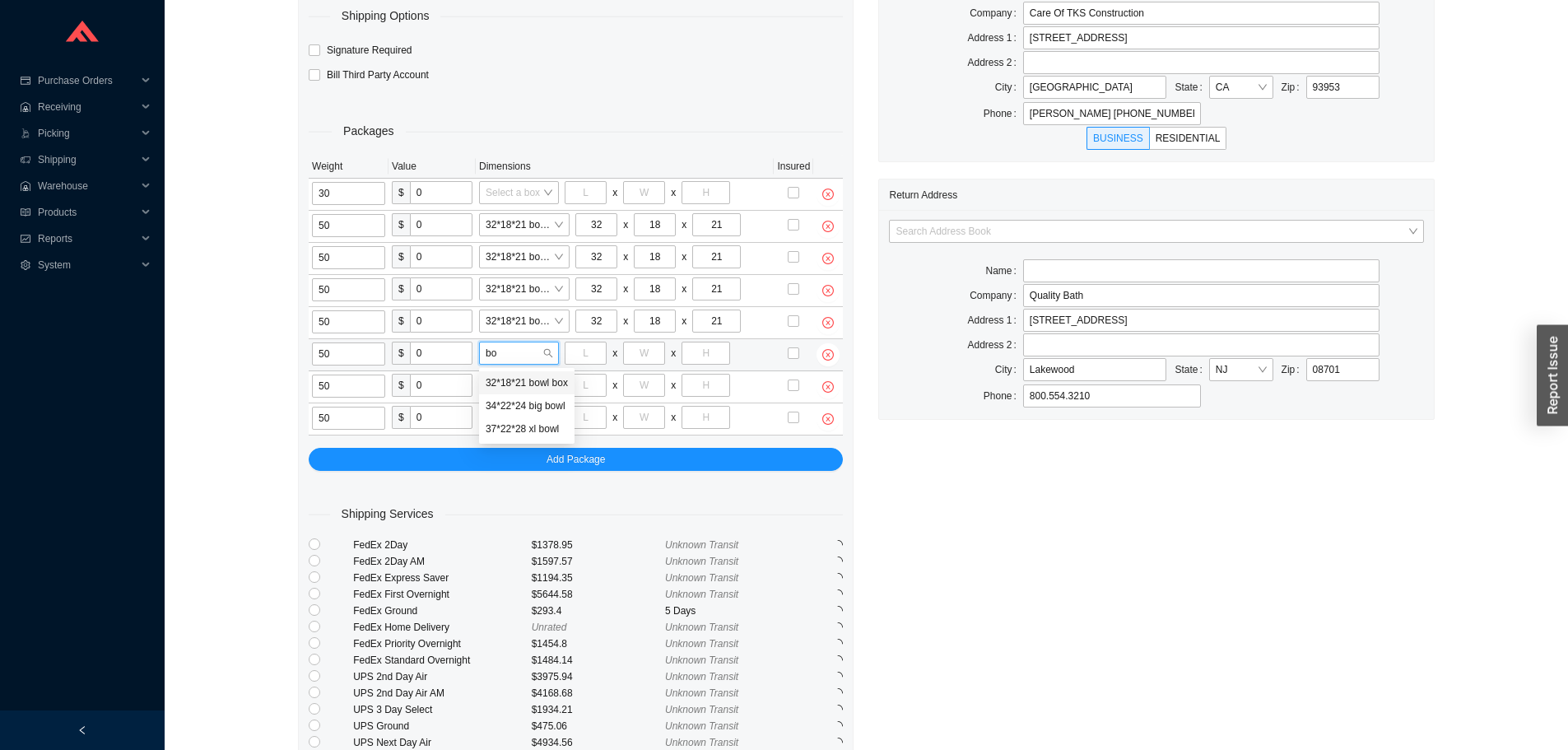
click at [511, 388] on div "32*18*21 bowl box" at bounding box center [526, 382] width 82 height 15
type input "32"
type input "18"
type input "21"
click at [515, 389] on input "search" at bounding box center [513, 385] width 57 height 22
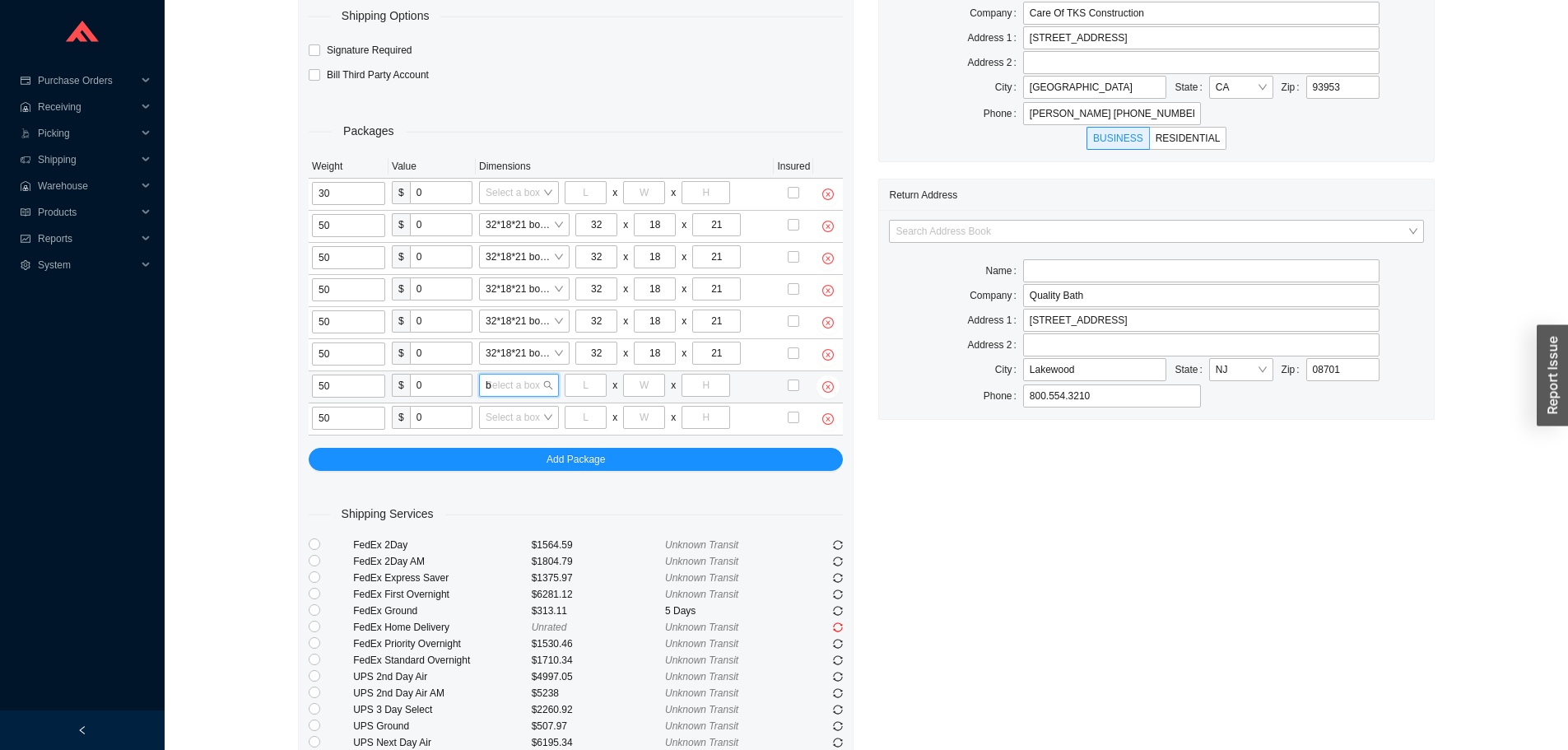
type input "bo"
click at [518, 409] on div "32*18*21 bowl box" at bounding box center [526, 415] width 82 height 15
type input "32"
type input "18"
type input "21"
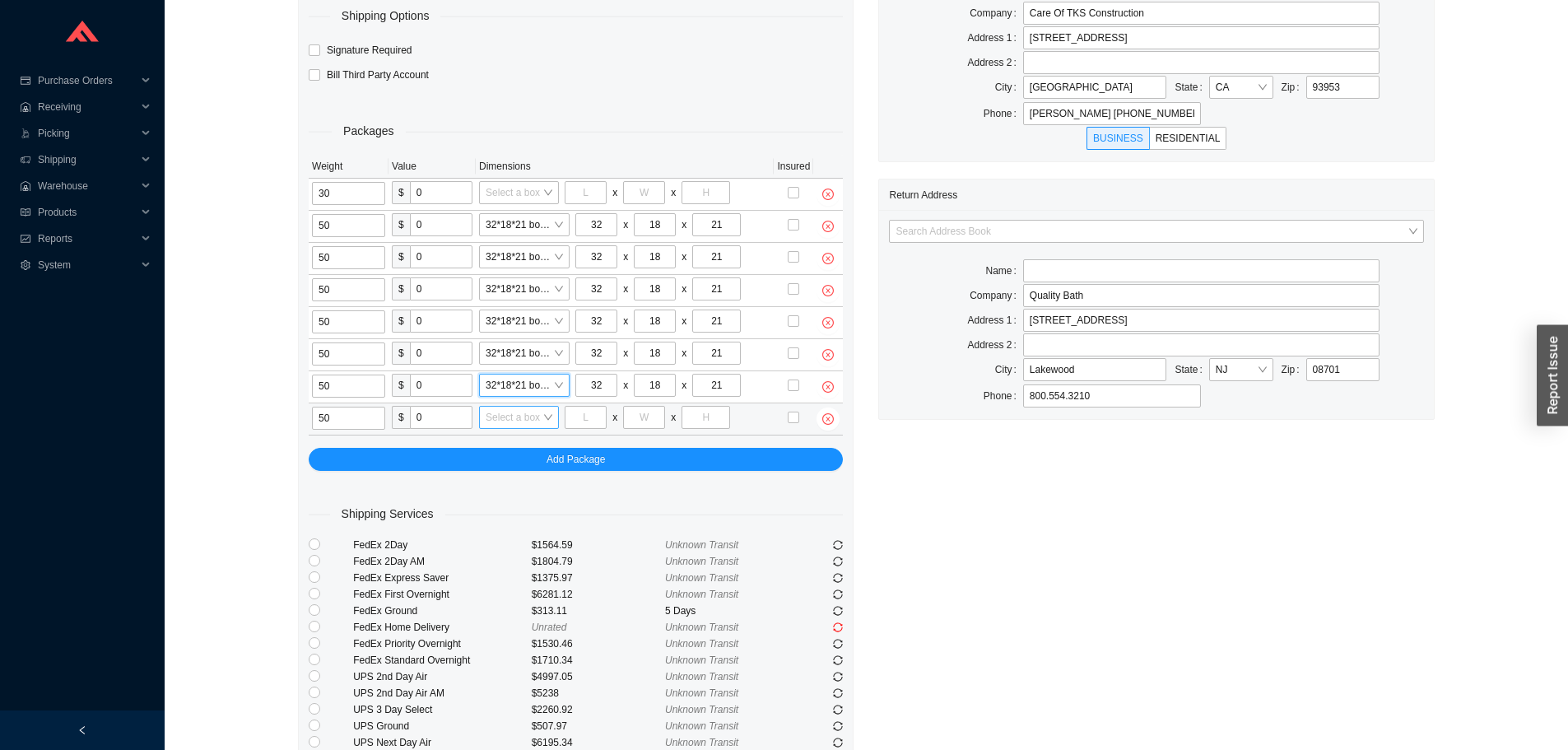
click at [518, 418] on input "search" at bounding box center [513, 417] width 57 height 22
type input "bo"
click at [521, 444] on div "32*18*21 bowl box" at bounding box center [526, 446] width 82 height 15
type input "32"
type input "18"
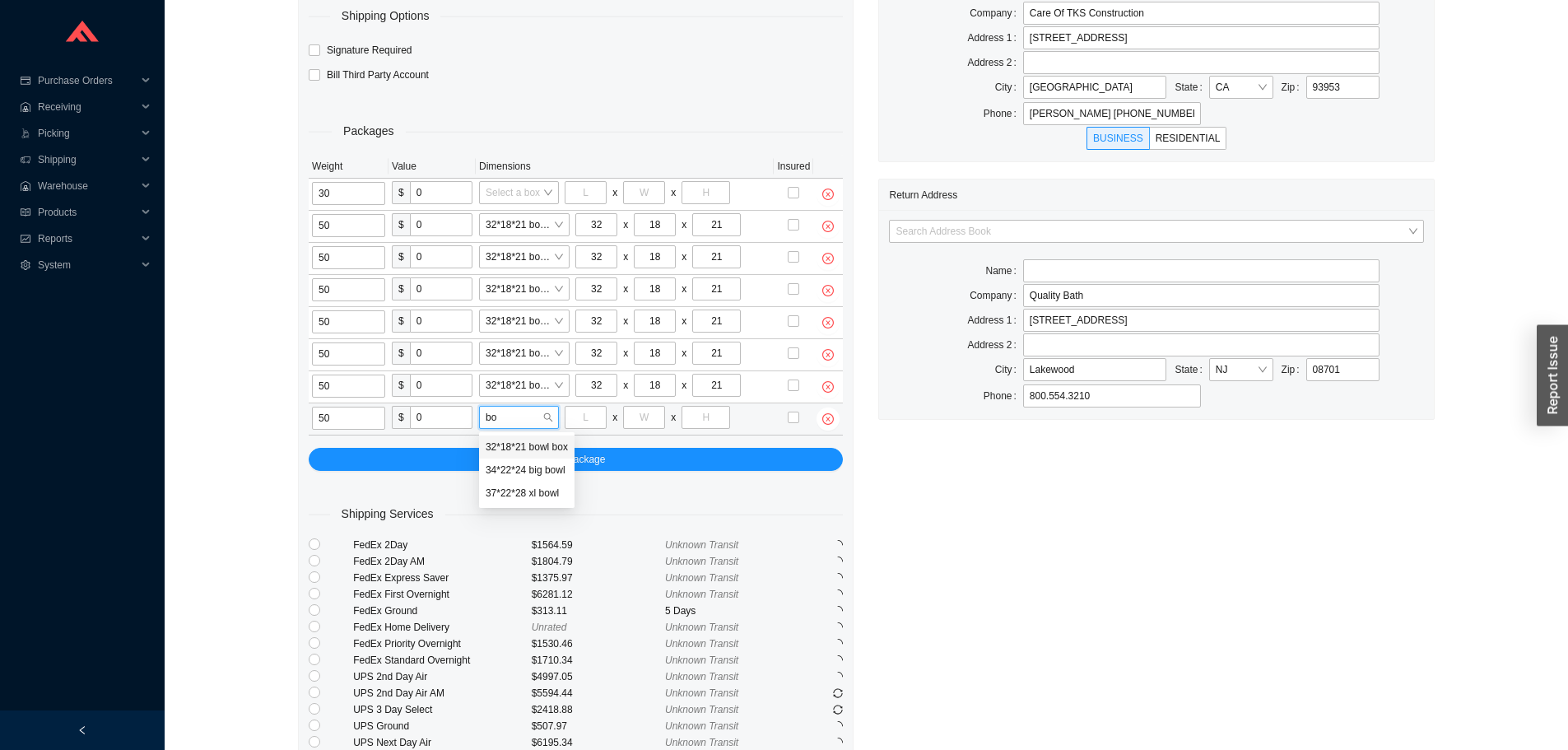
type input "21"
click at [519, 196] on input "search" at bounding box center [513, 192] width 57 height 22
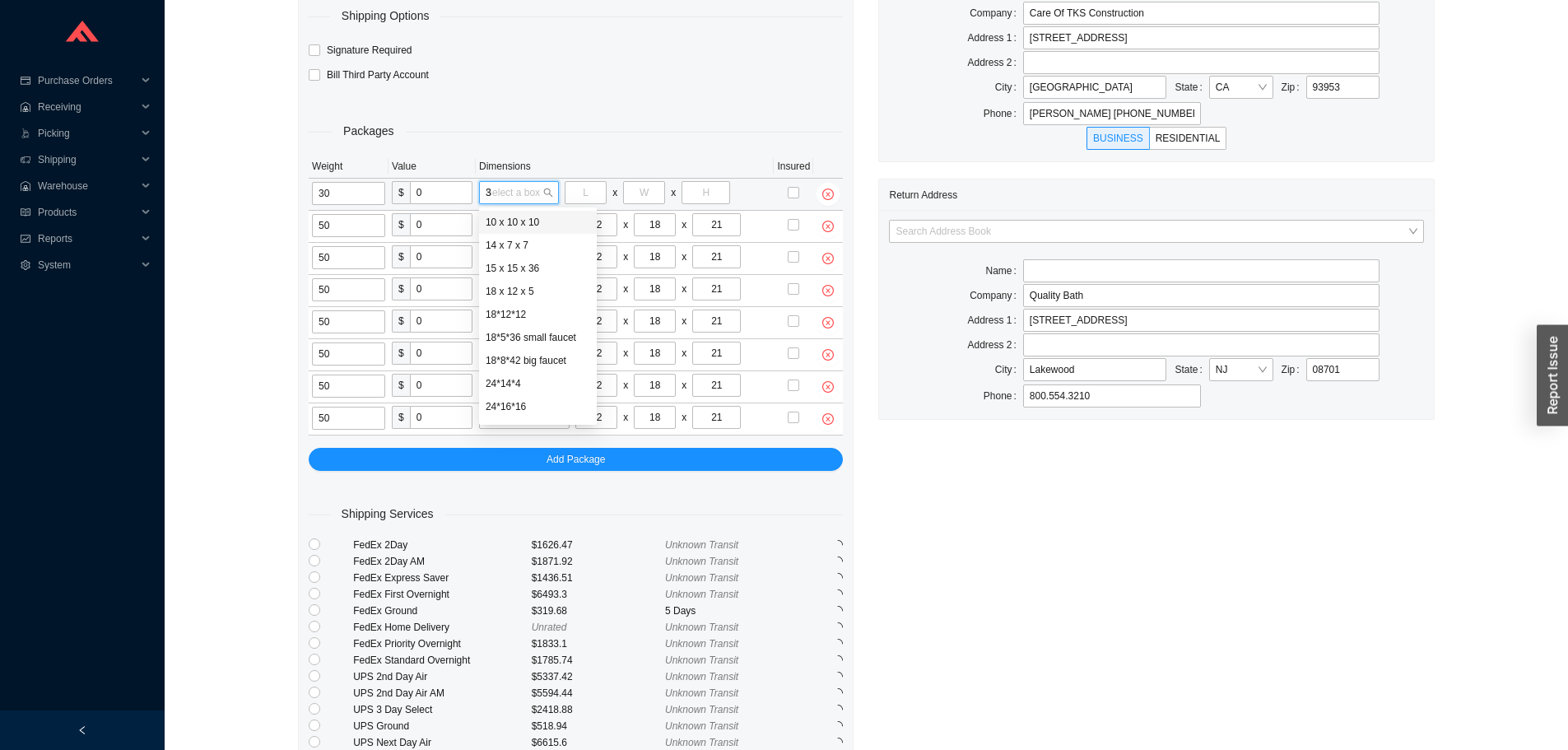
type input "30"
click at [516, 247] on div "30 x 24 x 12" at bounding box center [518, 244] width 65 height 15
type input "30"
type input "24"
type input "12"
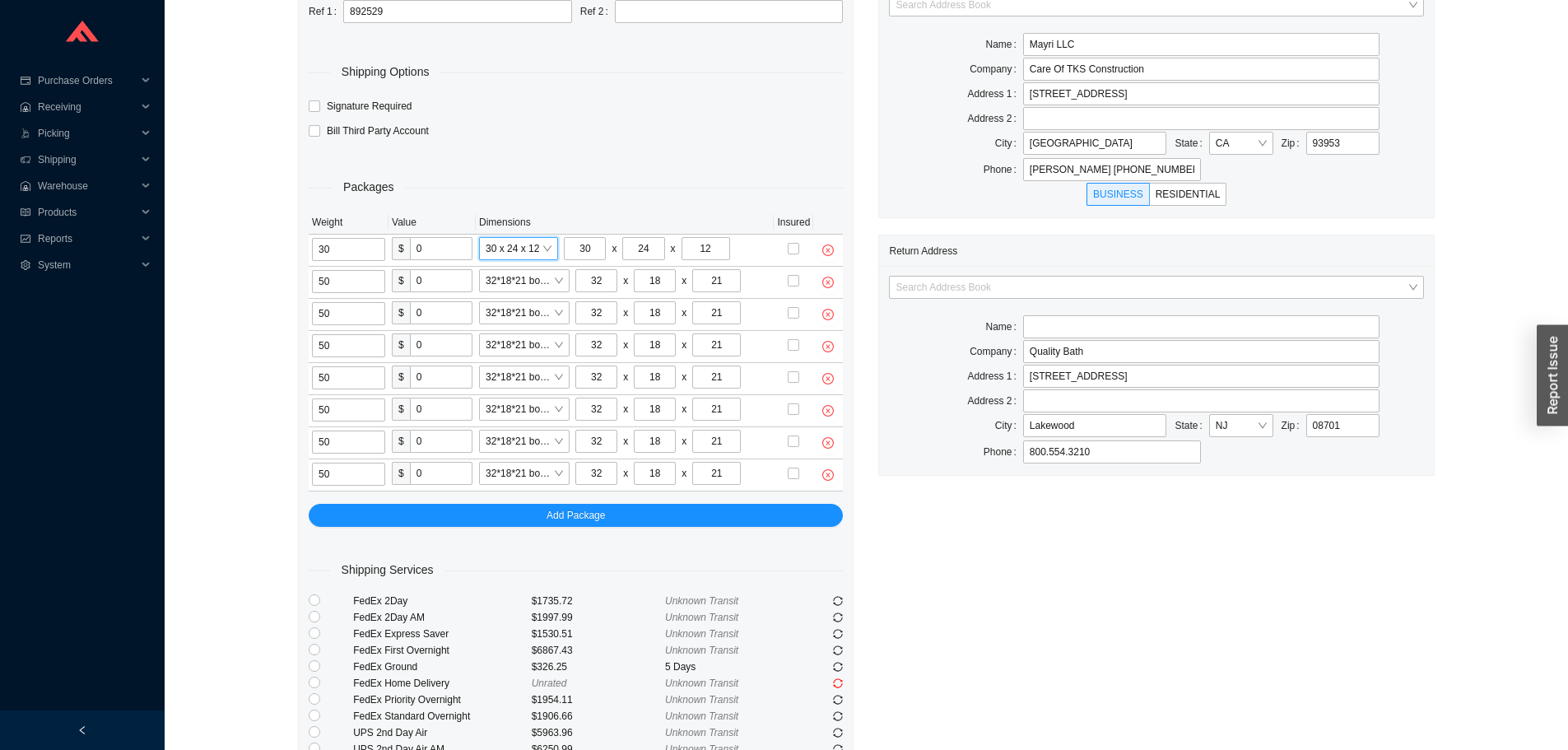
scroll to position [82, 0]
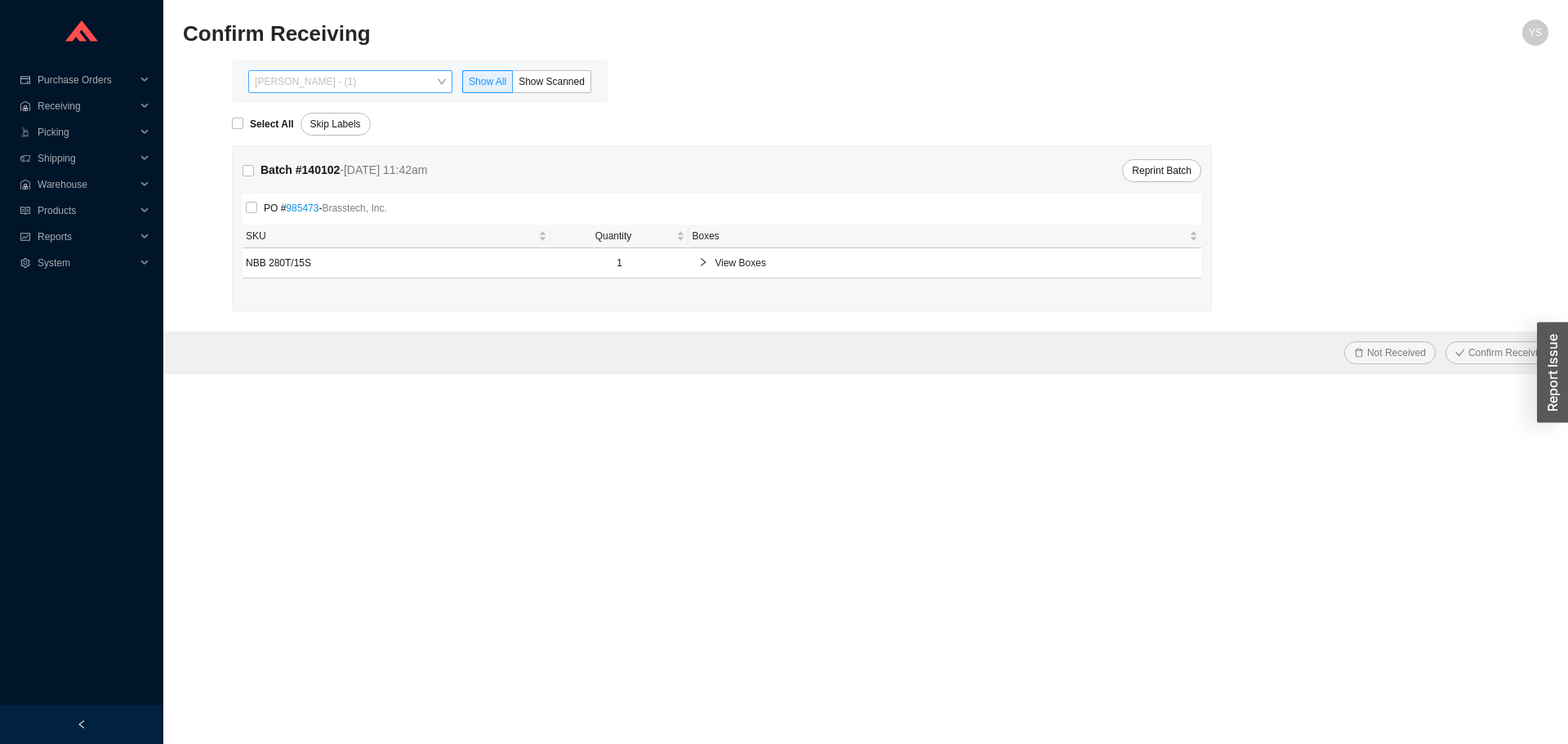
click at [322, 84] on span "[PERSON_NAME] - (1)" at bounding box center [350, 81] width 191 height 22
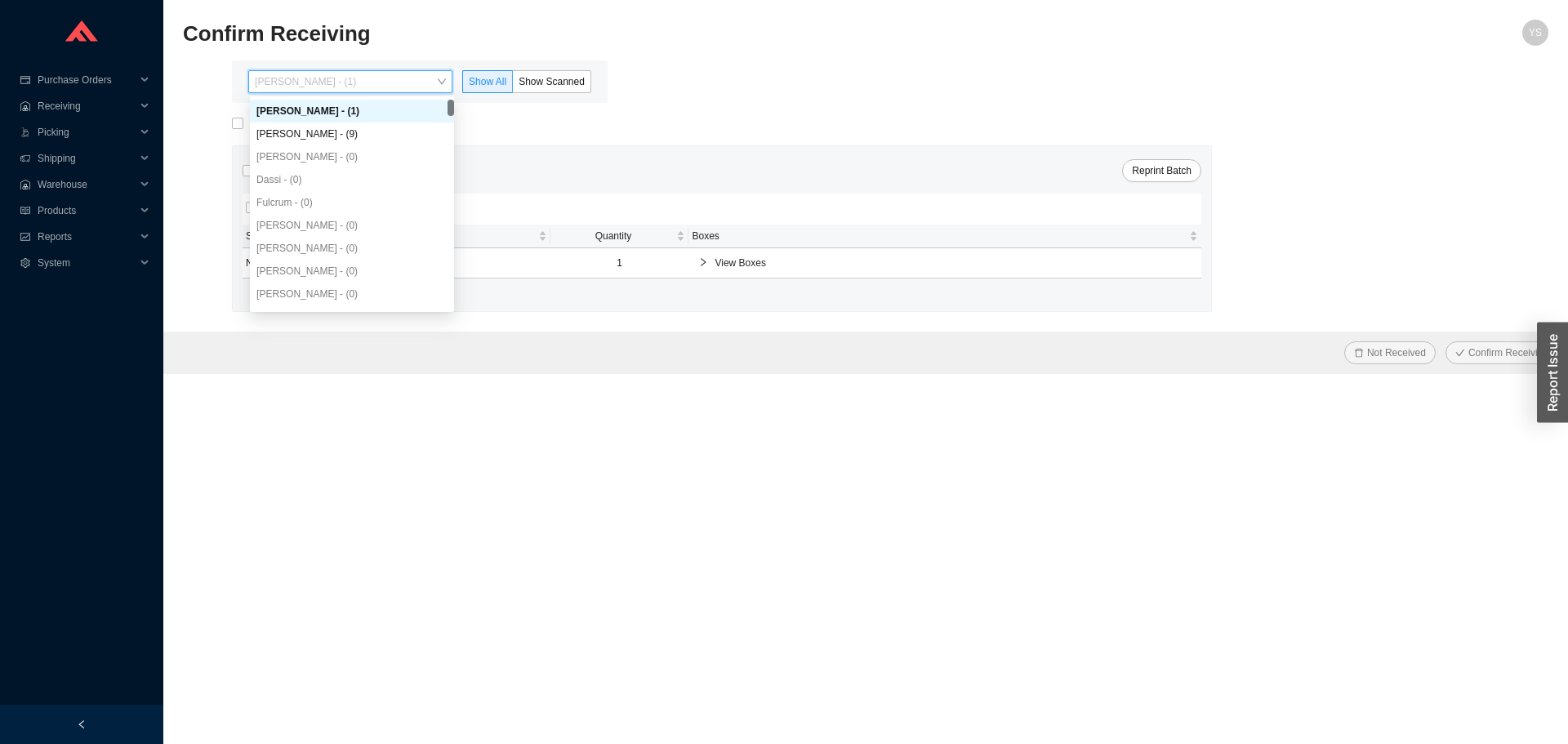
click at [329, 121] on div "[PERSON_NAME] - (1)" at bounding box center [352, 111] width 204 height 23
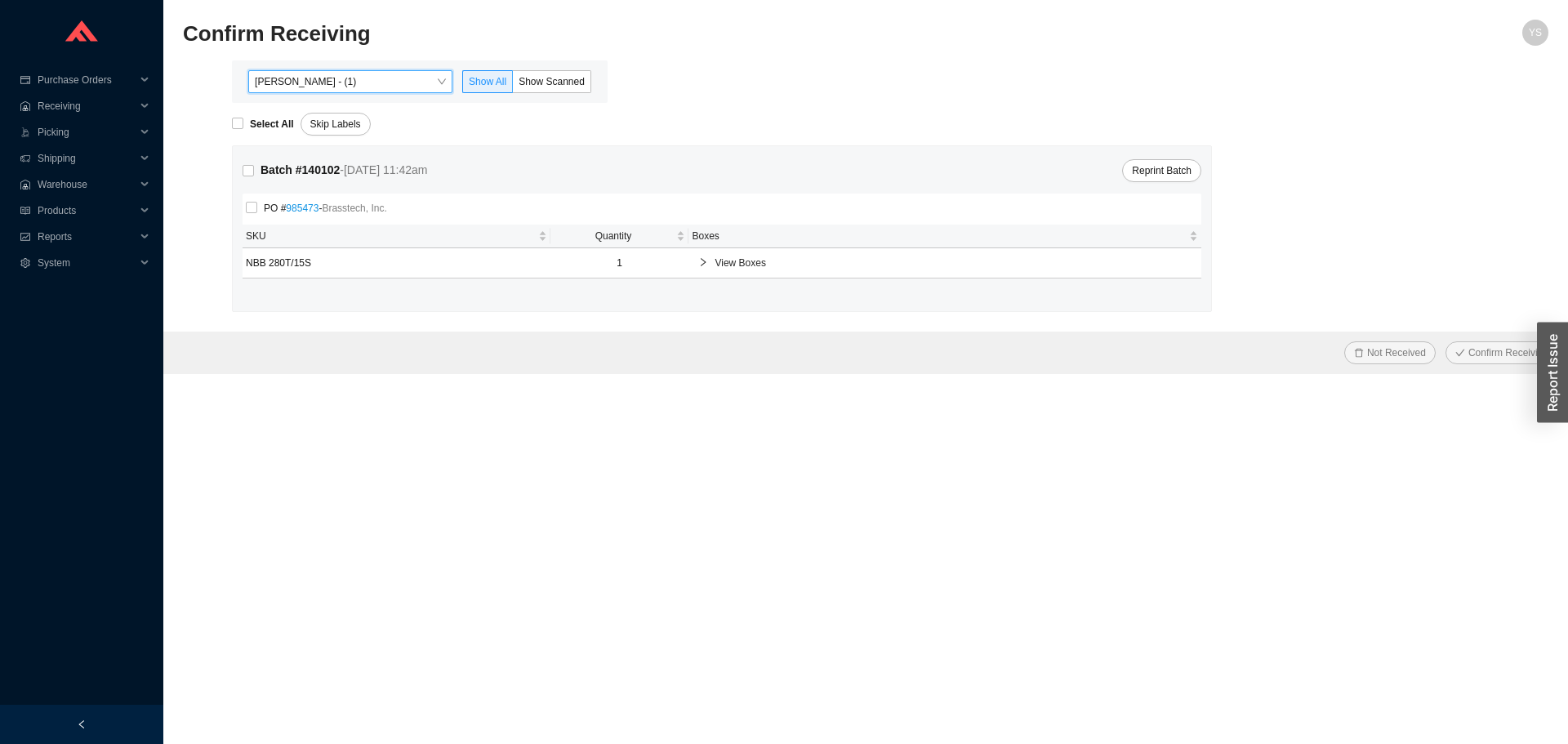
click at [346, 85] on span "[PERSON_NAME] - (1)" at bounding box center [350, 81] width 191 height 22
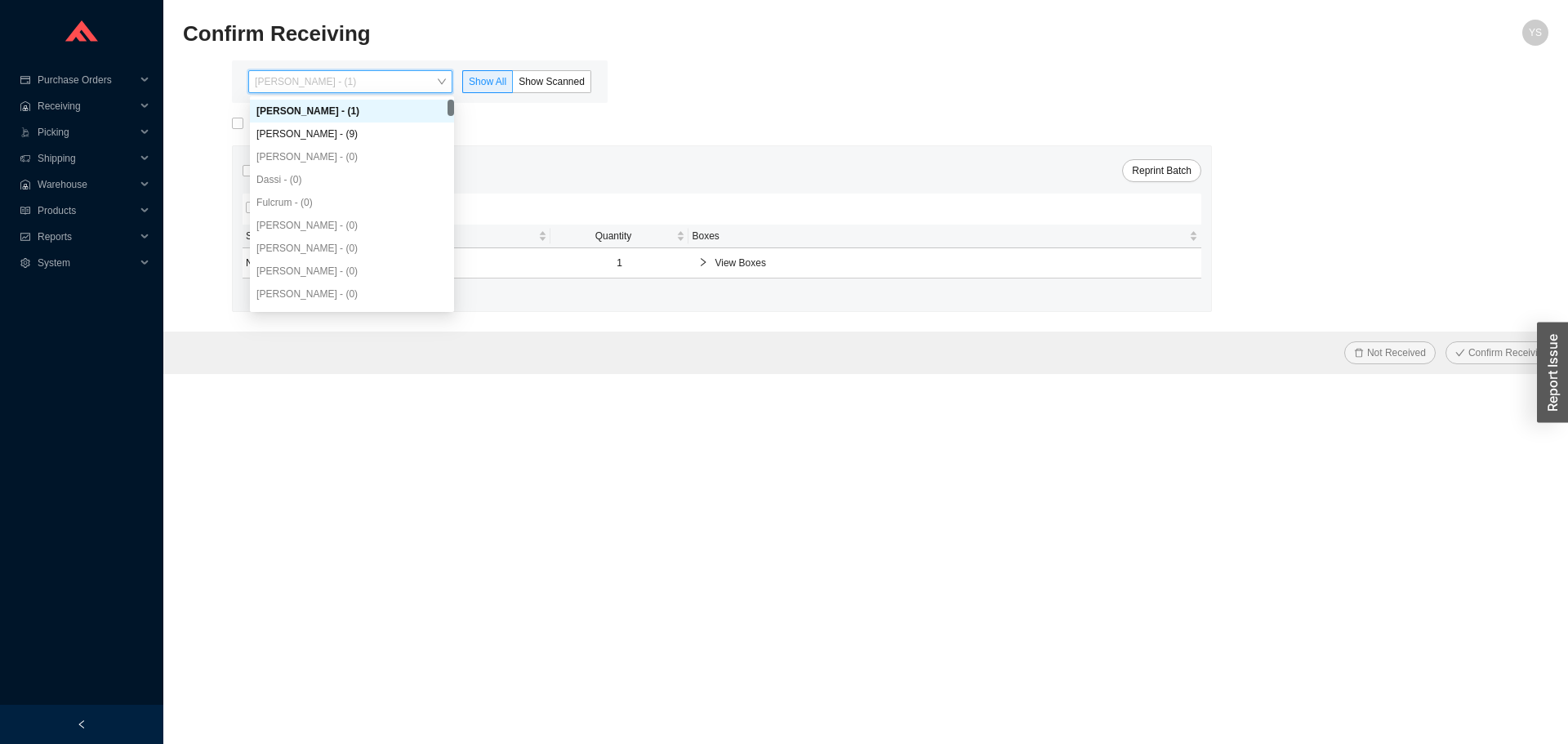
click at [346, 124] on div "[PERSON_NAME] - (9)" at bounding box center [352, 133] width 204 height 23
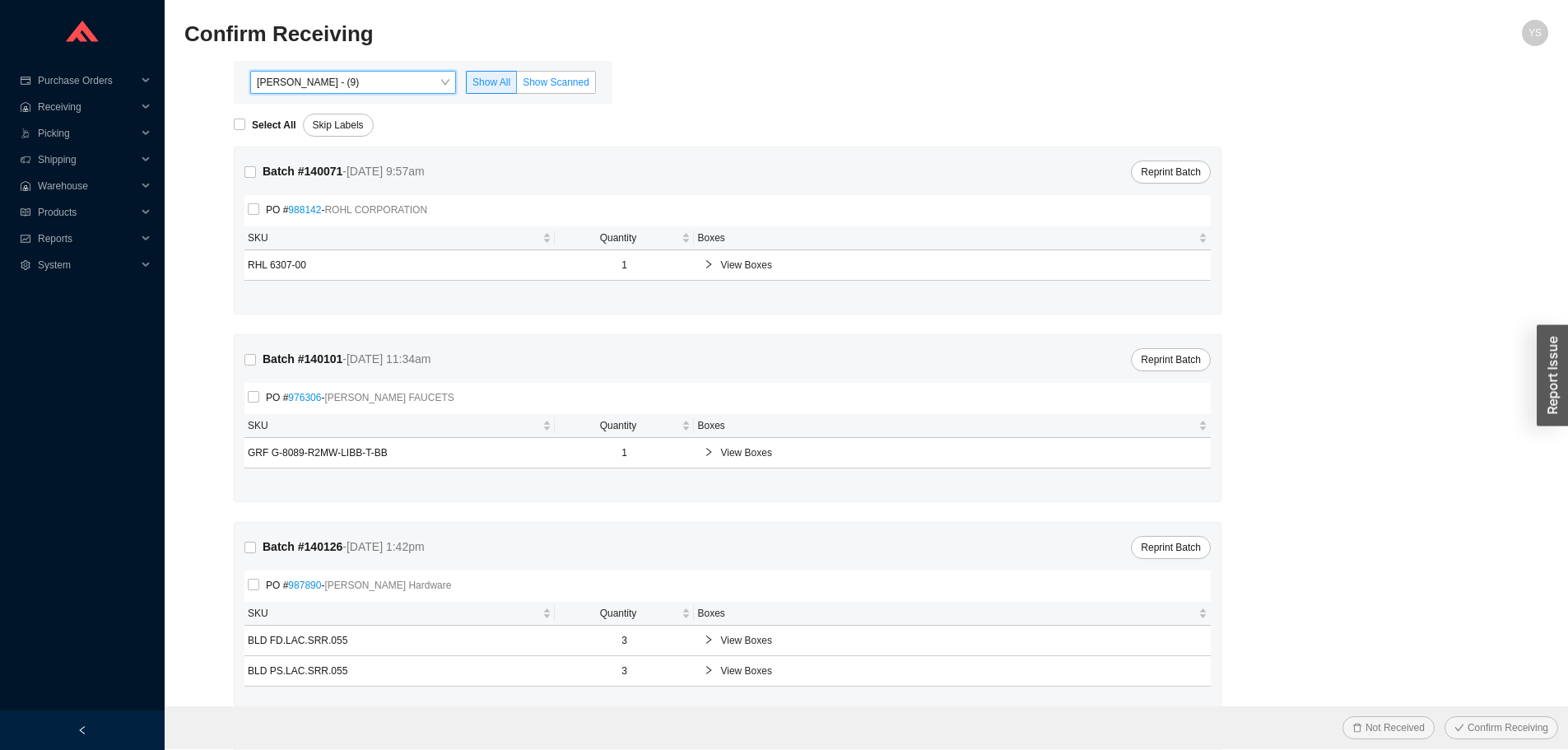
click at [540, 86] on span "Show Scanned" at bounding box center [556, 82] width 66 height 11
click at [517, 86] on input "Show Scanned" at bounding box center [517, 86] width 0 height 0
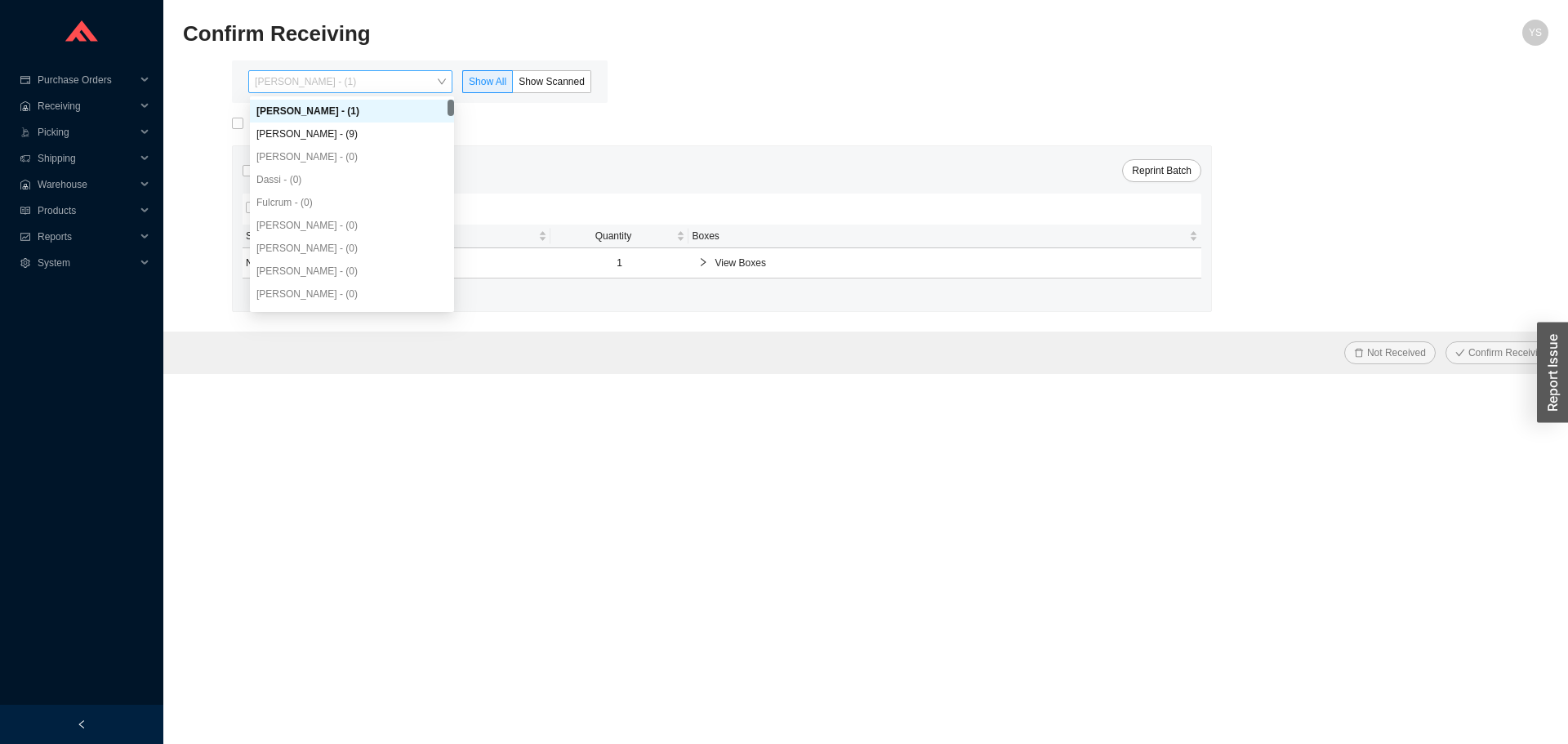
click at [300, 81] on span "[PERSON_NAME] - (1)" at bounding box center [350, 81] width 191 height 22
click at [314, 129] on div "[PERSON_NAME] - (9)" at bounding box center [352, 133] width 191 height 15
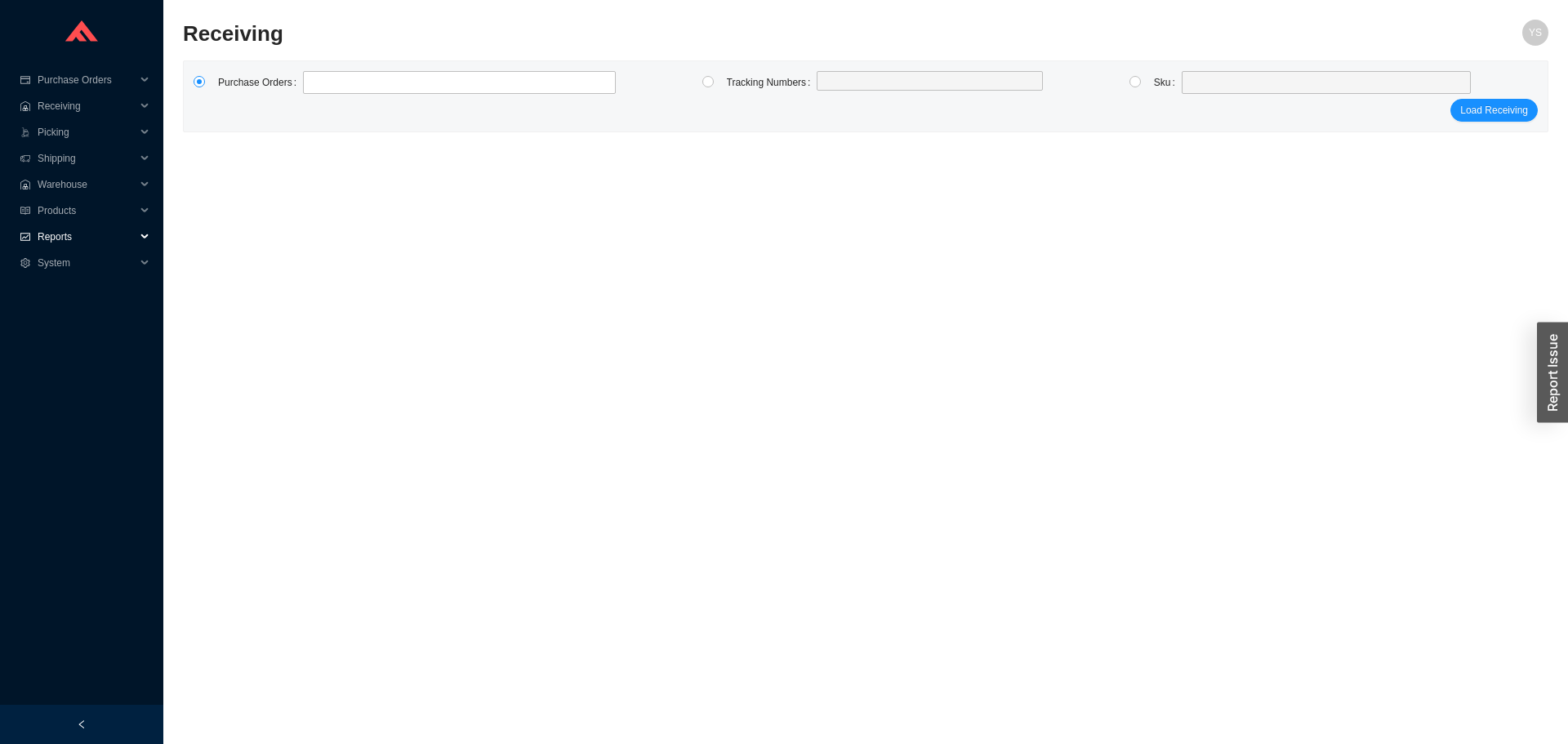
click at [59, 226] on span "Reports" at bounding box center [86, 236] width 98 height 26
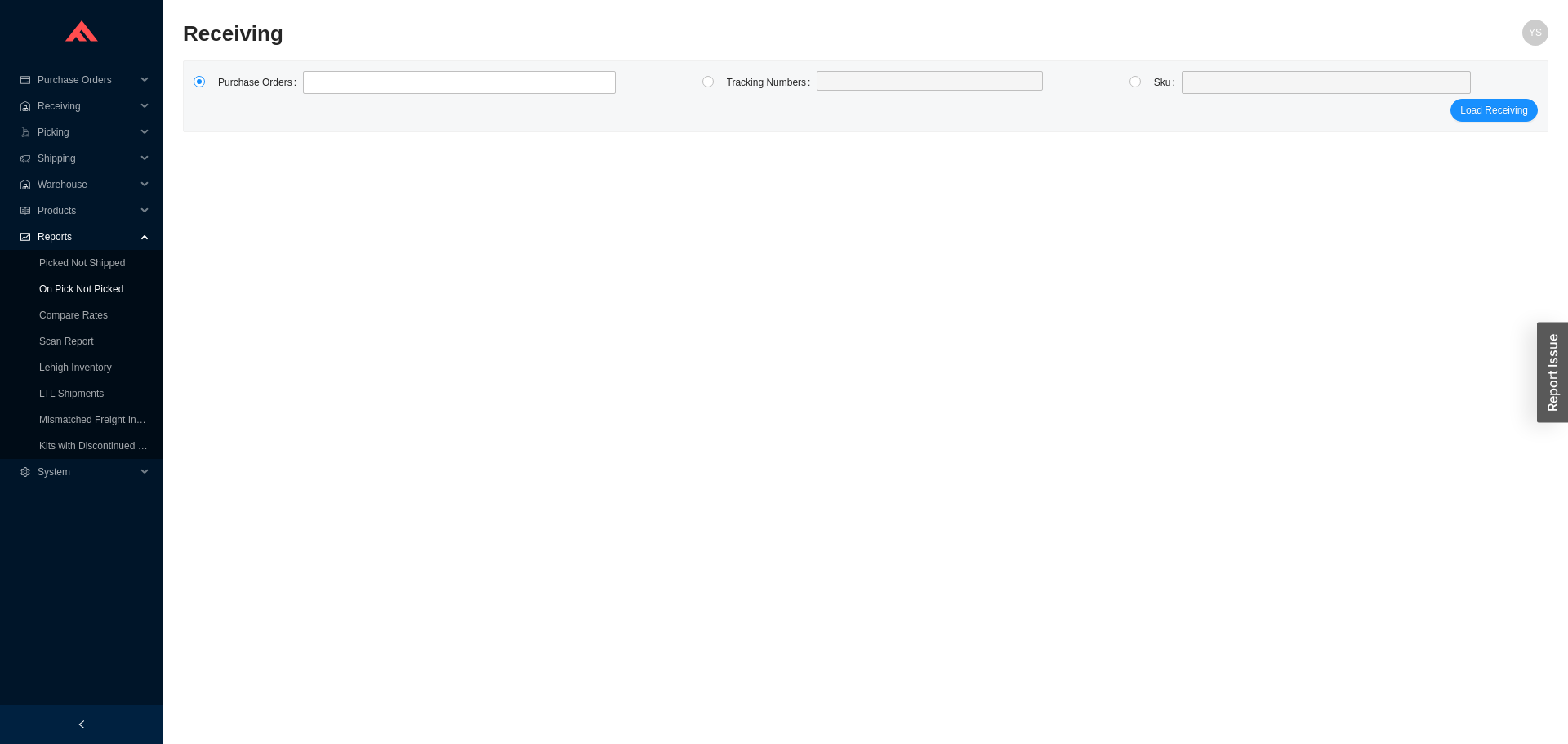
click at [62, 294] on link "On Pick Not Picked" at bounding box center [81, 288] width 84 height 11
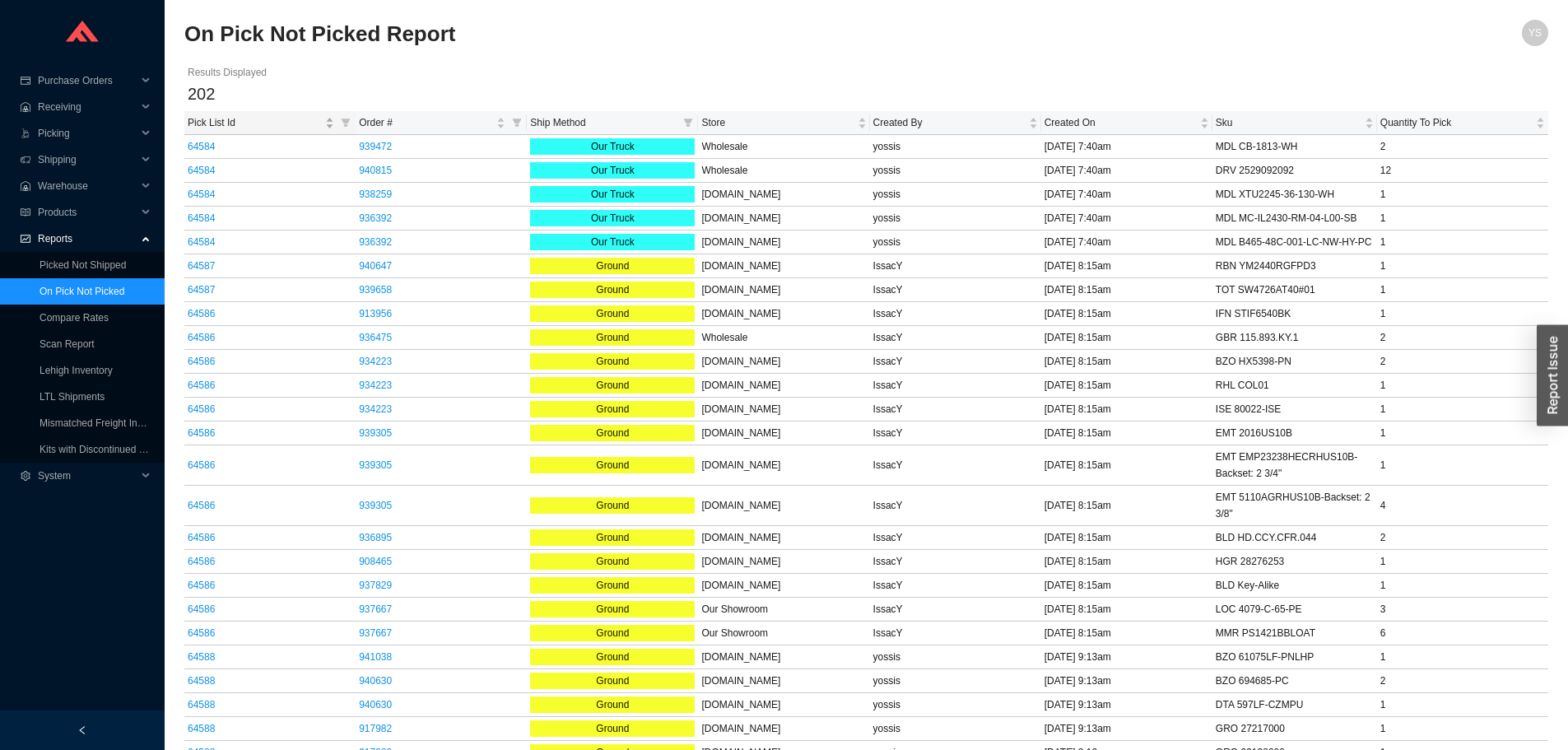
click at [239, 115] on span "Pick List Id" at bounding box center [255, 122] width 134 height 17
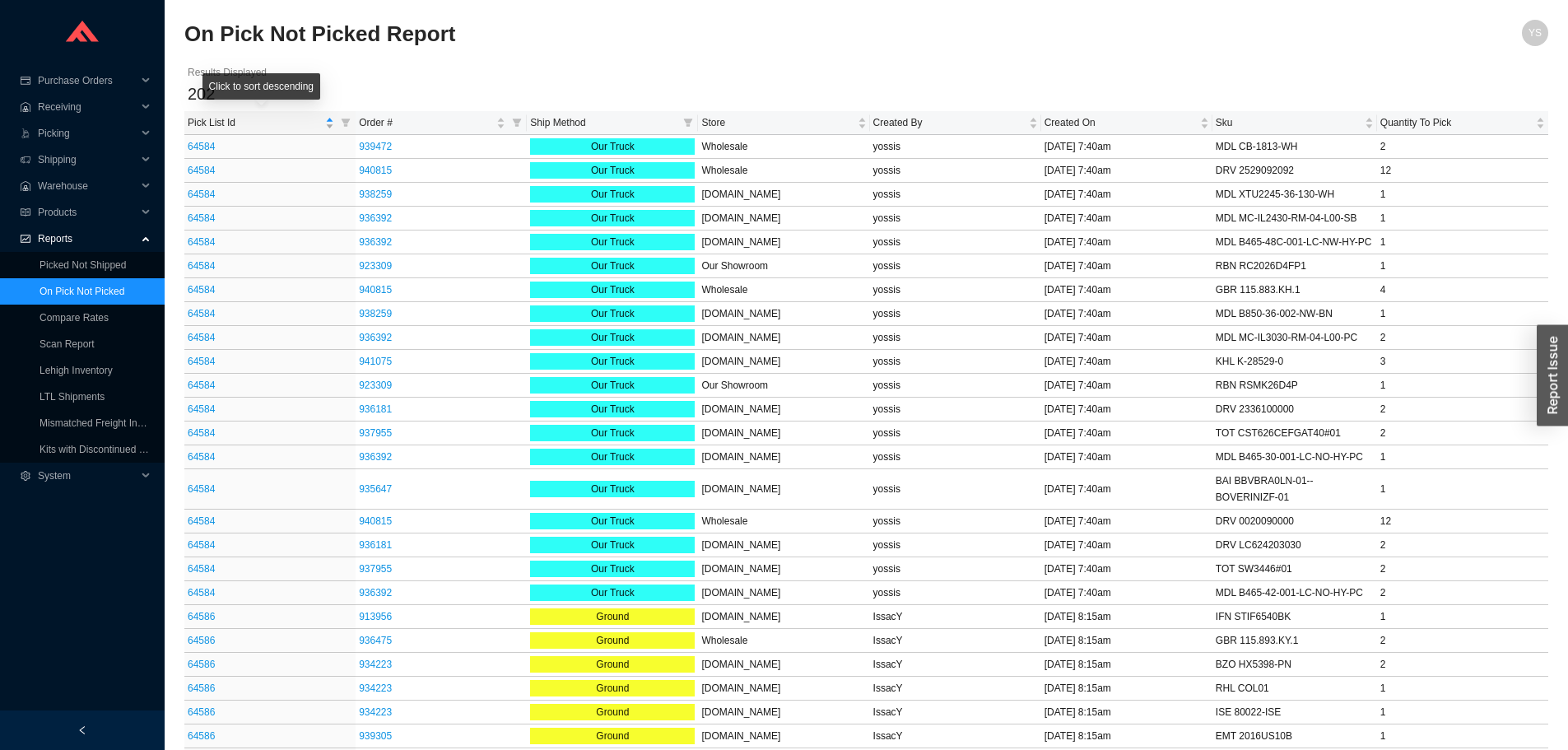
click at [239, 115] on span "Pick List Id" at bounding box center [255, 122] width 134 height 17
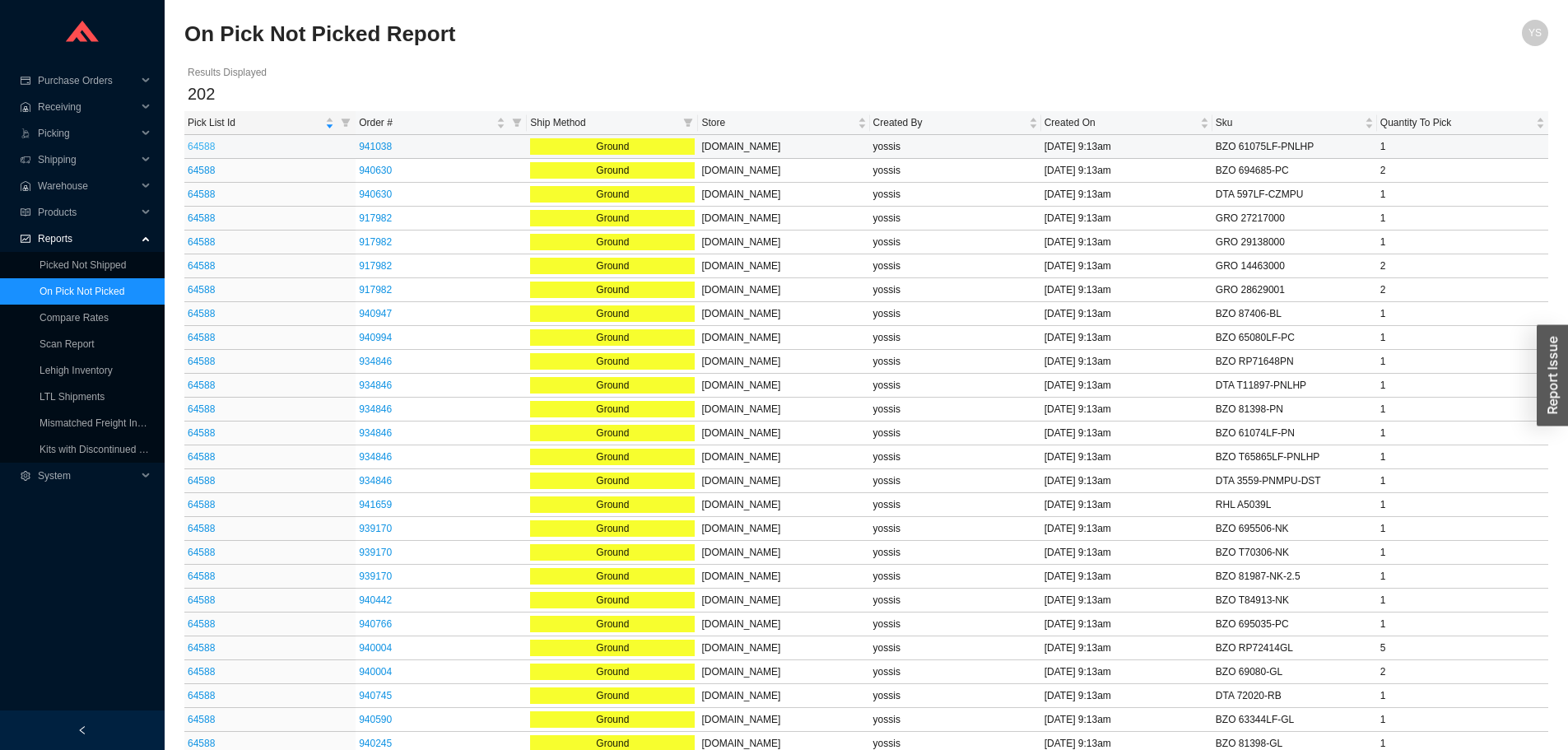
click at [200, 141] on link "64588" at bounding box center [201, 146] width 27 height 11
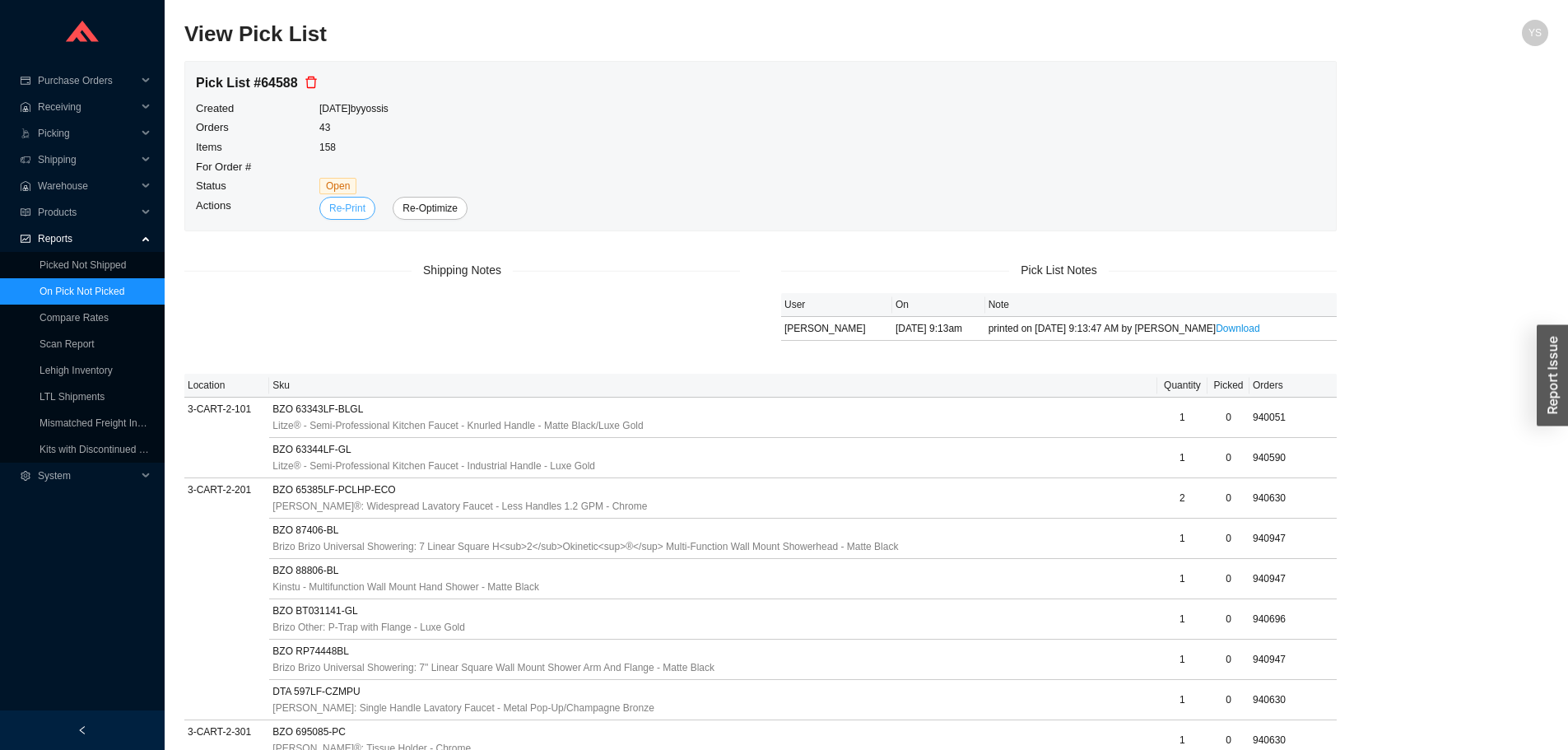
click at [352, 205] on span "Re-Print" at bounding box center [347, 208] width 36 height 17
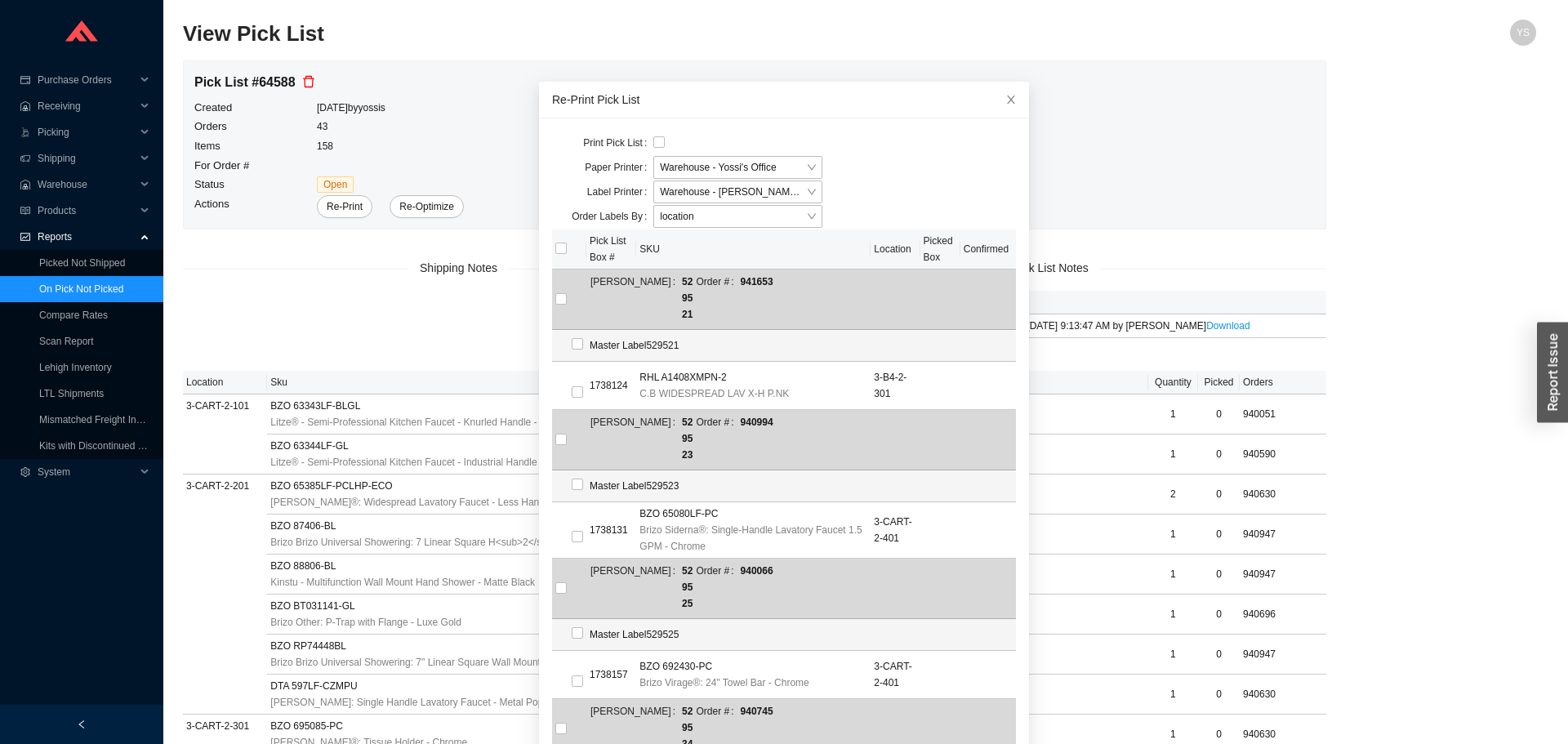
click at [657, 134] on div at bounding box center [737, 143] width 169 height 23
click at [653, 139] on input "checkbox" at bounding box center [658, 141] width 11 height 11
checkbox input "true"
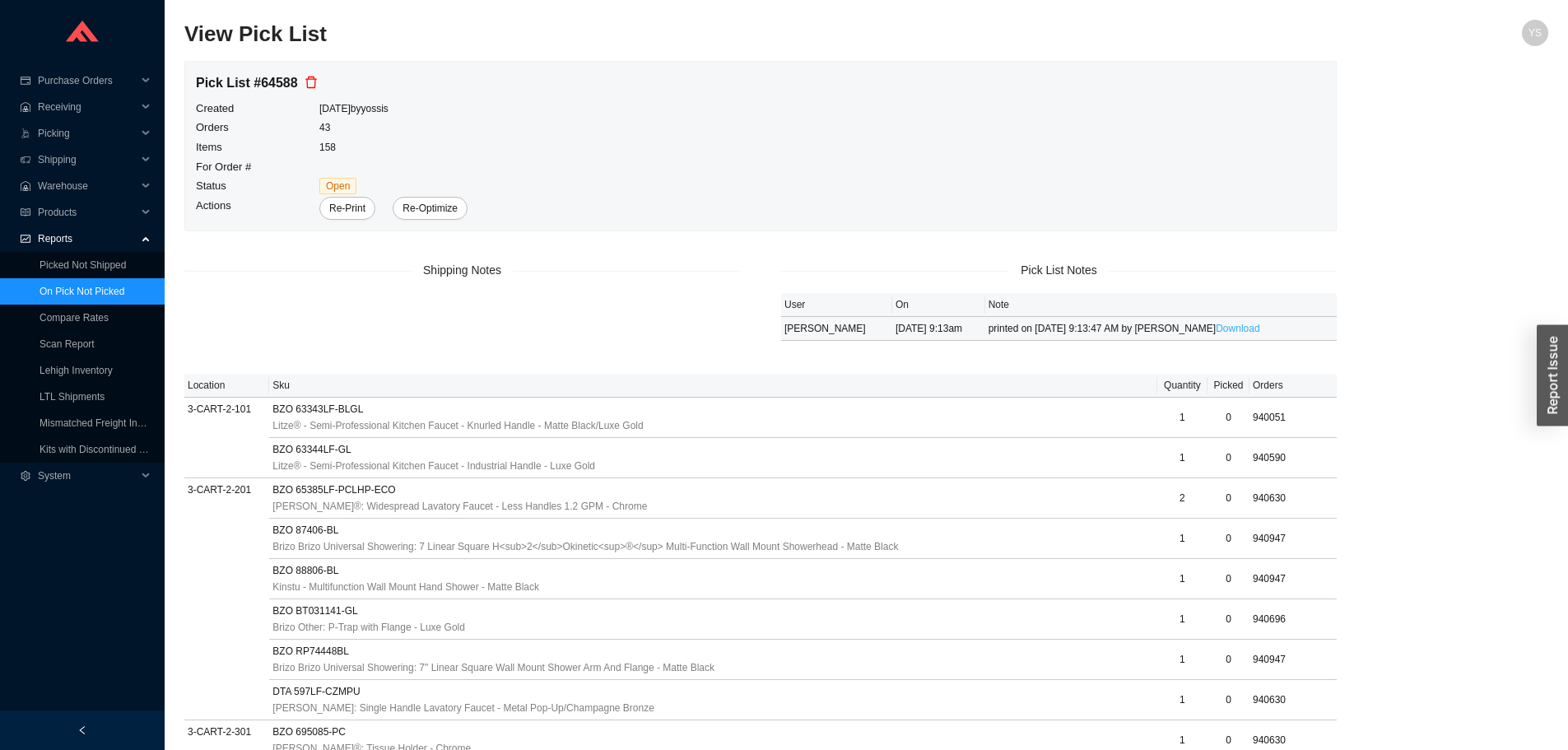
click at [1215, 329] on link "Download" at bounding box center [1237, 328] width 44 height 11
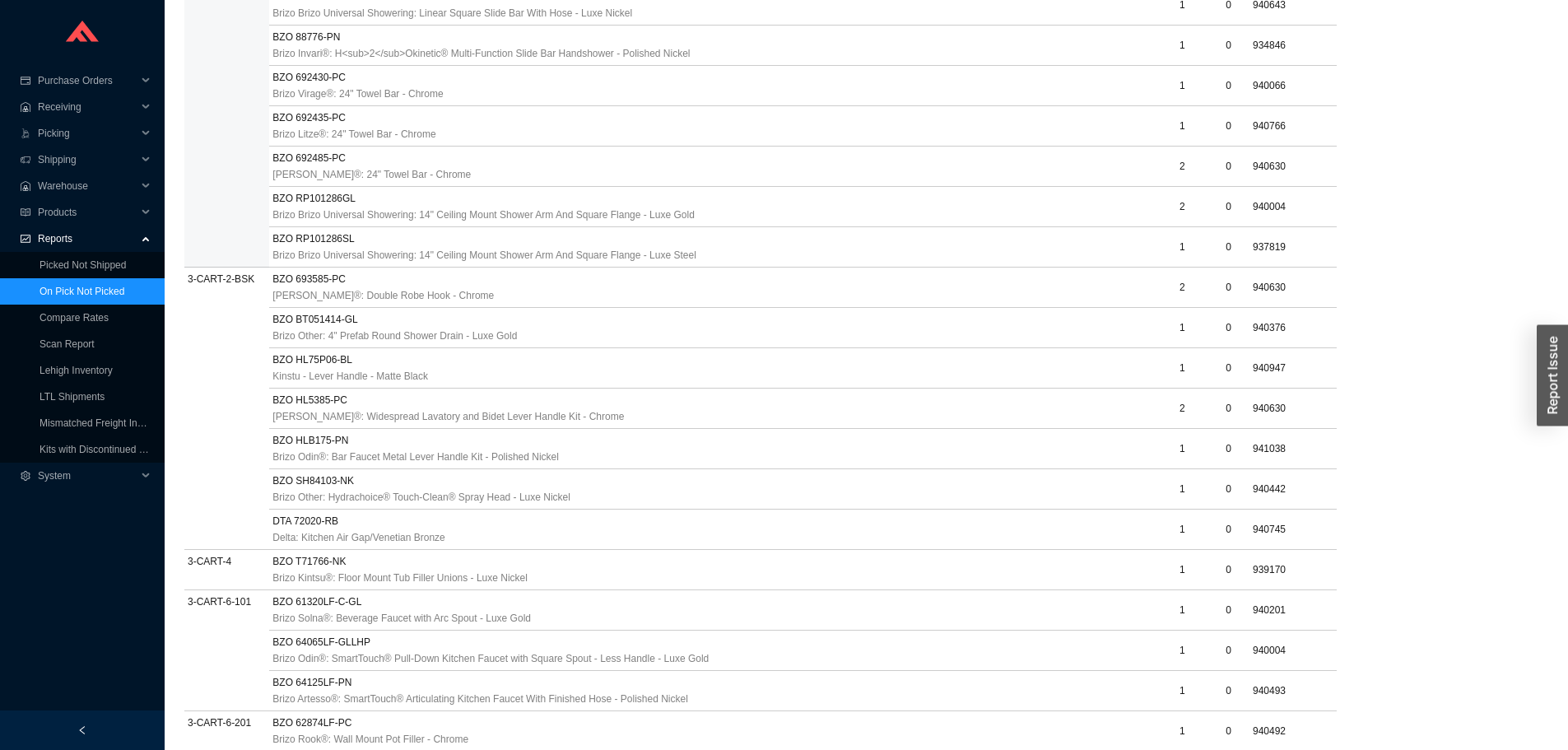
scroll to position [1153, 0]
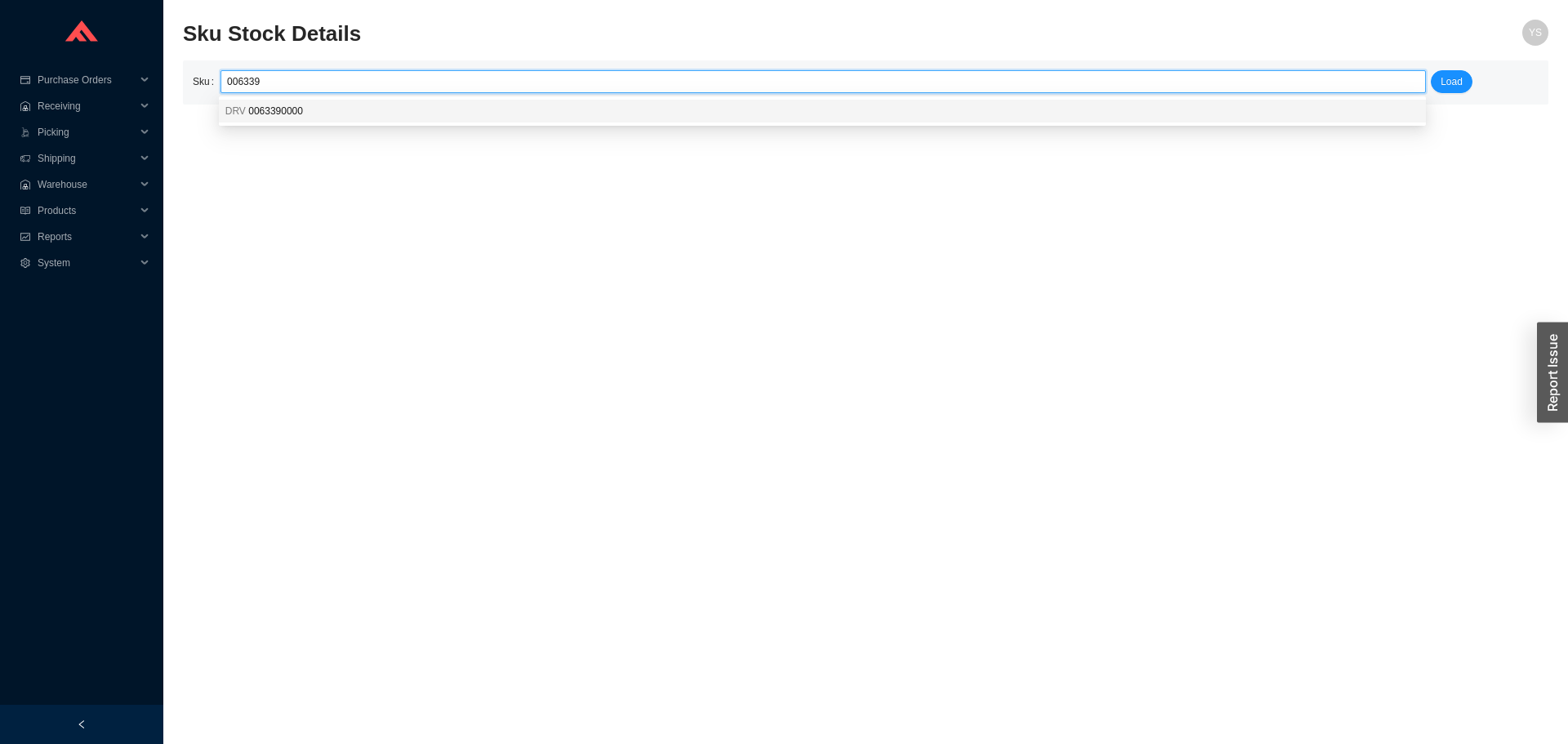
type input "DRV 0063390000"
click button "Load" at bounding box center [1452, 81] width 42 height 23
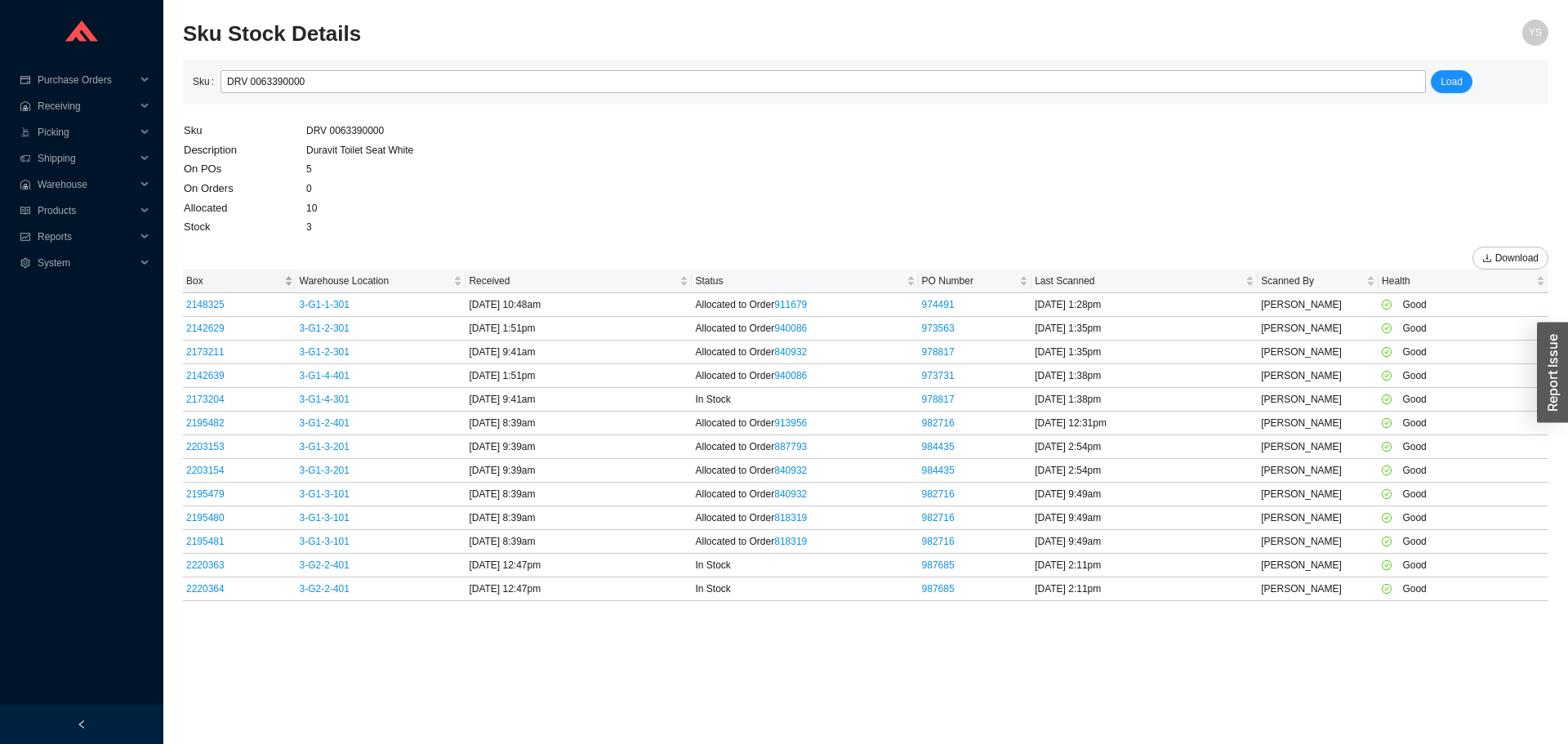
click at [192, 275] on span "Box" at bounding box center [233, 281] width 94 height 16
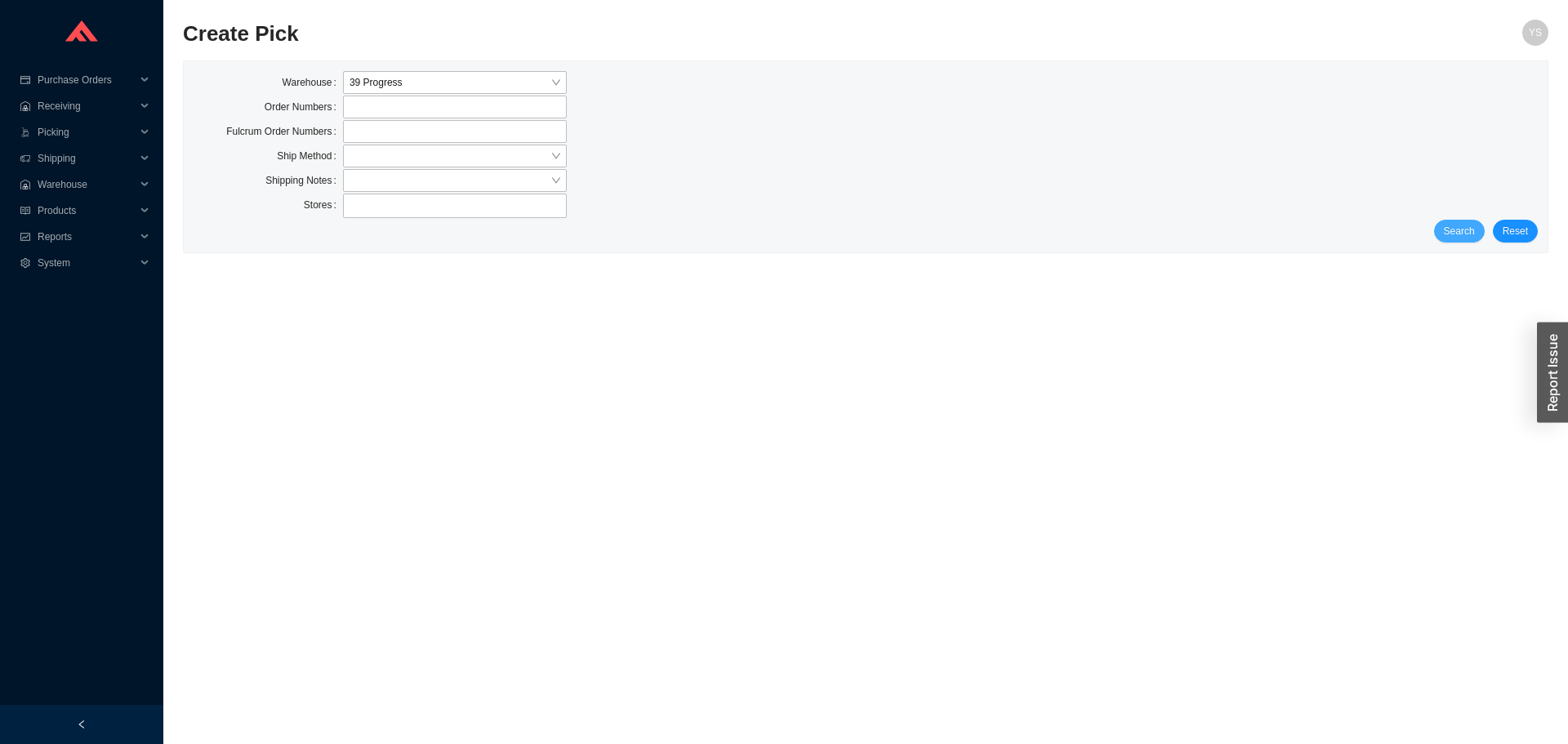
click at [1441, 231] on button "Search" at bounding box center [1459, 231] width 50 height 23
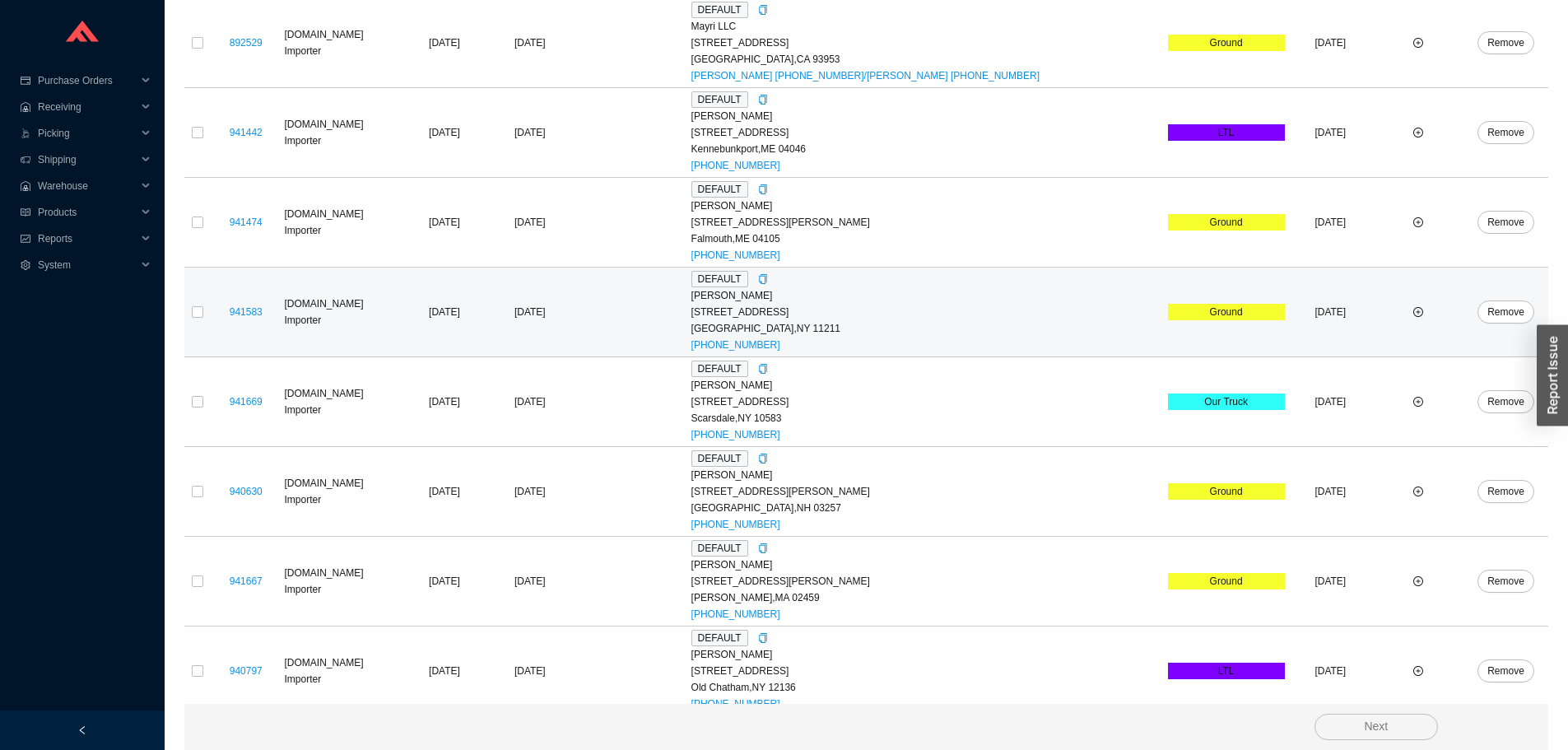
scroll to position [523, 0]
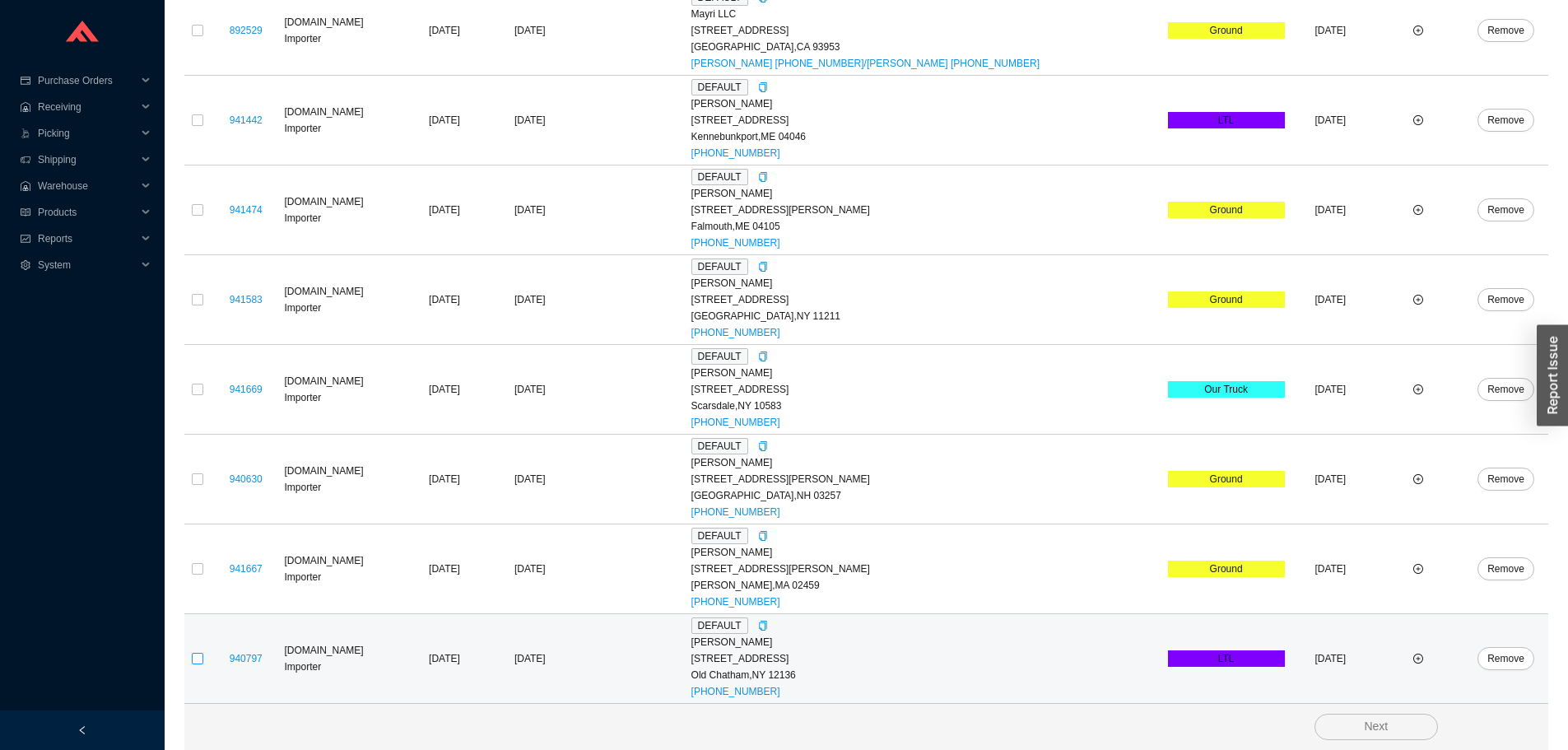
click at [200, 660] on input "checkbox" at bounding box center [197, 658] width 11 height 11
checkbox input "true"
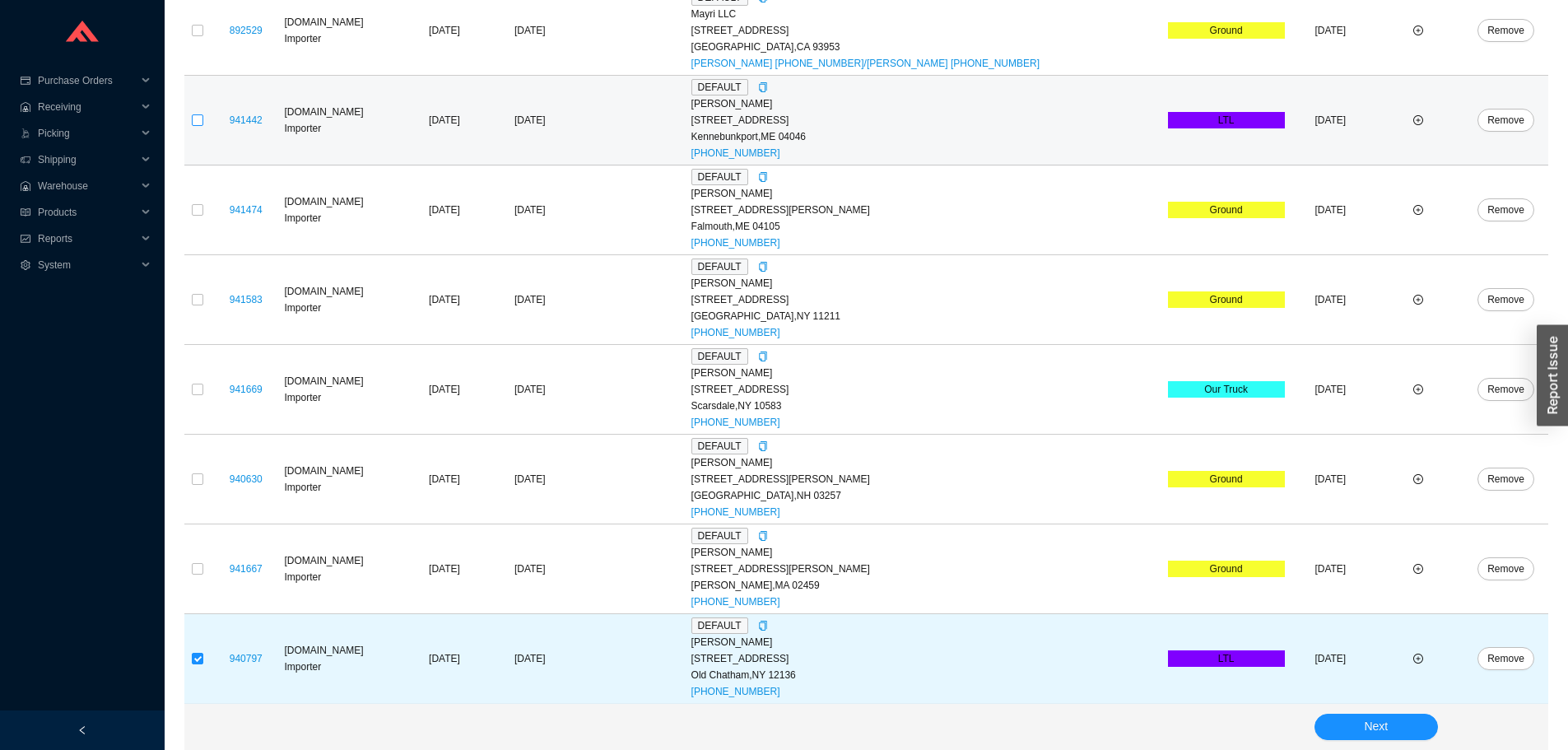
click at [192, 119] on input "checkbox" at bounding box center [197, 120] width 11 height 11
checkbox input "true"
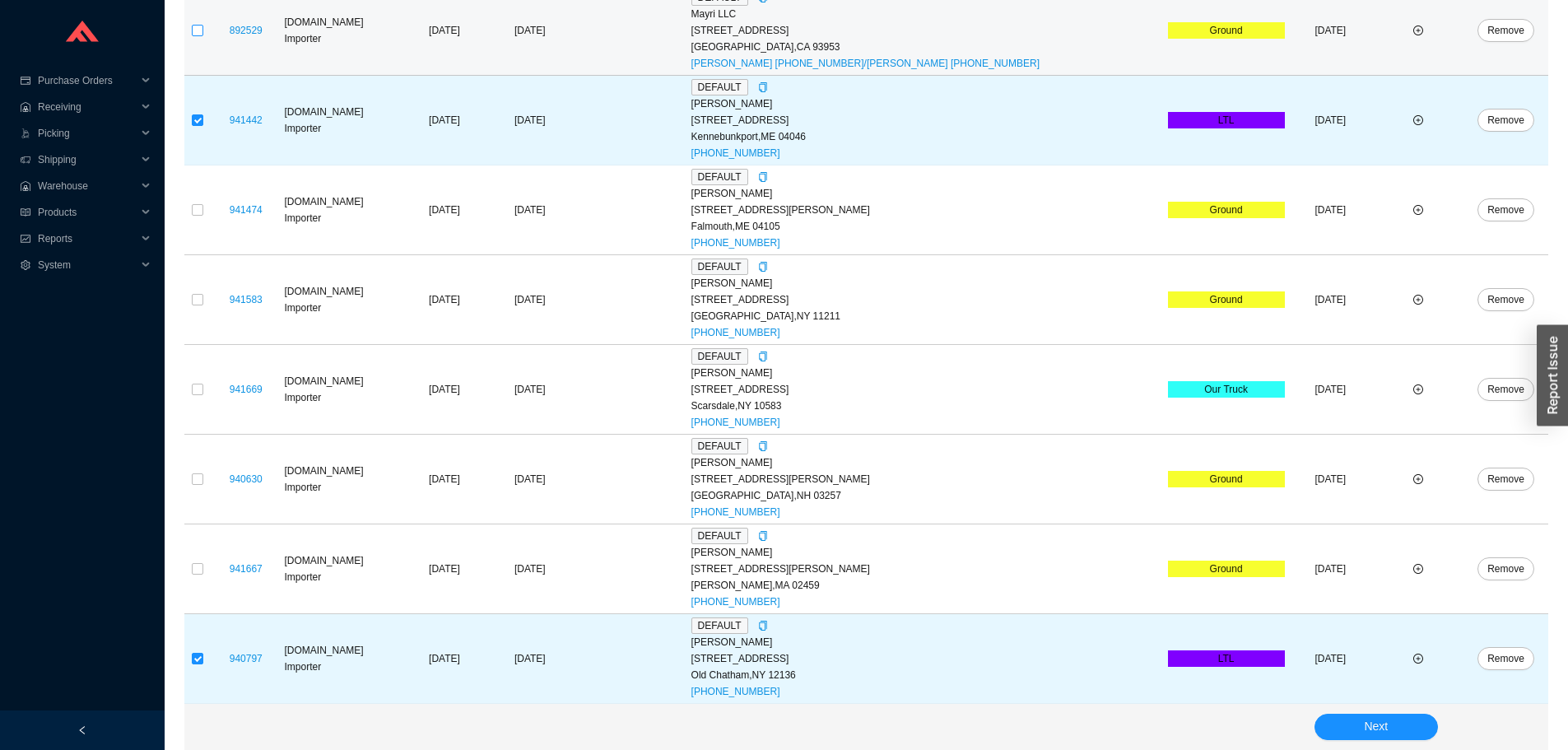
click at [197, 31] on input "checkbox" at bounding box center [197, 30] width 11 height 11
checkbox input "true"
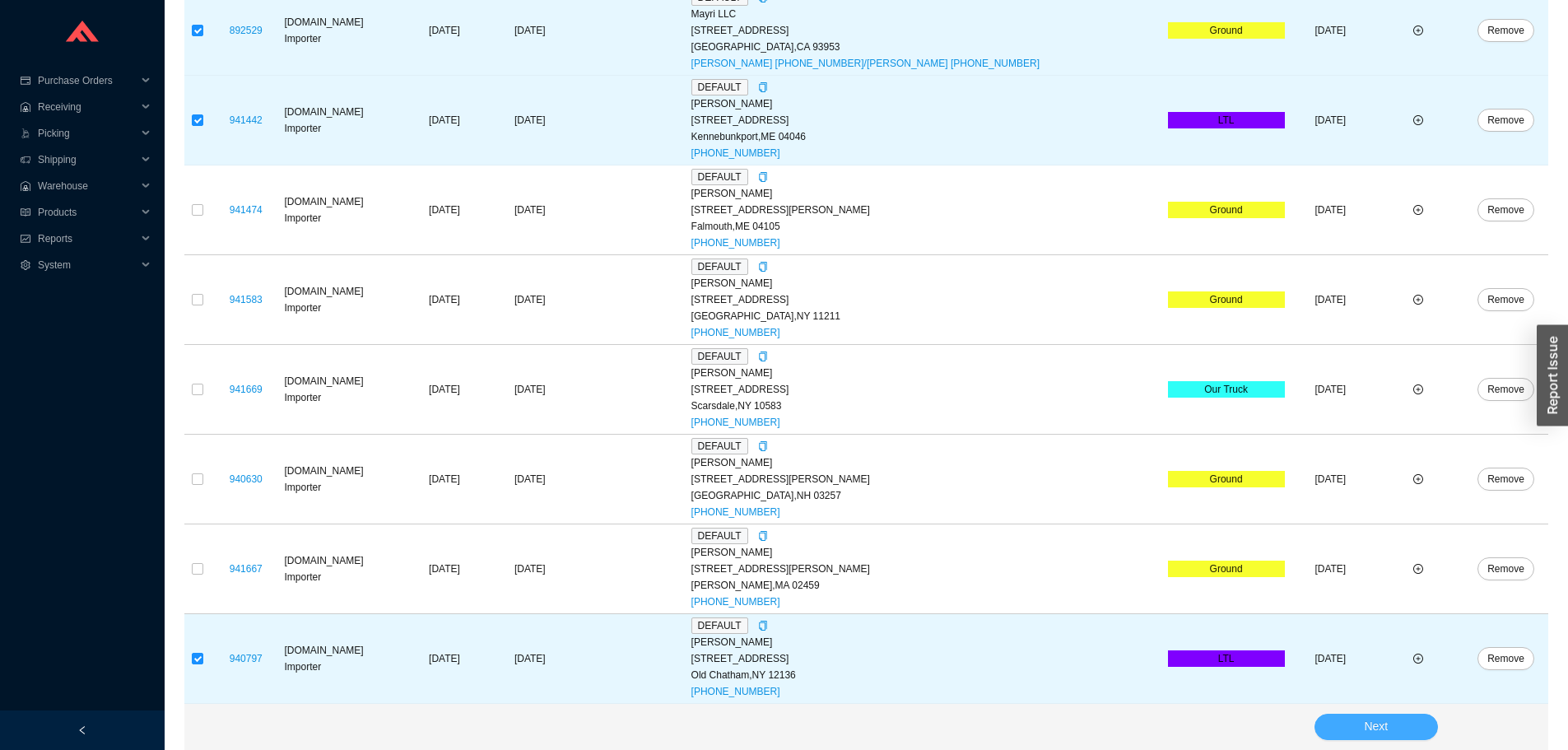
click at [1367, 733] on span "Next" at bounding box center [1375, 726] width 24 height 19
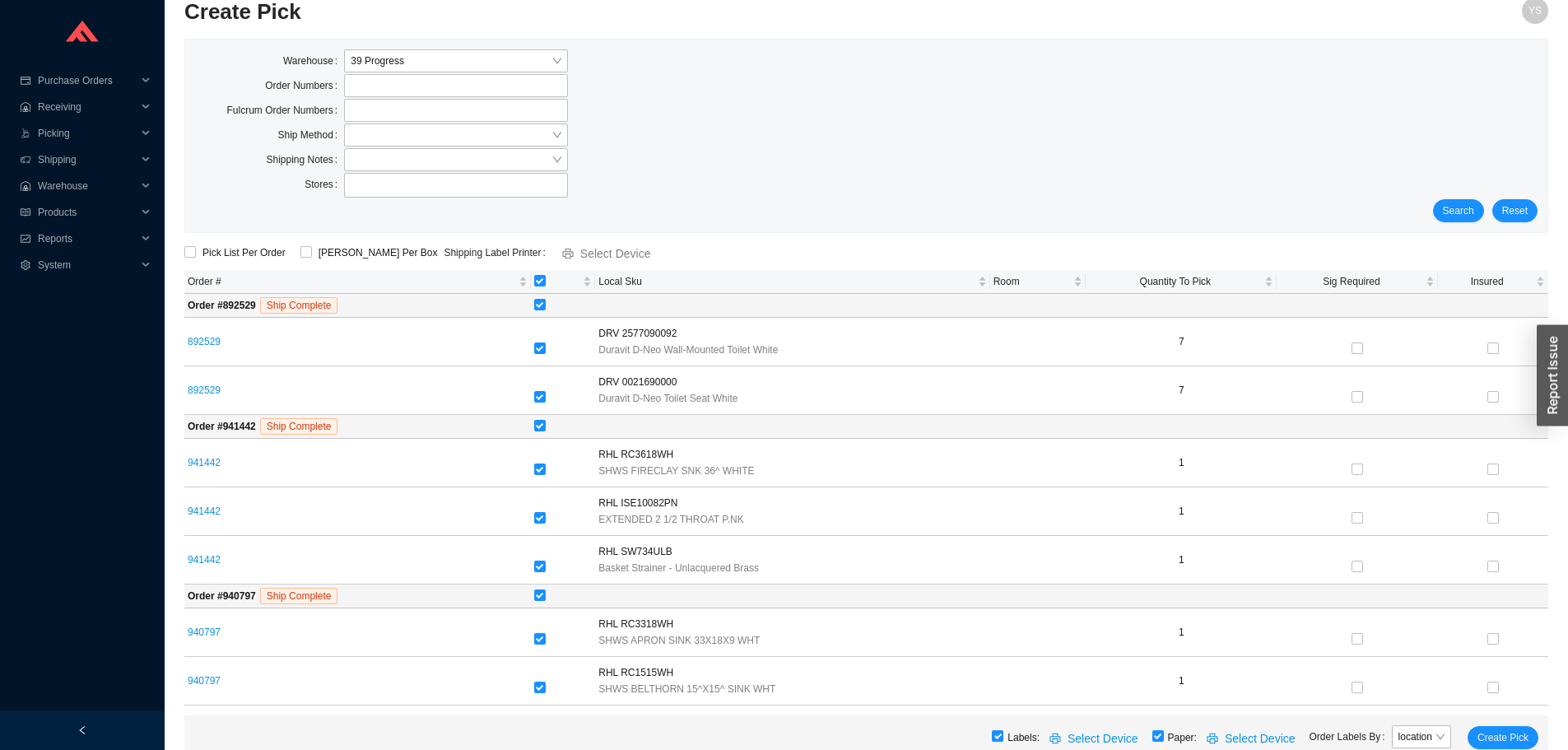
scroll to position [22, 0]
click at [1097, 735] on input "checkbox" at bounding box center [1090, 735] width 11 height 11
checkbox input "false"
click at [1511, 731] on span "Create Pick" at bounding box center [1503, 737] width 51 height 17
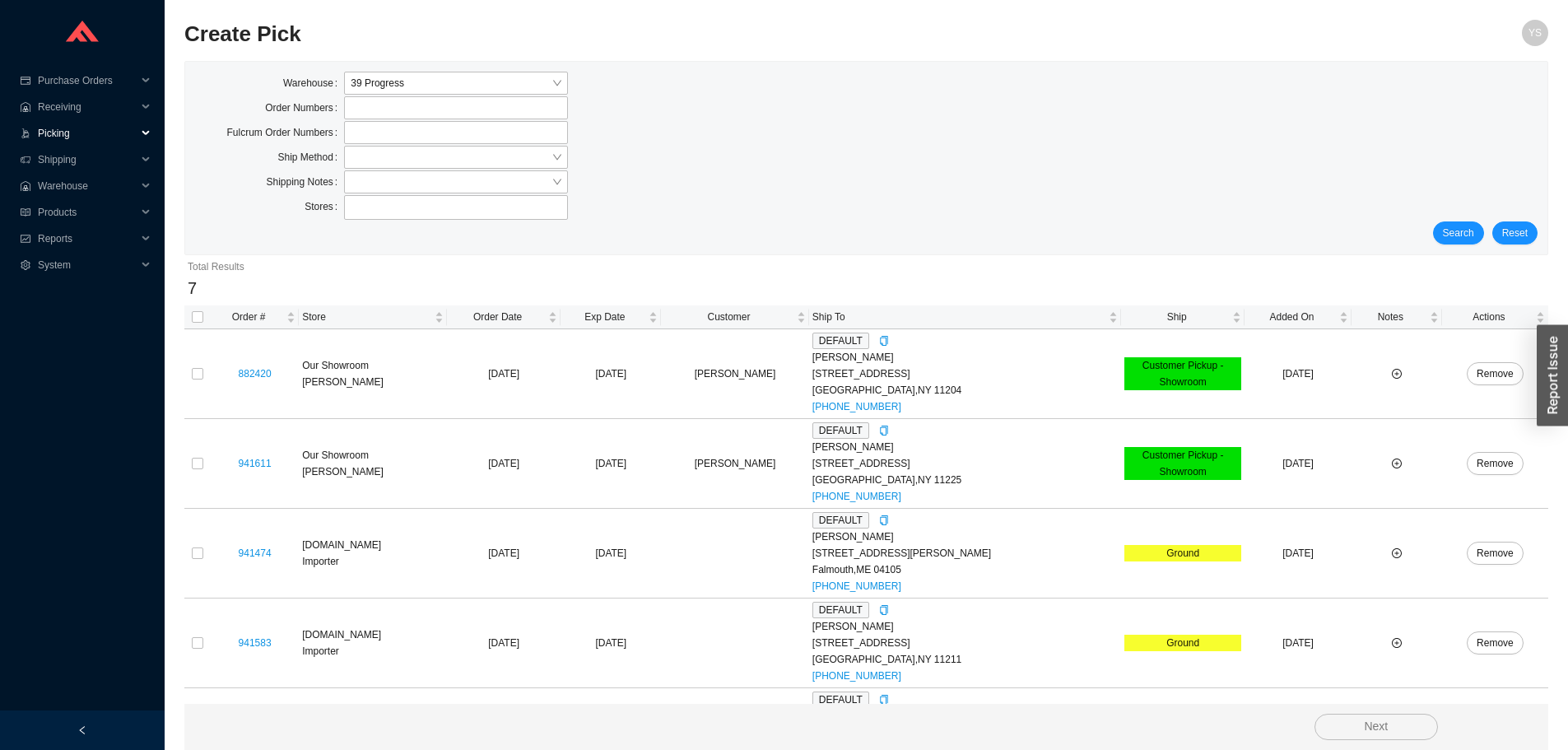
click at [84, 127] on span "Picking" at bounding box center [86, 134] width 99 height 26
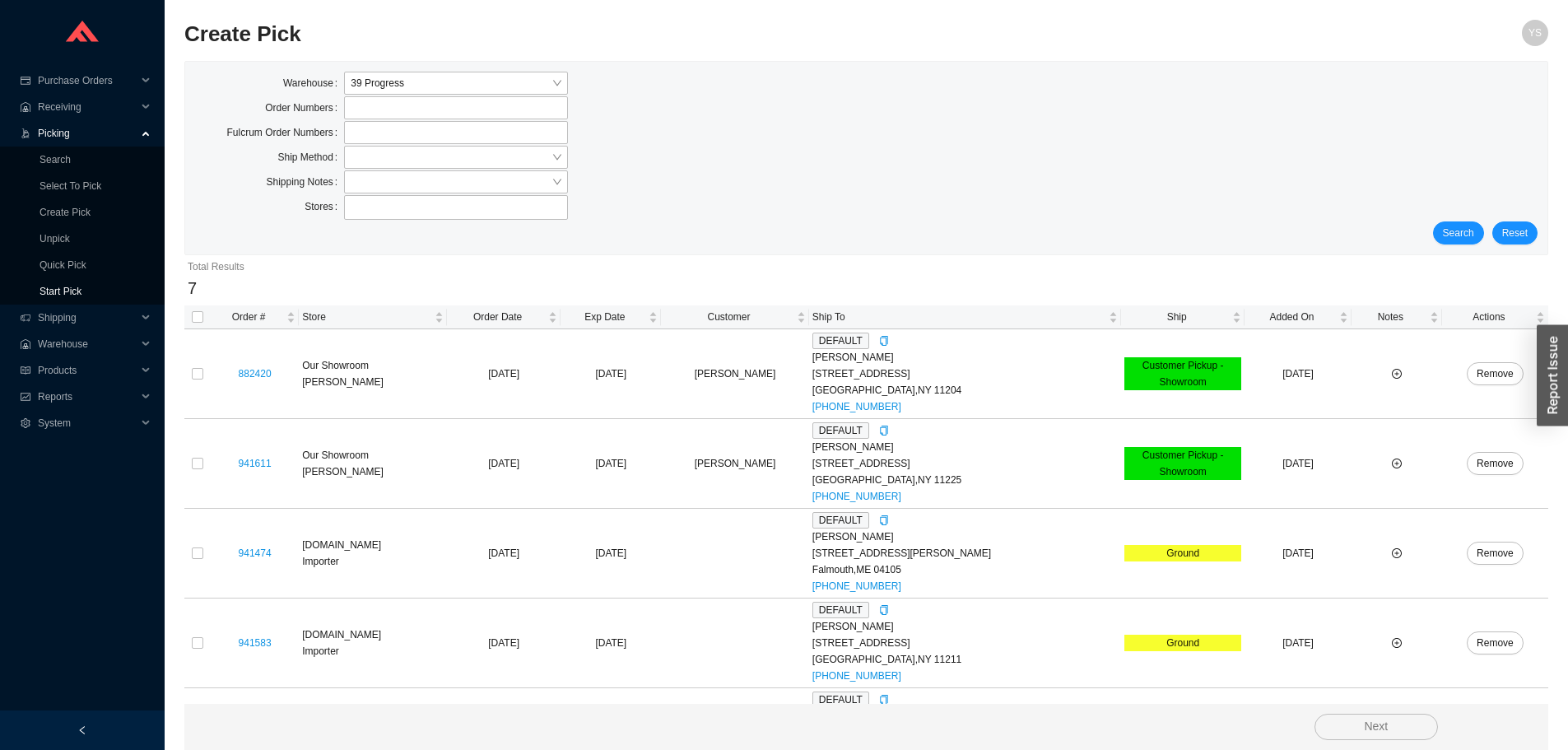
click at [57, 286] on link "Start Pick" at bounding box center [60, 291] width 42 height 11
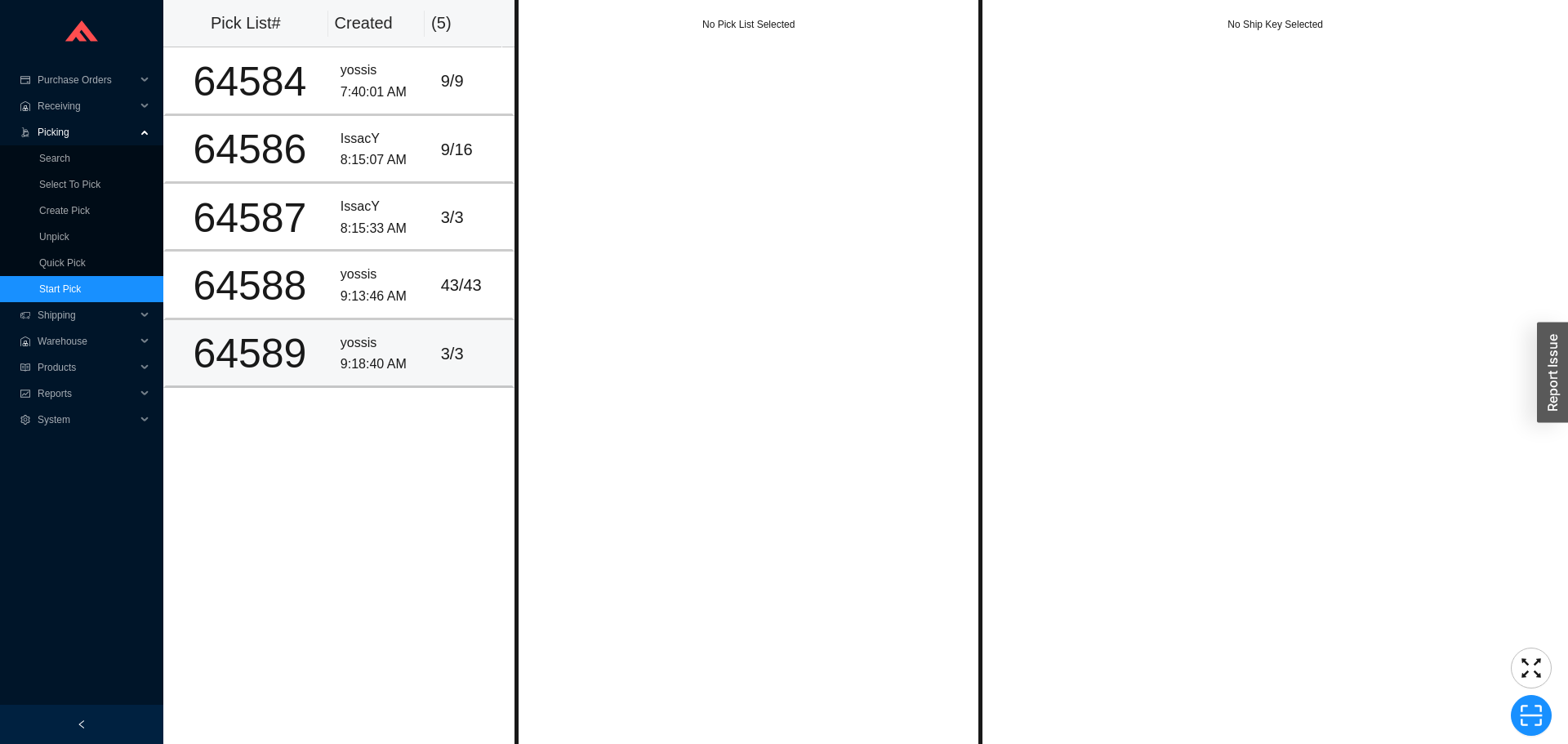
click at [371, 367] on div "9:18:40 AM" at bounding box center [384, 364] width 87 height 22
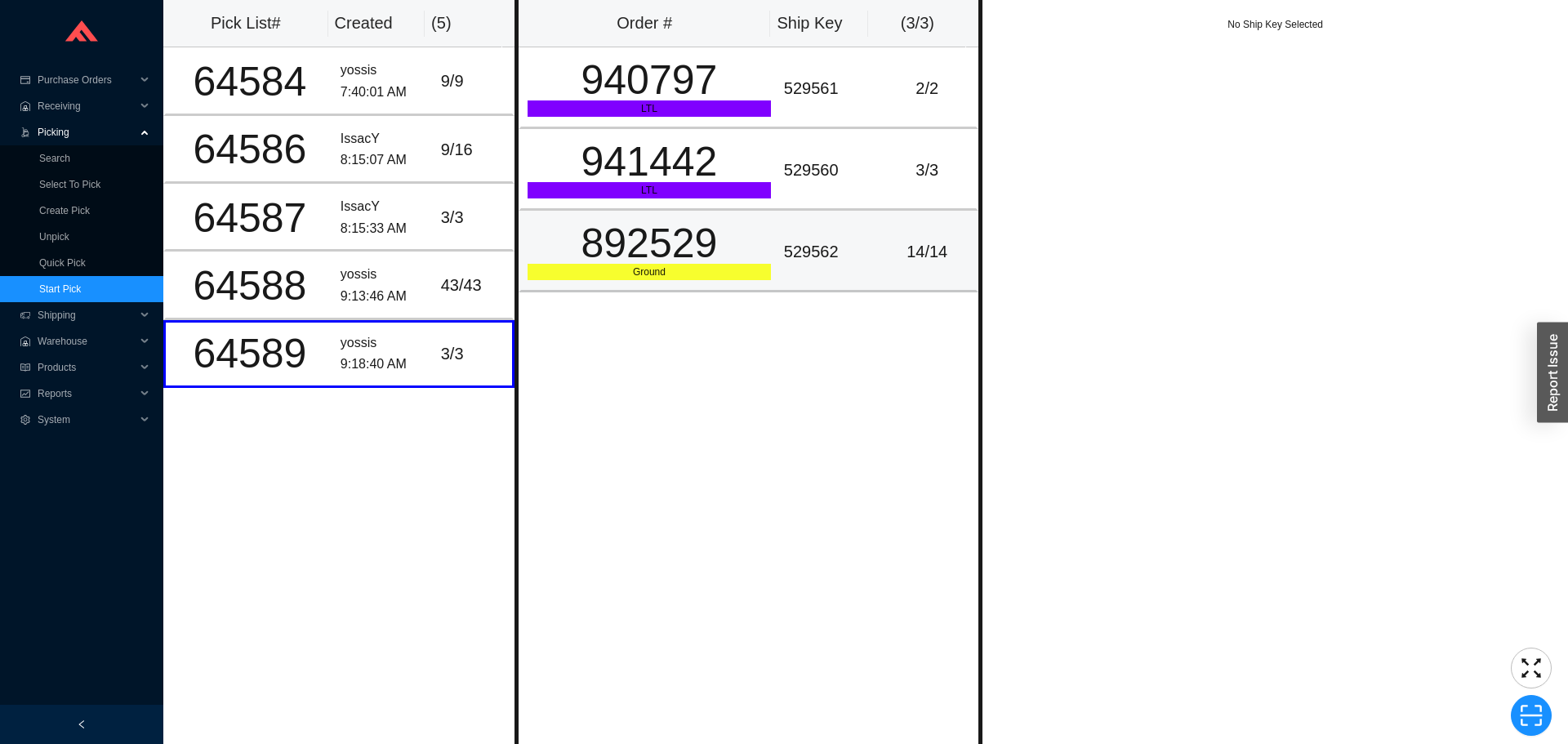
click at [863, 279] on td "529562" at bounding box center [827, 251] width 100 height 81
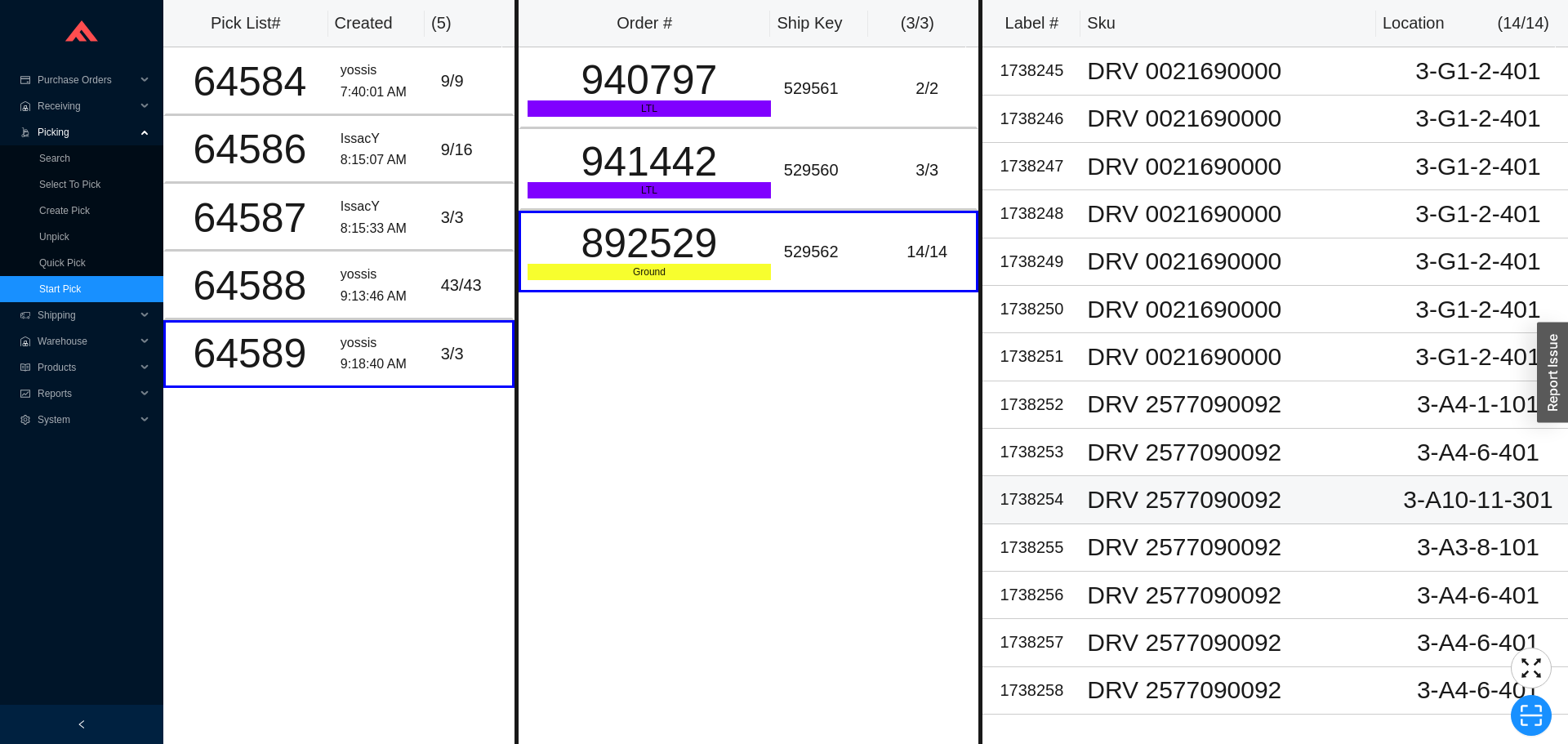
click at [1097, 511] on div "DRV 2577090092" at bounding box center [1234, 500] width 295 height 24
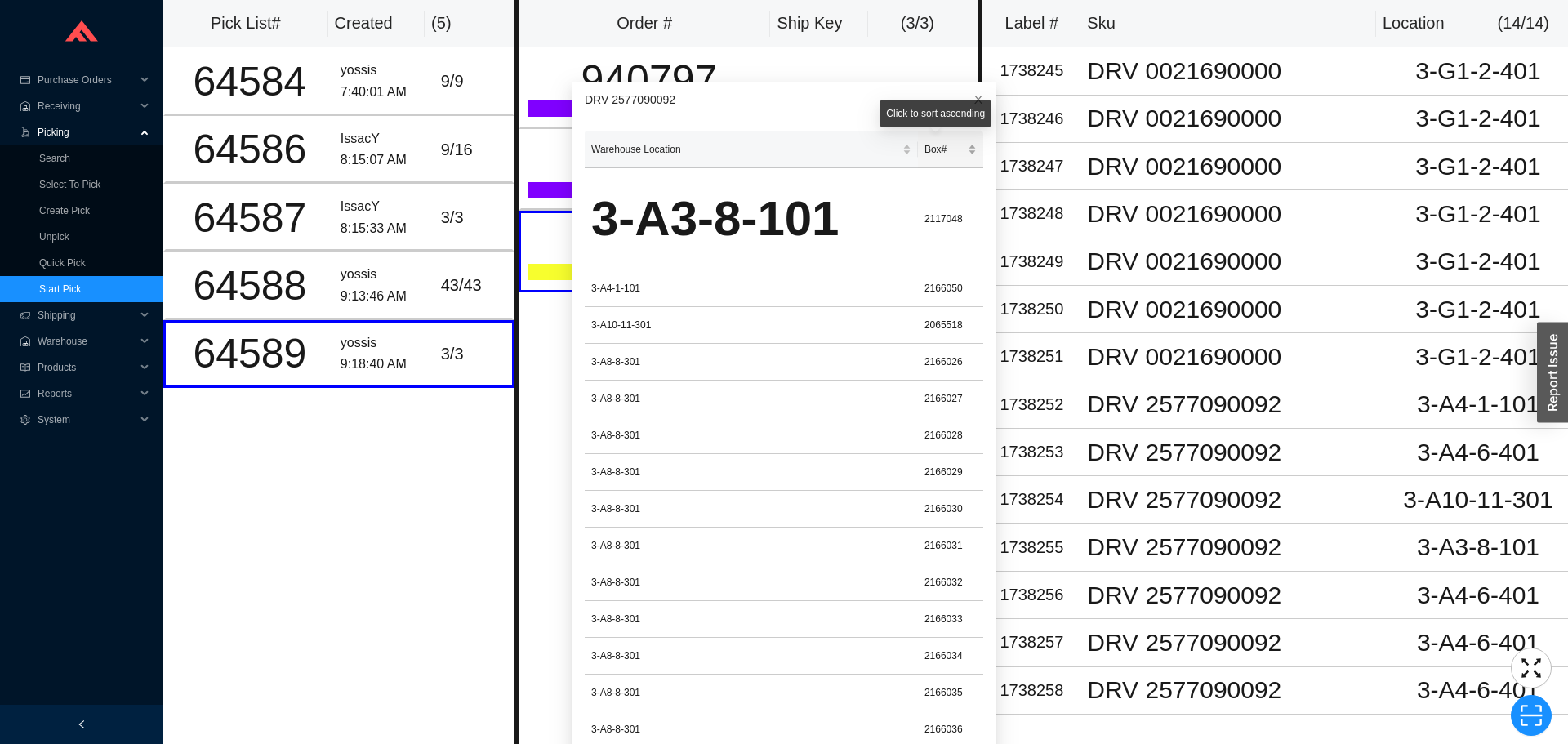
click at [942, 141] on span "Box#" at bounding box center [944, 149] width 40 height 16
